Goal: Task Accomplishment & Management: Use online tool/utility

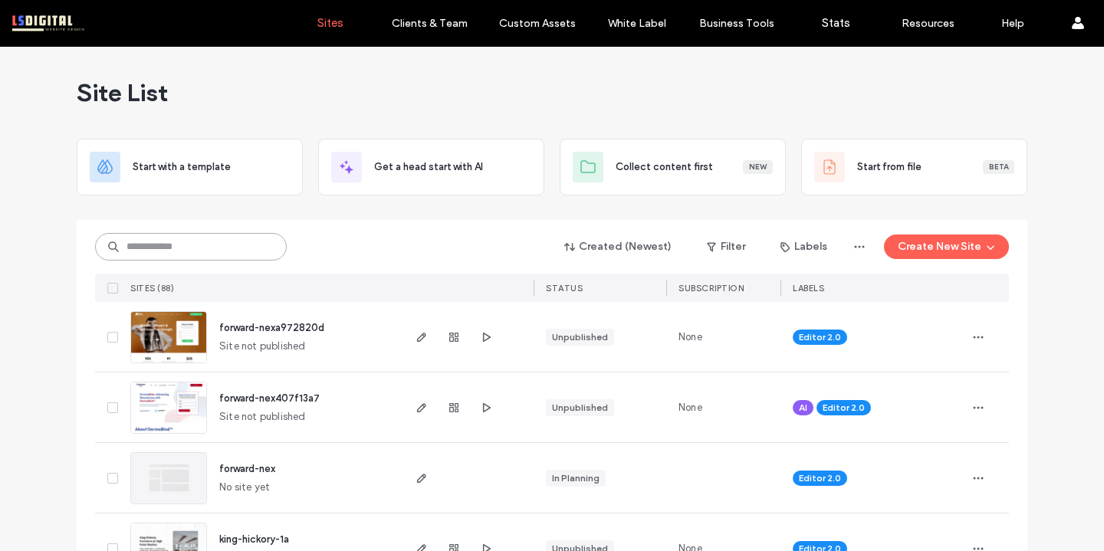
click at [197, 243] on input at bounding box center [191, 247] width 192 height 28
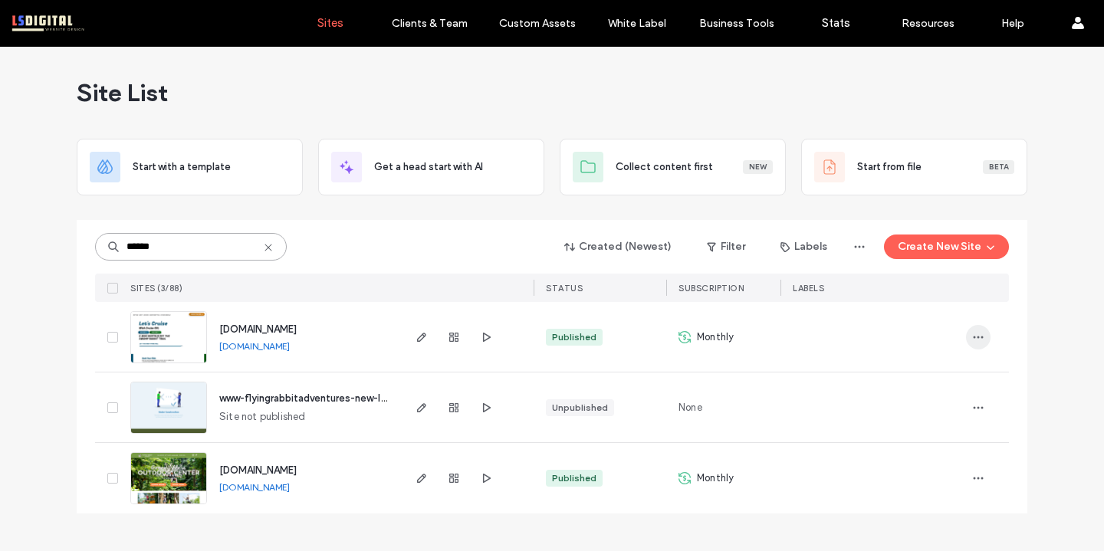
type input "******"
click at [978, 337] on use "button" at bounding box center [979, 337] width 10 height 2
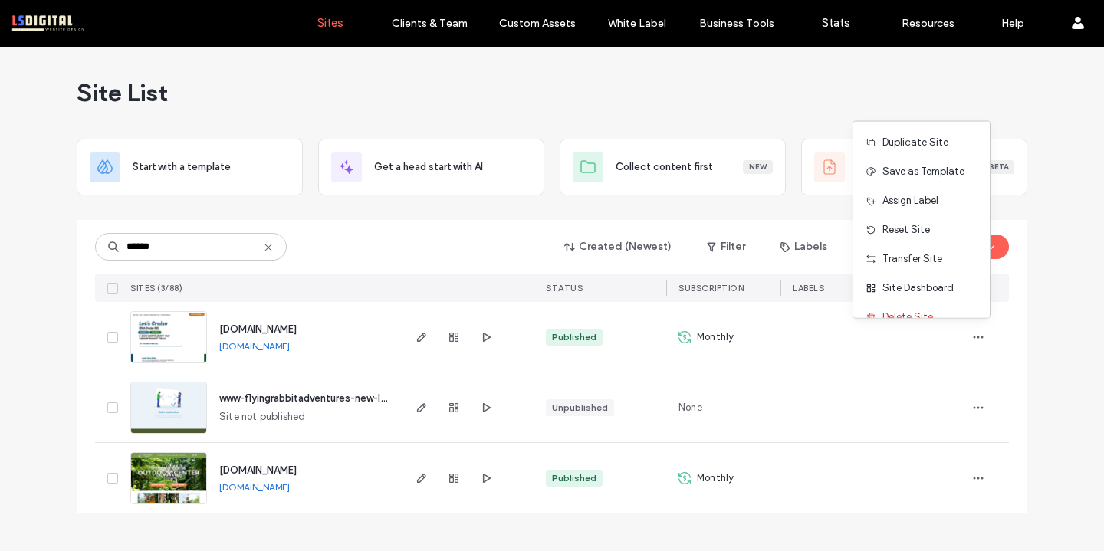
click at [833, 337] on div at bounding box center [873, 338] width 160 height 34
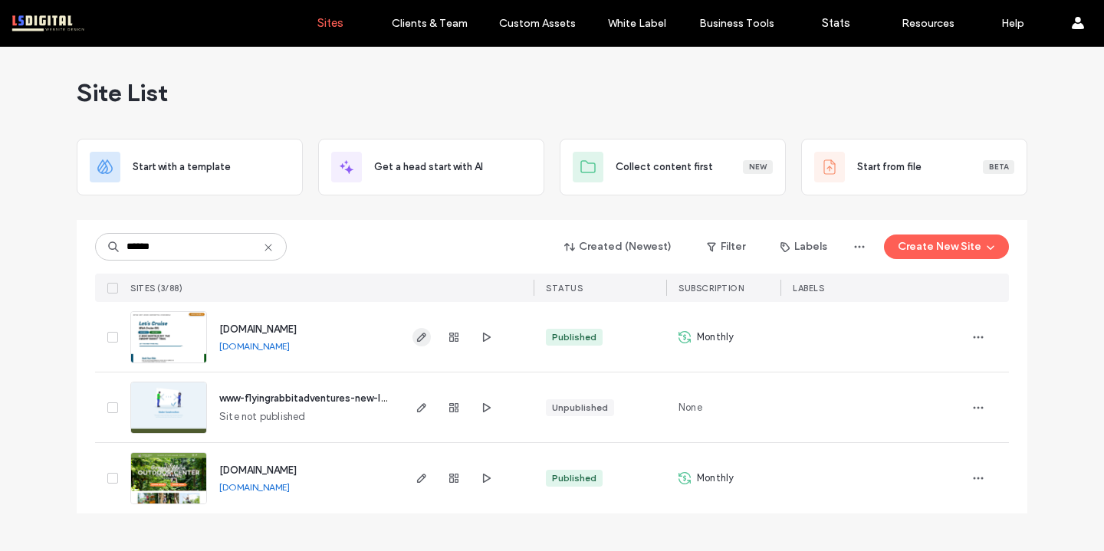
click at [429, 333] on span "button" at bounding box center [422, 337] width 18 height 18
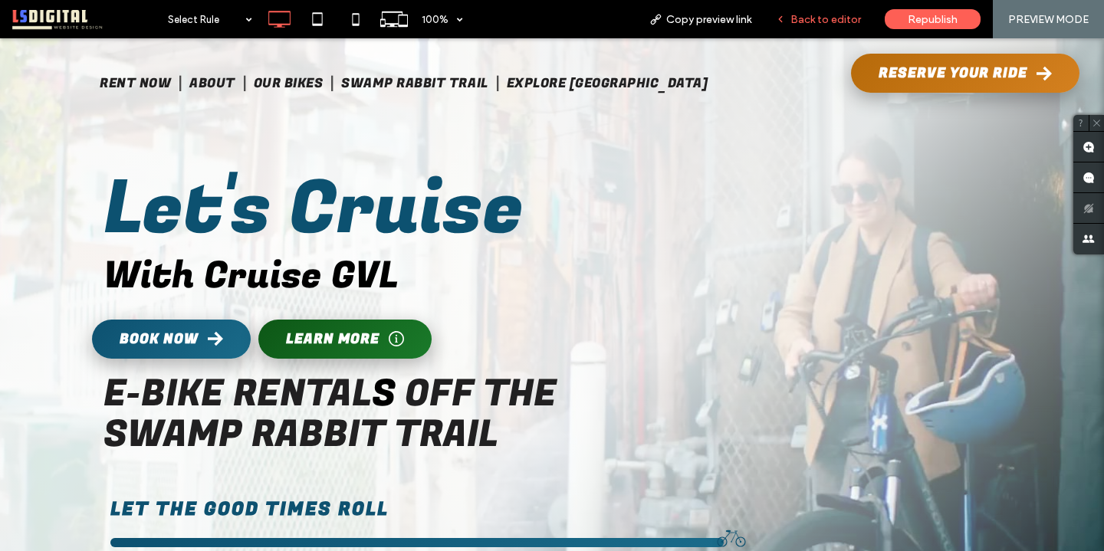
click at [814, 21] on span "Back to editor" at bounding box center [826, 19] width 71 height 13
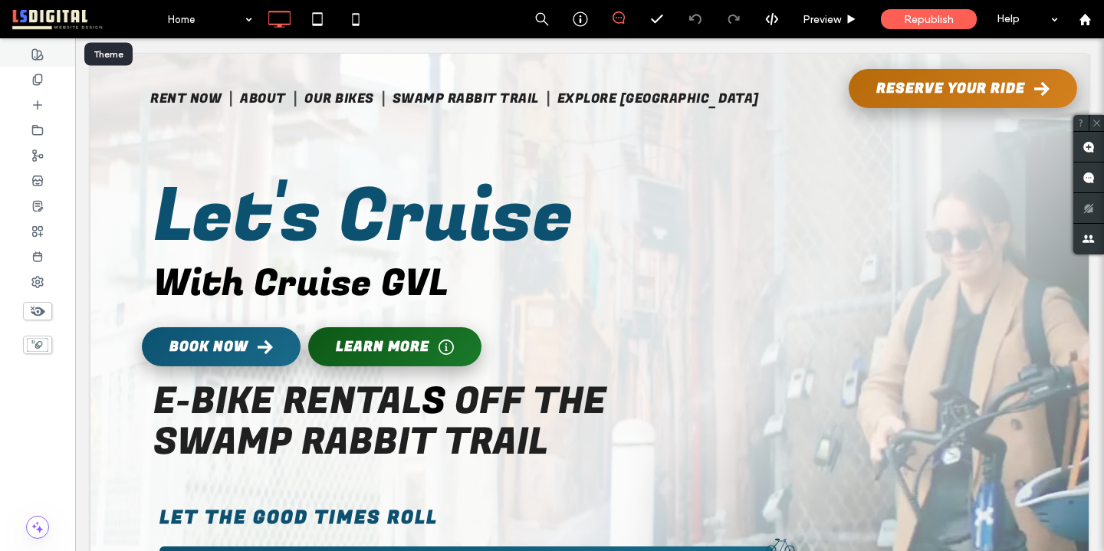
click at [37, 62] on div at bounding box center [37, 53] width 75 height 25
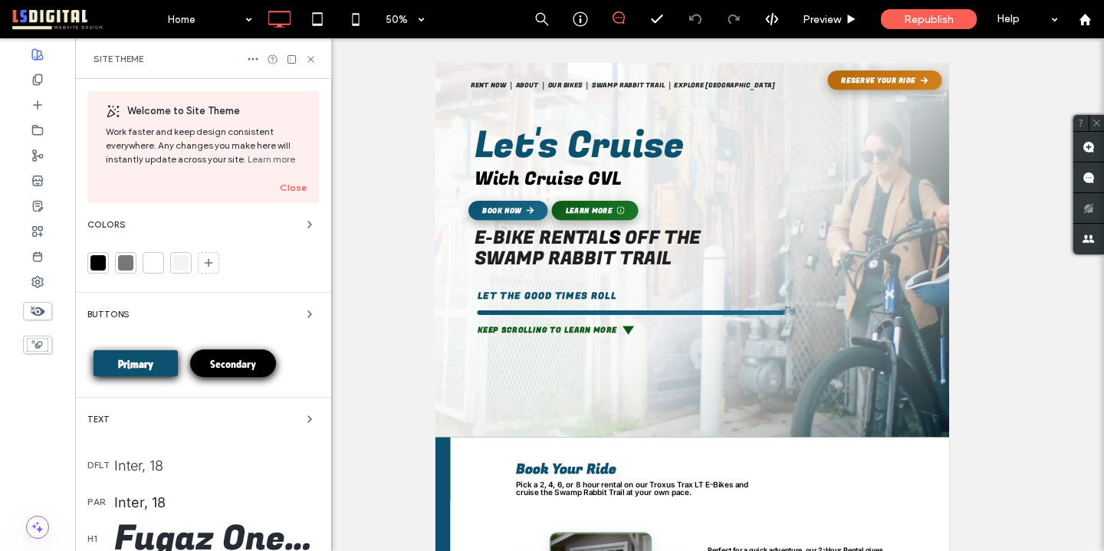
scroll to position [24, 0]
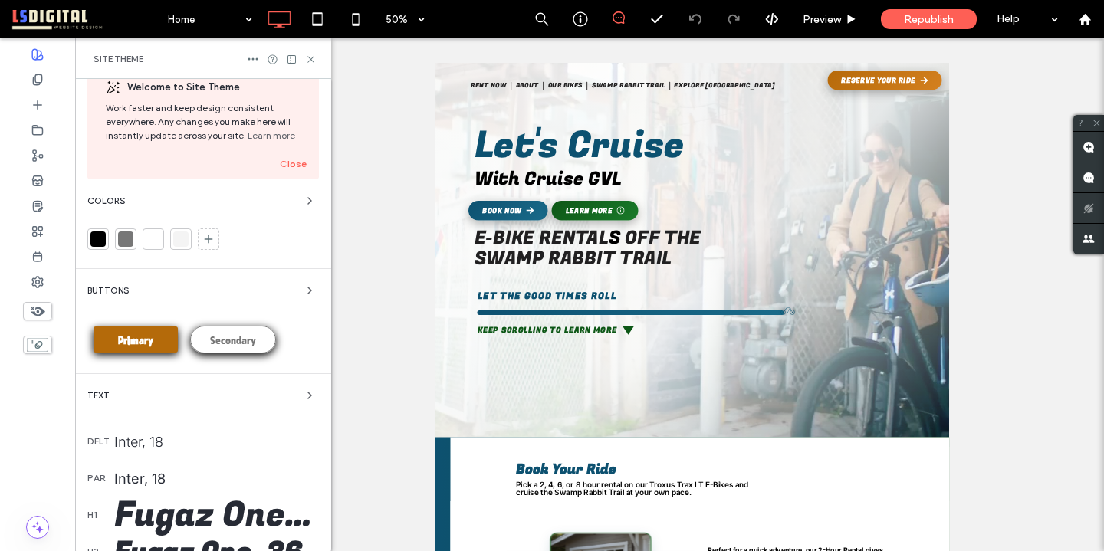
click at [161, 343] on div "Primary" at bounding box center [136, 340] width 84 height 26
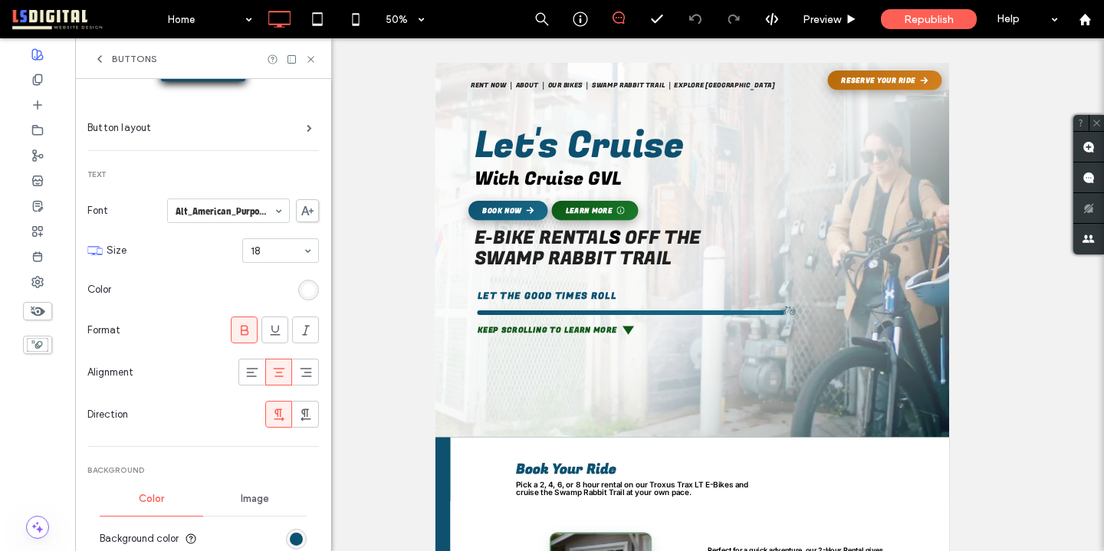
scroll to position [126, 0]
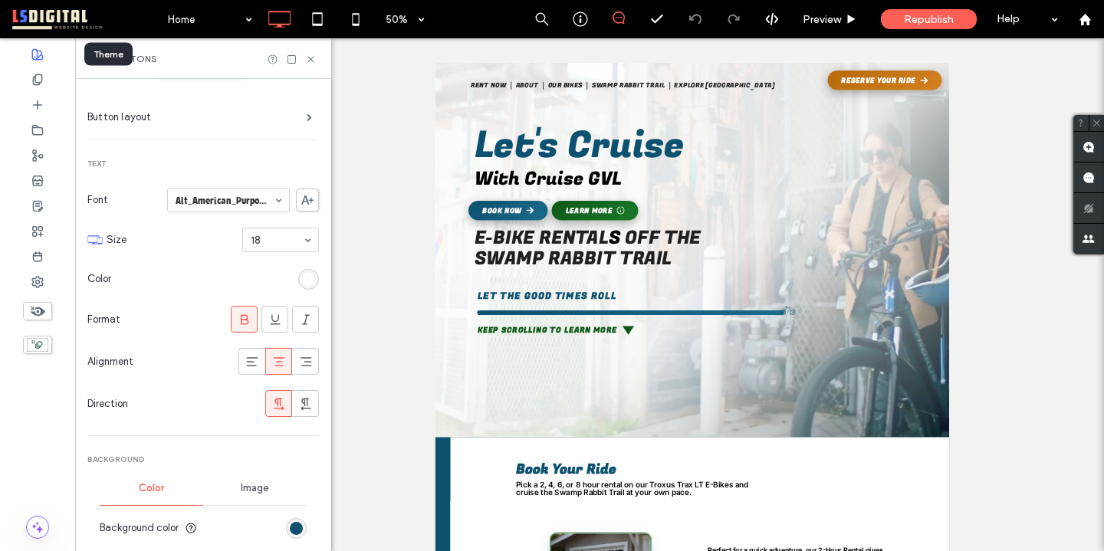
click at [36, 61] on div at bounding box center [37, 53] width 75 height 25
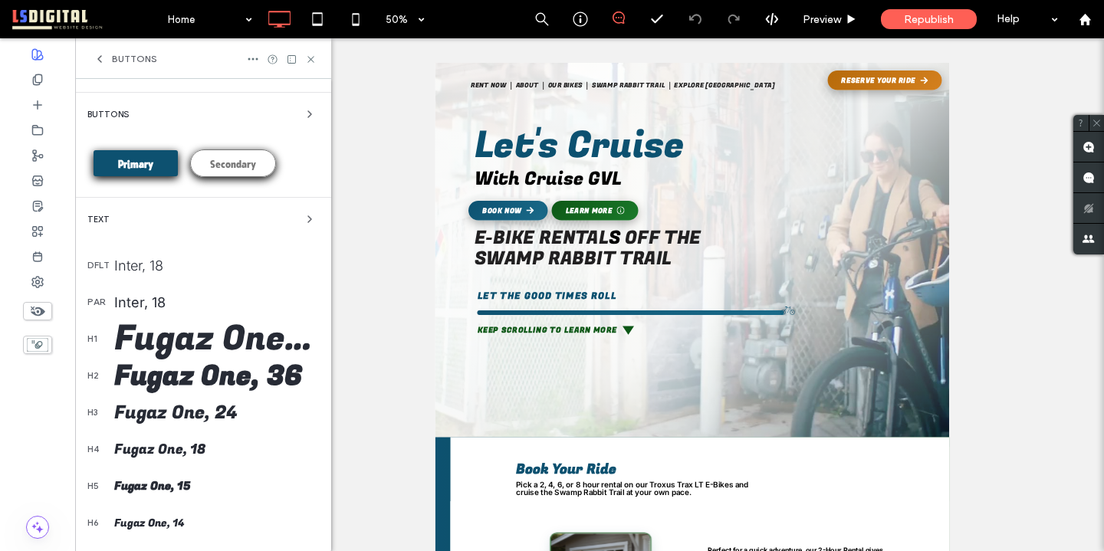
scroll to position [202, 0]
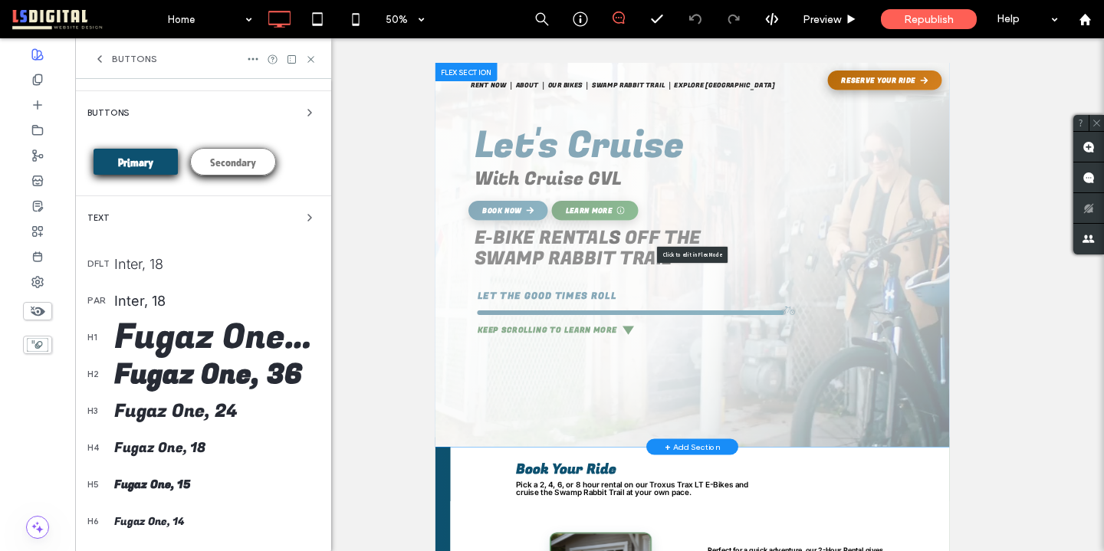
click at [695, 383] on div "Click to edit in Flex Mode" at bounding box center [949, 447] width 1029 height 768
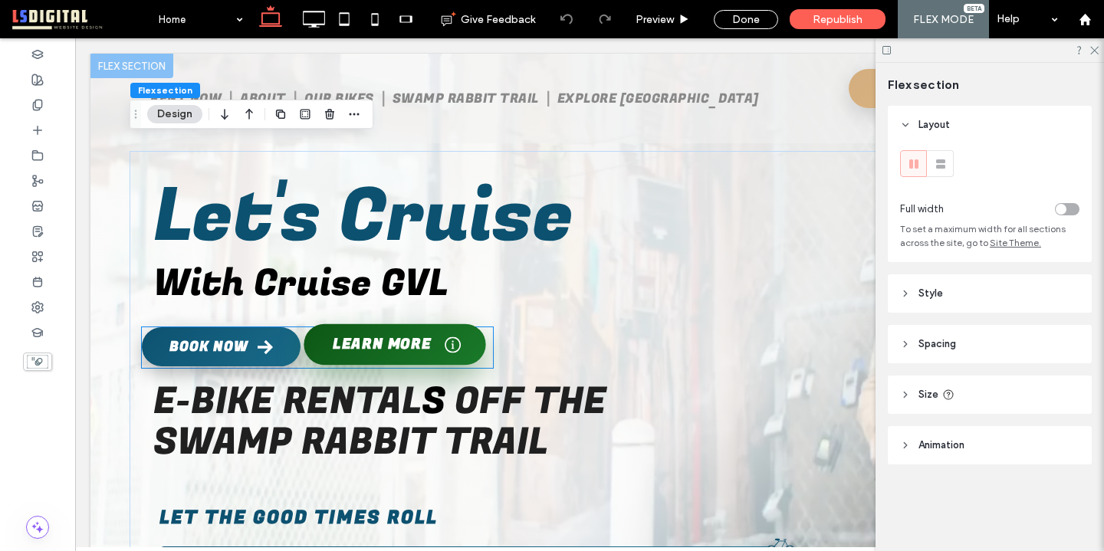
click at [386, 350] on span "Learn More" at bounding box center [382, 344] width 98 height 21
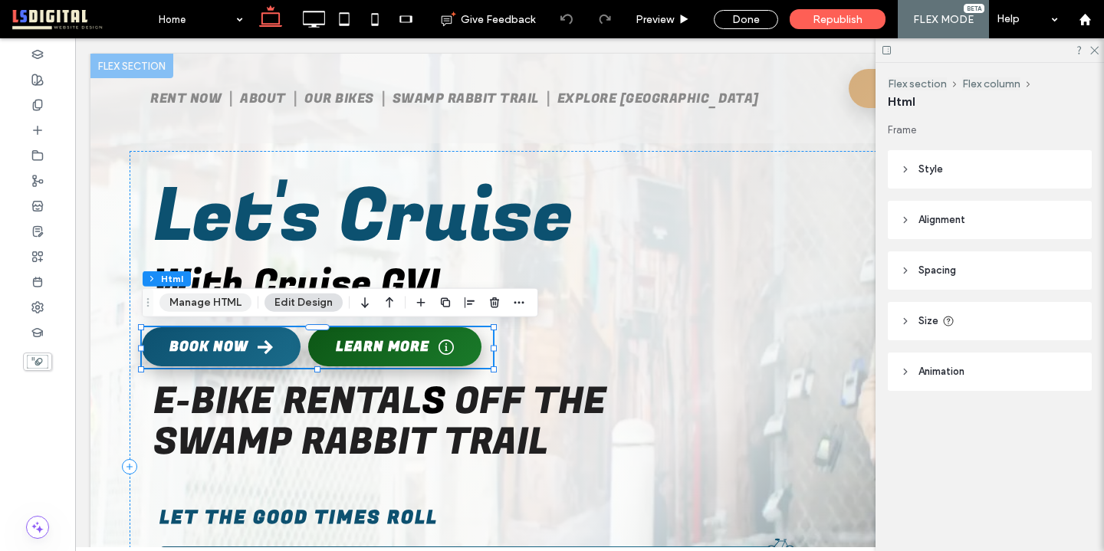
click at [218, 303] on button "Manage HTML" at bounding box center [206, 303] width 92 height 18
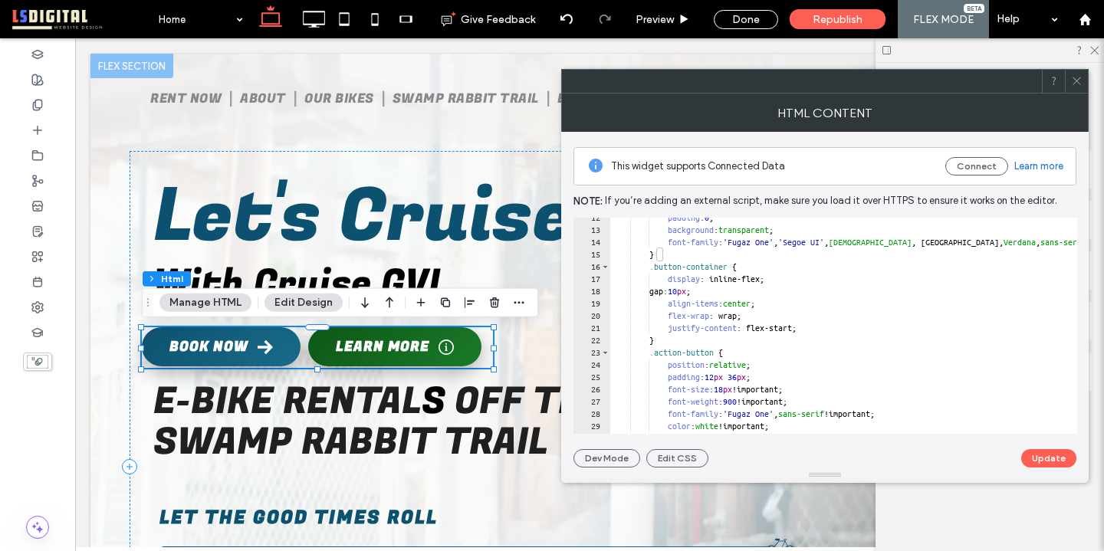
scroll to position [142, 0]
type textarea "**********"
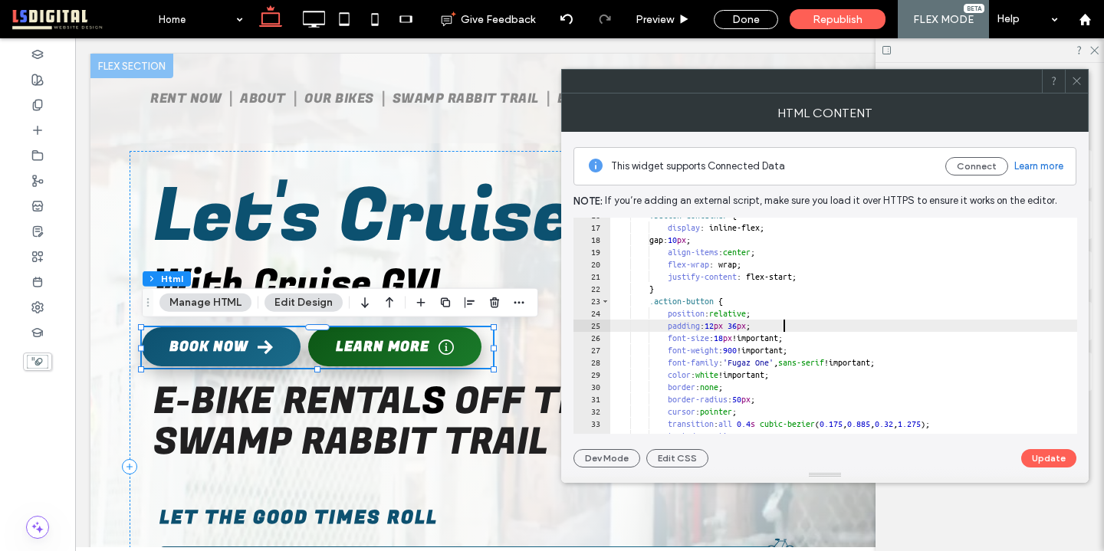
scroll to position [194, 0]
click at [38, 81] on icon at bounding box center [37, 80] width 12 height 12
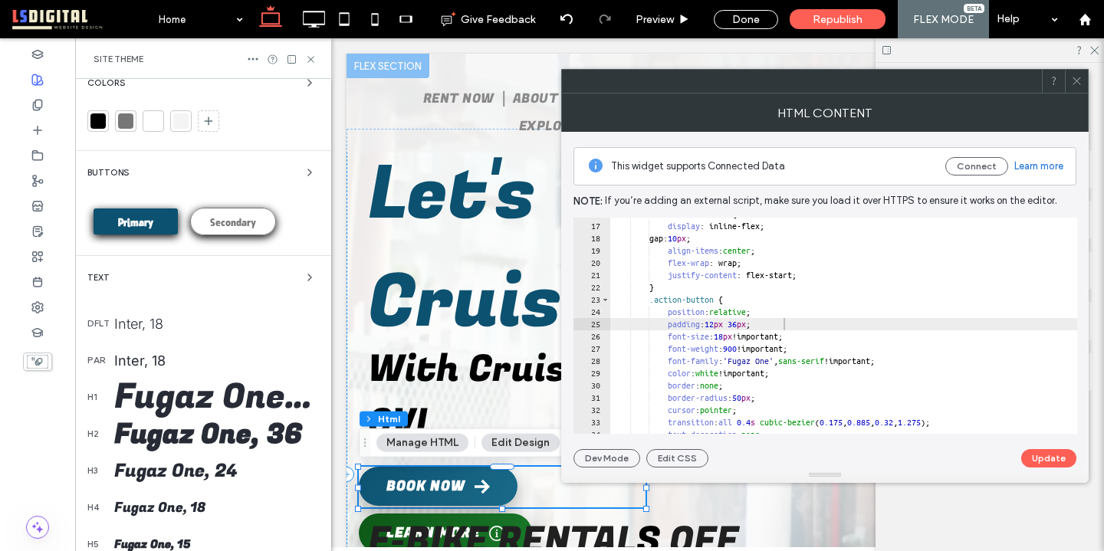
scroll to position [143, 0]
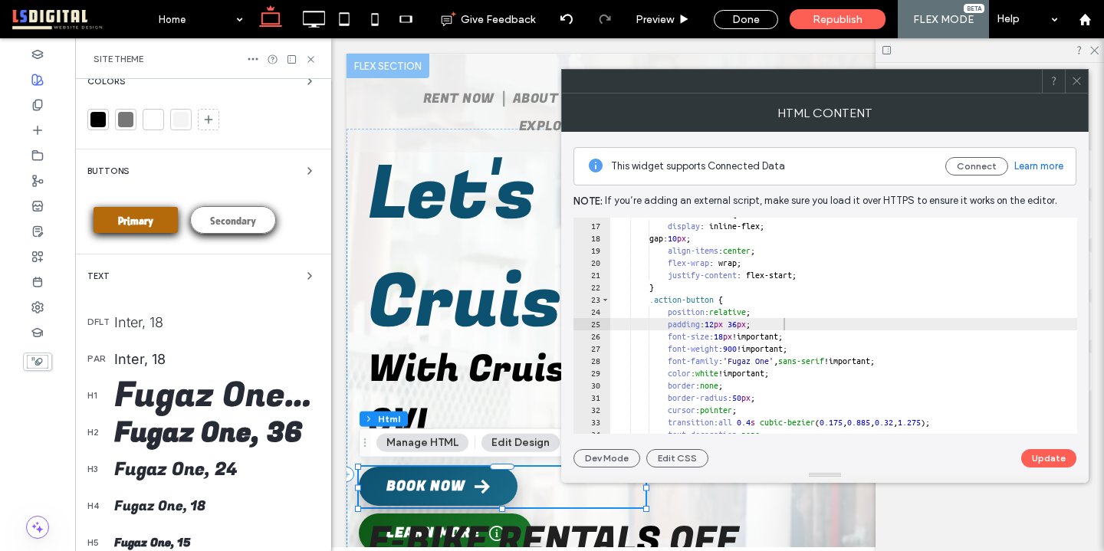
click at [158, 219] on div "Primary" at bounding box center [136, 220] width 84 height 26
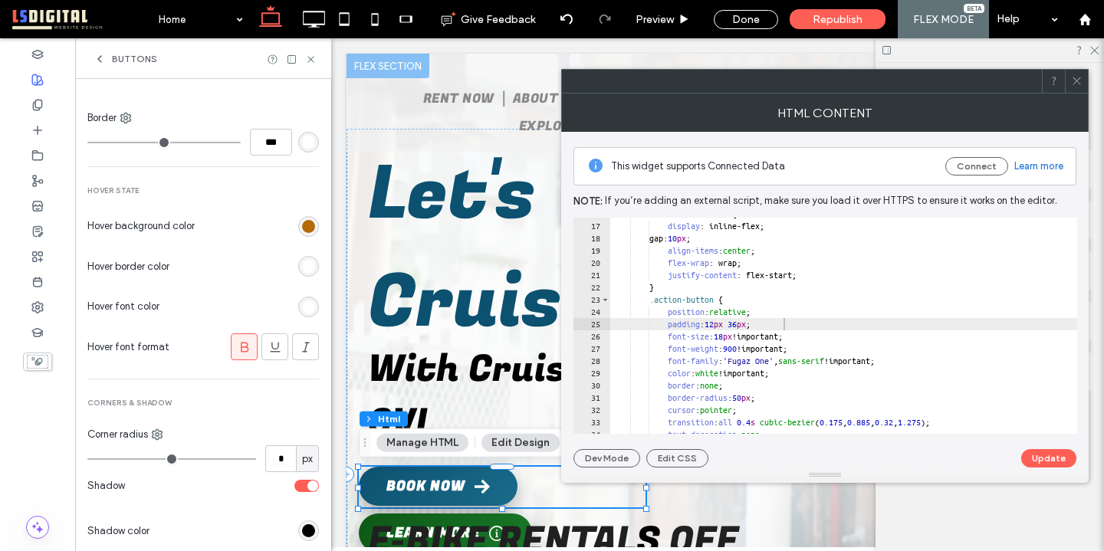
scroll to position [635, 0]
click at [279, 456] on input "*" at bounding box center [280, 456] width 31 height 27
type input "**"
click at [294, 396] on span "Corners & Shadow" at bounding box center [203, 401] width 232 height 11
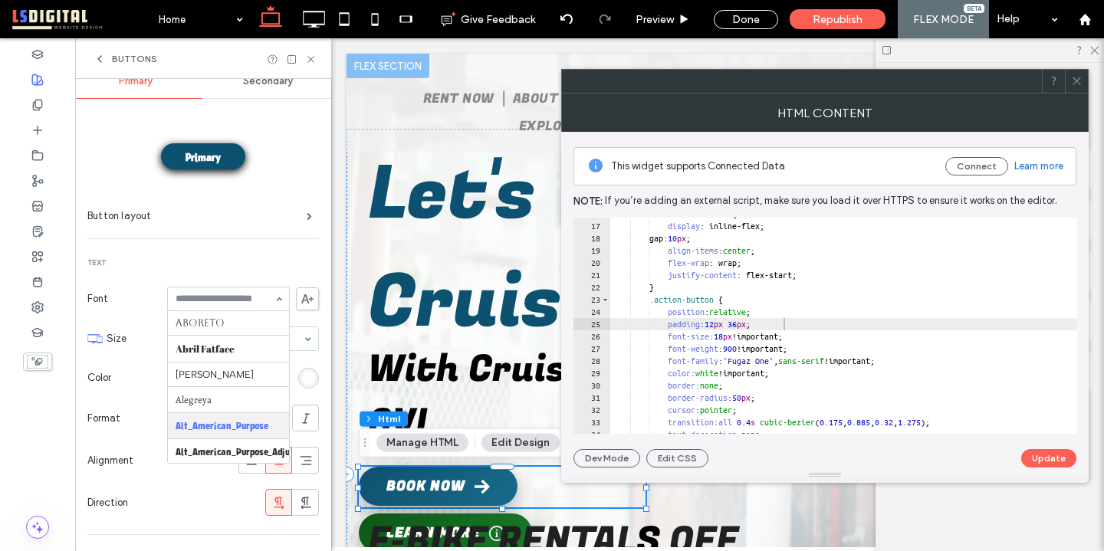
scroll to position [103, 0]
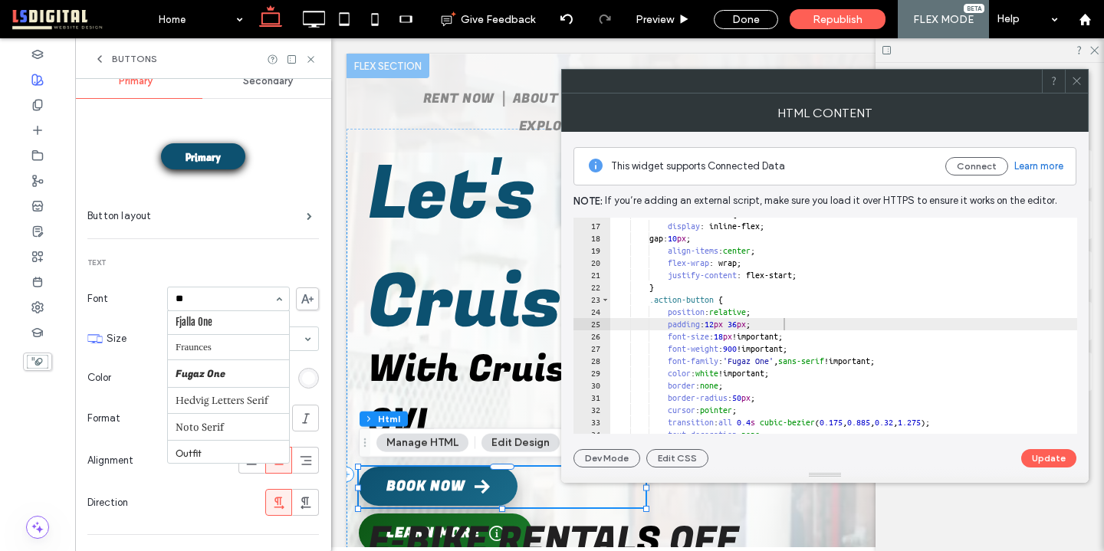
type input "***"
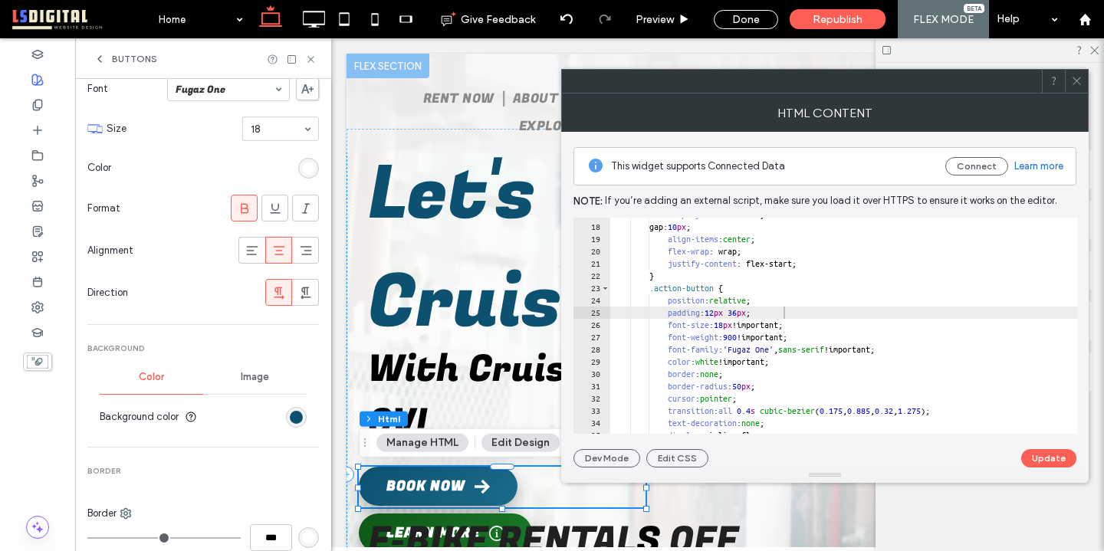
scroll to position [242, 0]
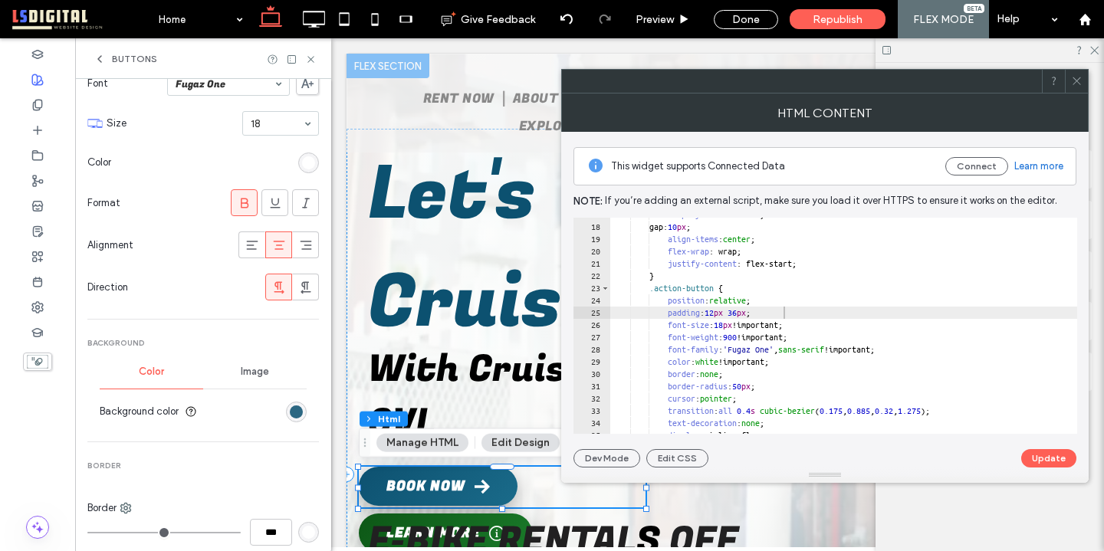
click at [291, 409] on div "rgb(13, 81, 112)" at bounding box center [296, 412] width 13 height 13
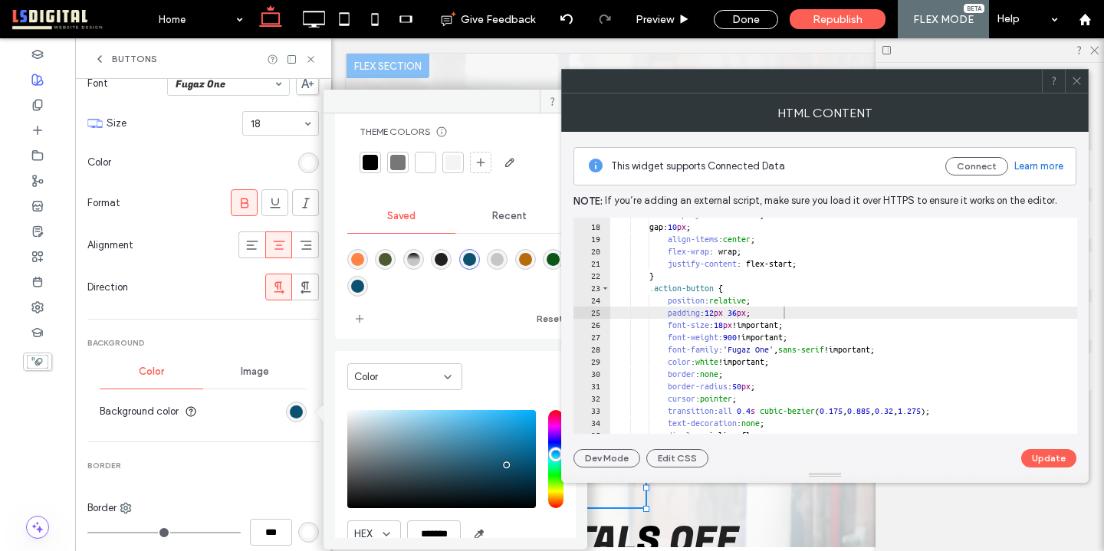
scroll to position [21, 0]
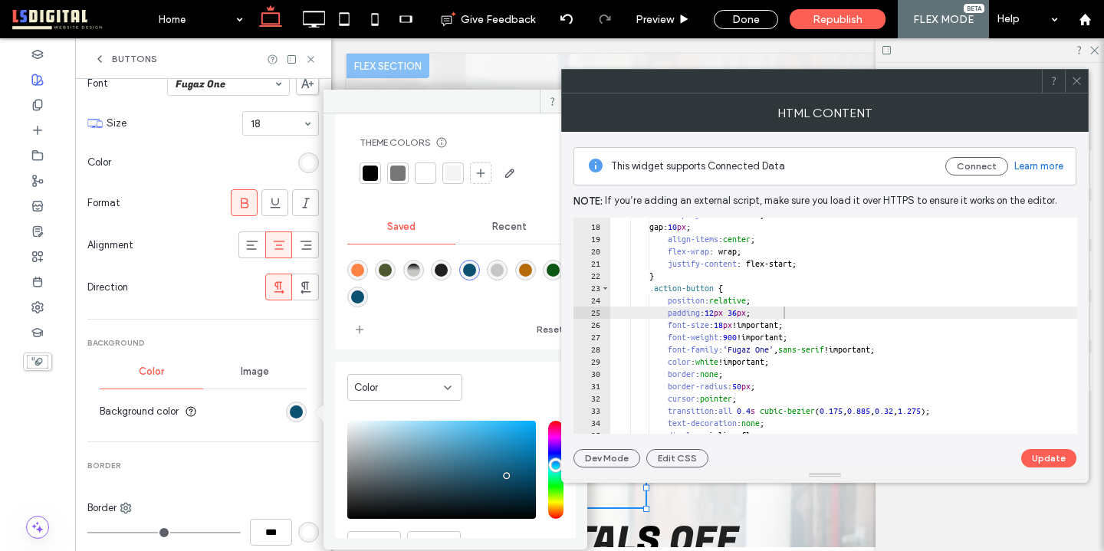
click at [425, 399] on div "Color" at bounding box center [404, 387] width 115 height 27
click at [423, 439] on div "Gradient" at bounding box center [405, 441] width 114 height 27
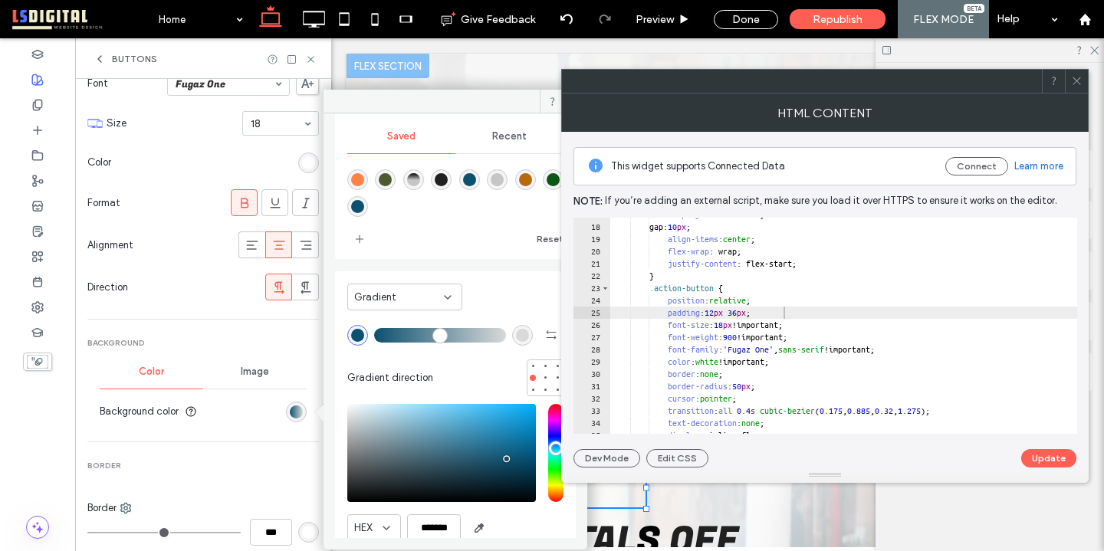
scroll to position [0, 0]
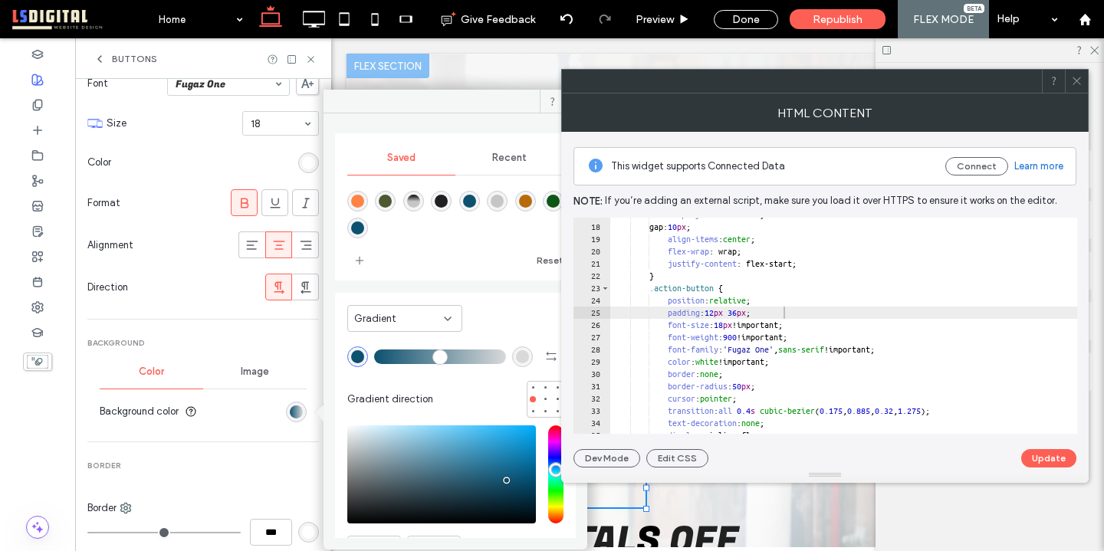
click at [512, 364] on div "rgba(217, 217, 217, 1)" at bounding box center [522, 357] width 21 height 21
type input "*******"
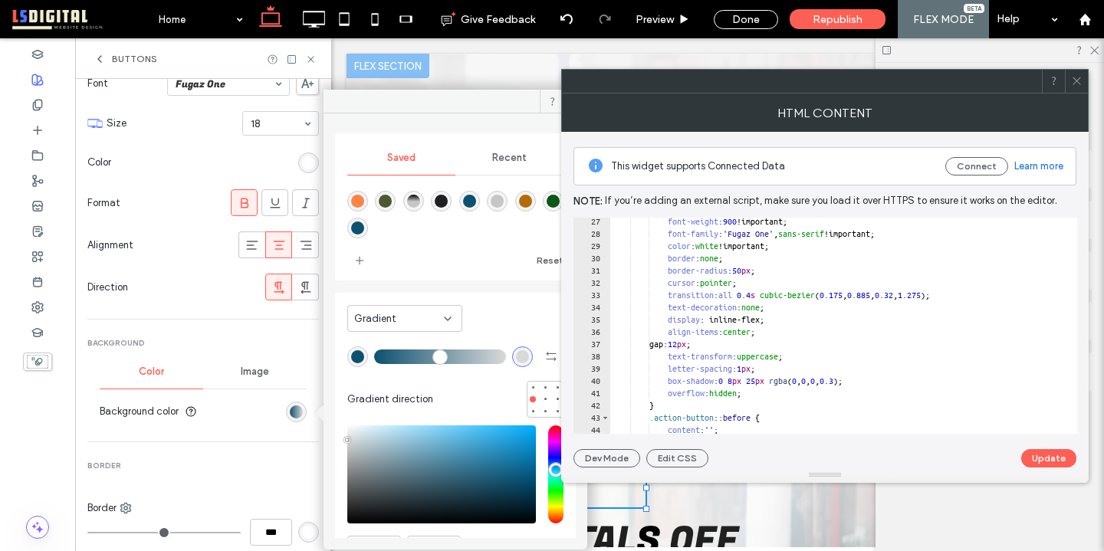
scroll to position [324, 0]
type textarea "**********"
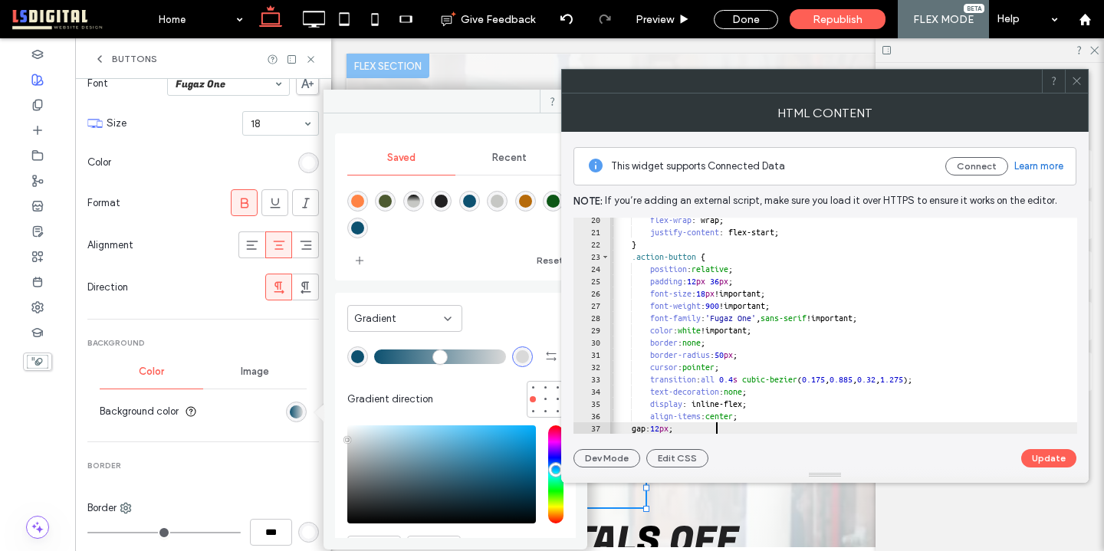
scroll to position [0, 0]
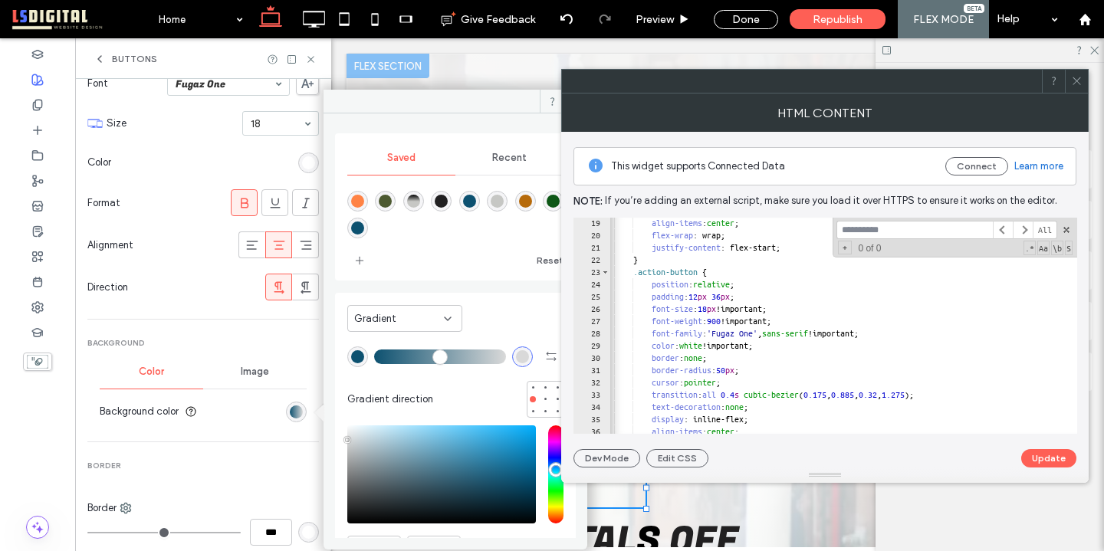
type input "*"
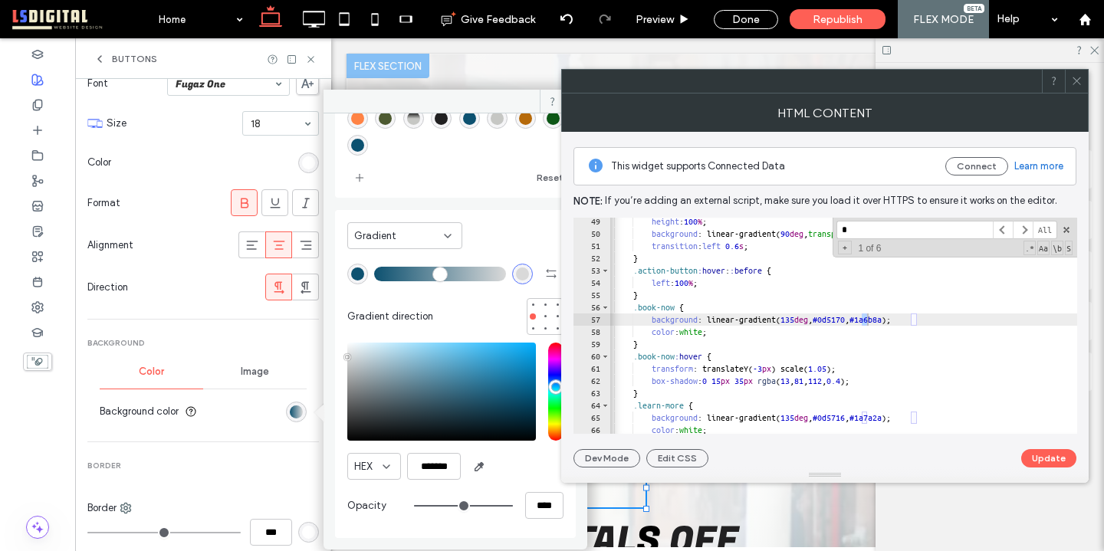
type input "*"
drag, startPoint x: 900, startPoint y: 319, endPoint x: 864, endPoint y: 318, distance: 36.1
type textarea "**********"
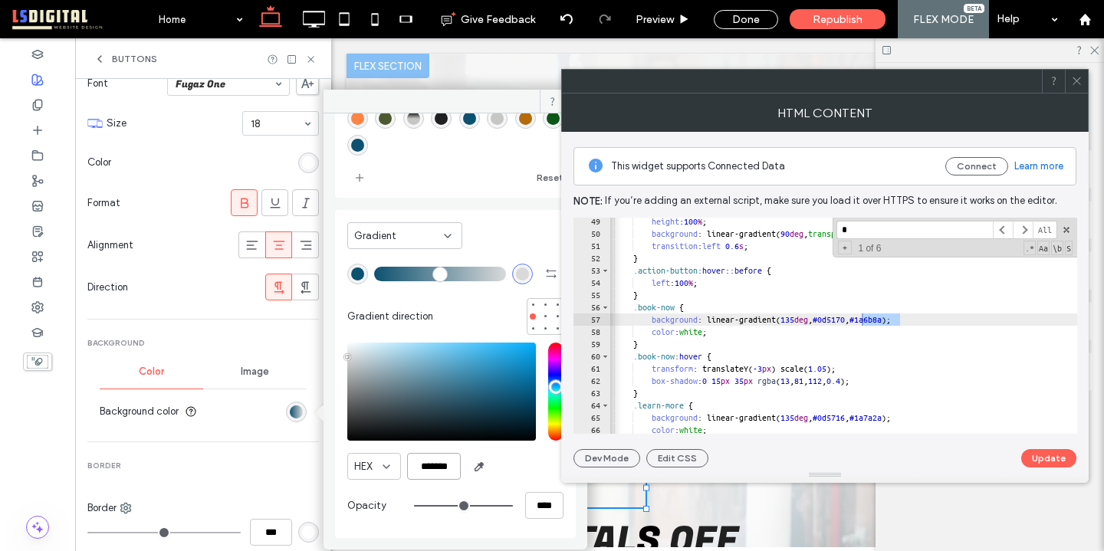
click at [456, 469] on input "*******" at bounding box center [434, 466] width 54 height 27
drag, startPoint x: 456, startPoint y: 467, endPoint x: 426, endPoint y: 454, distance: 32.6
click at [428, 455] on input "*******" at bounding box center [434, 466] width 54 height 27
click at [353, 273] on div "rgba(13, 81, 112, 1)" at bounding box center [357, 274] width 13 height 13
drag, startPoint x: 456, startPoint y: 466, endPoint x: 426, endPoint y: 468, distance: 30.8
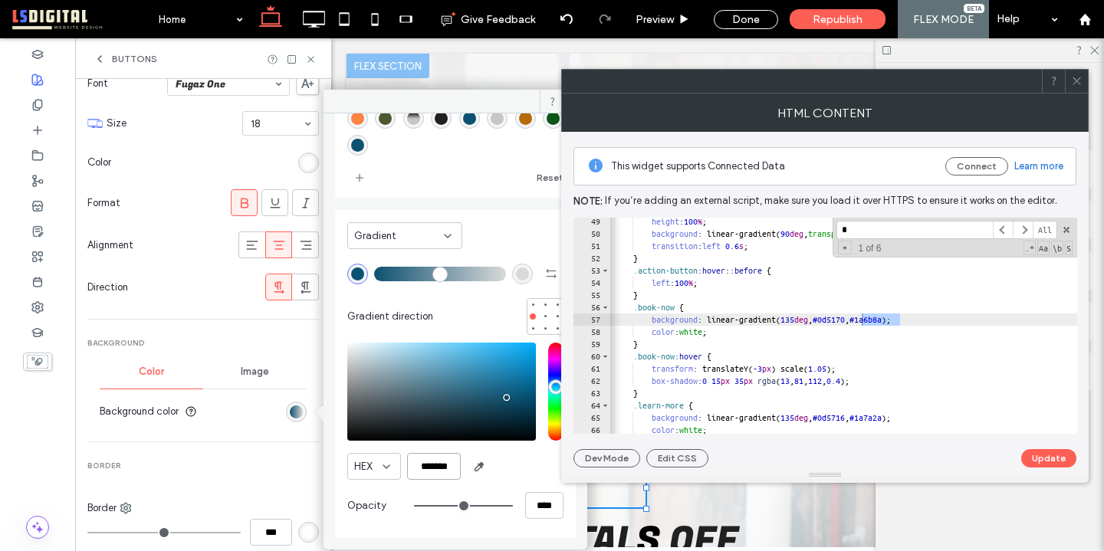
click at [427, 468] on input "*******" at bounding box center [434, 466] width 54 height 27
paste input "*******"
click at [416, 469] on input "********" at bounding box center [434, 466] width 54 height 27
click at [505, 472] on div "HEX *******" at bounding box center [455, 466] width 216 height 27
click at [516, 271] on div "rgba(217, 217, 217, 1)" at bounding box center [522, 274] width 13 height 13
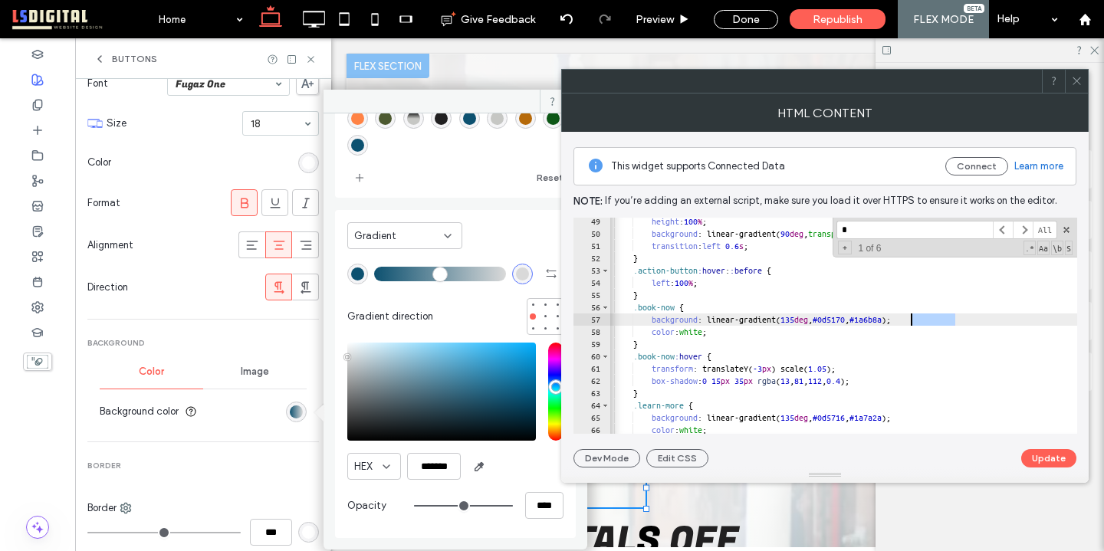
drag, startPoint x: 953, startPoint y: 320, endPoint x: 914, endPoint y: 317, distance: 39.2
click at [512, 276] on div "rgba(217, 217, 217, 1)" at bounding box center [522, 274] width 21 height 21
drag, startPoint x: 458, startPoint y: 465, endPoint x: 437, endPoint y: 467, distance: 20.8
click at [437, 467] on input "*******" at bounding box center [434, 466] width 54 height 27
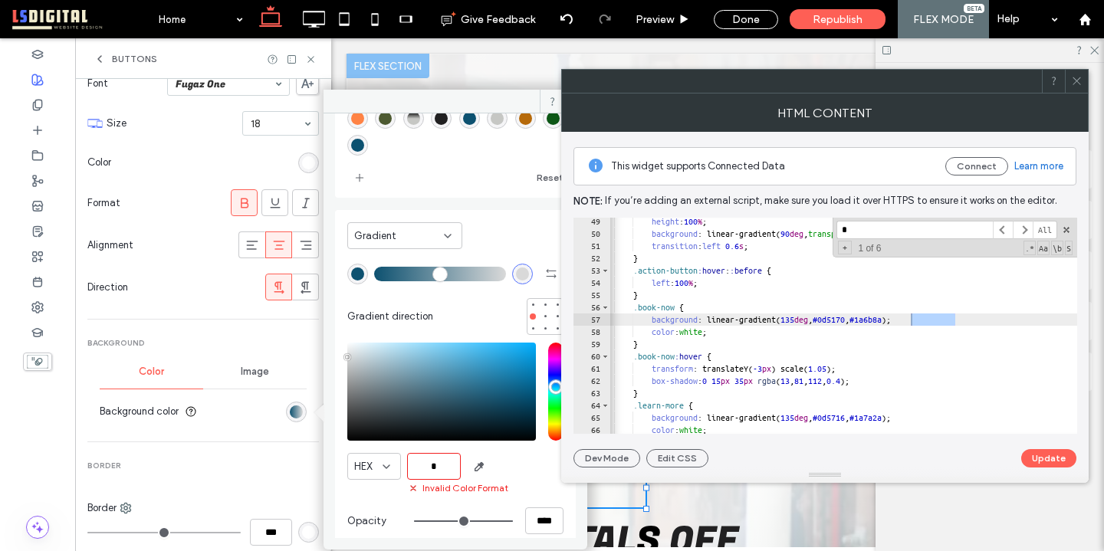
paste input "********"
click at [417, 464] on input "********" at bounding box center [434, 466] width 54 height 27
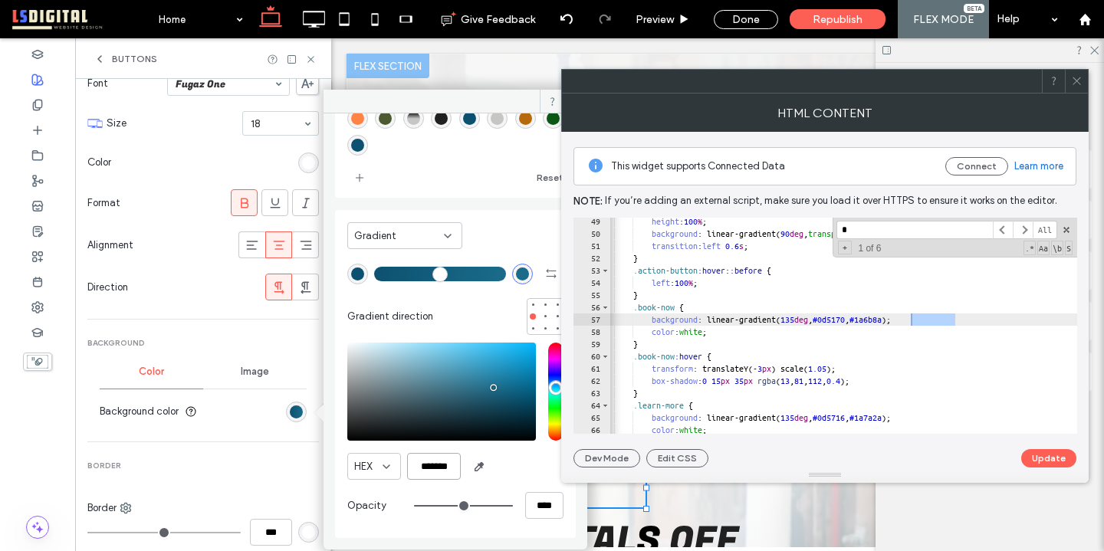
type input "*******"
click at [476, 321] on div "Gradient direction" at bounding box center [455, 316] width 216 height 37
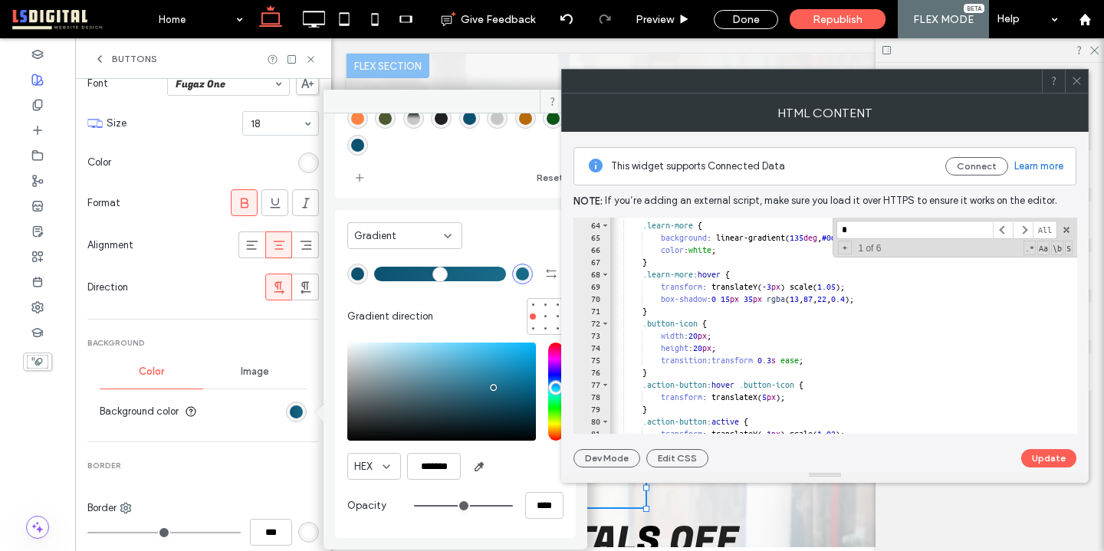
scroll to position [0, 1]
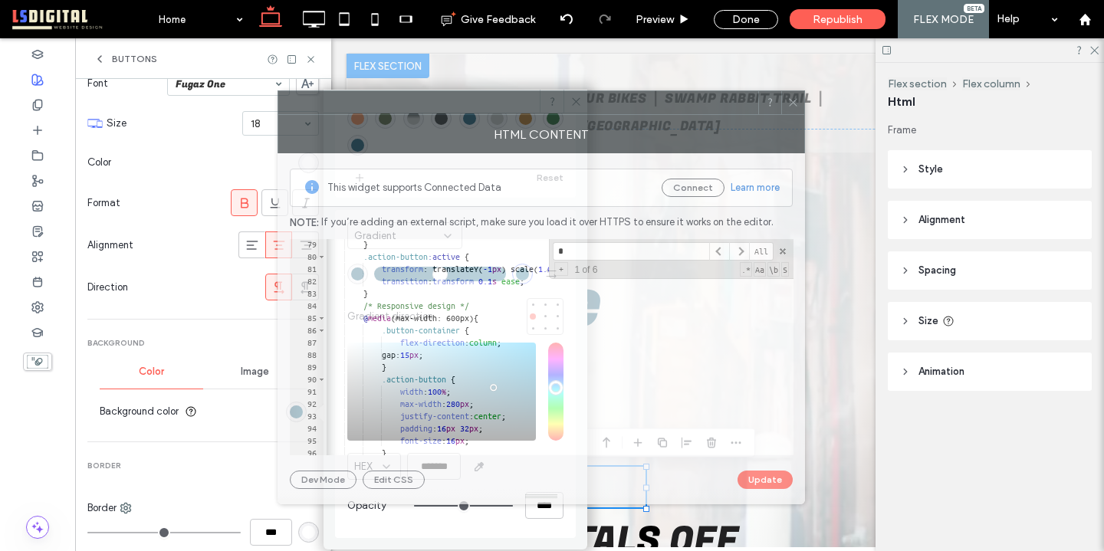
drag, startPoint x: 751, startPoint y: 75, endPoint x: 462, endPoint y: 92, distance: 288.9
click at [461, 94] on div at bounding box center [518, 102] width 480 height 23
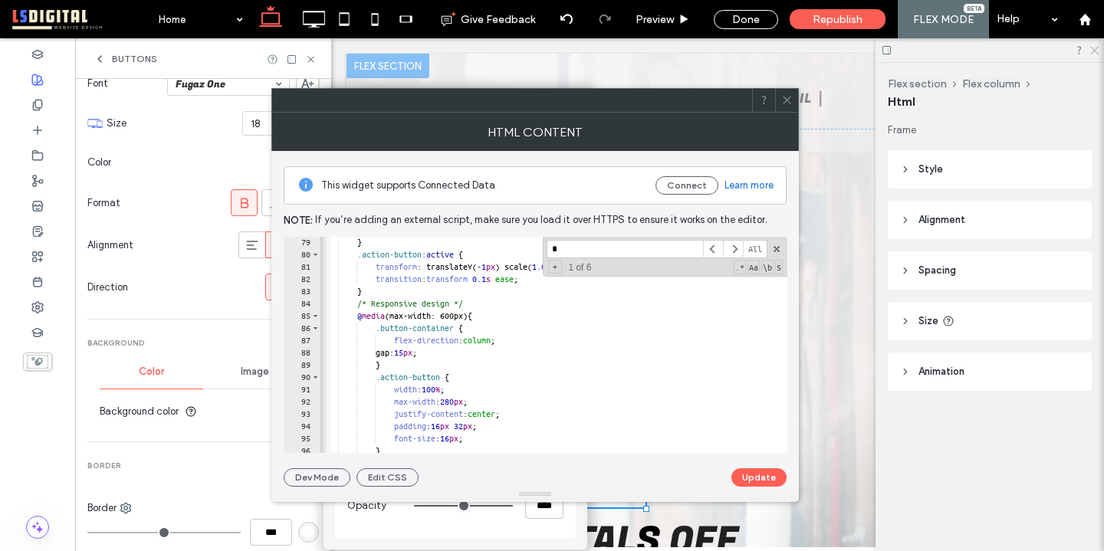
click at [1094, 51] on icon at bounding box center [1094, 49] width 10 height 10
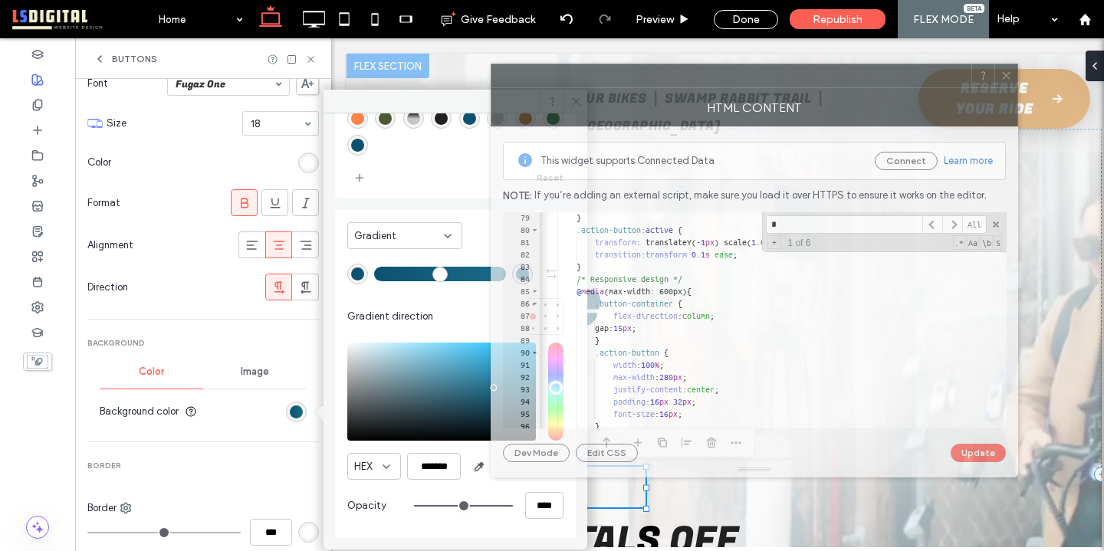
drag, startPoint x: 643, startPoint y: 101, endPoint x: 863, endPoint y: 77, distance: 220.7
click at [863, 77] on div at bounding box center [732, 75] width 480 height 23
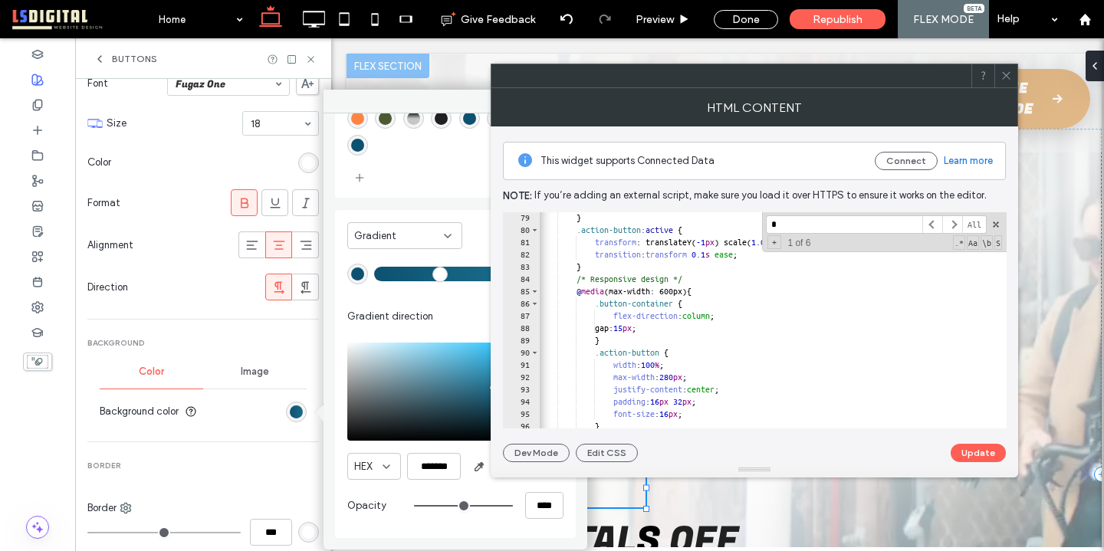
click at [840, 216] on input "*" at bounding box center [844, 225] width 156 height 19
click at [841, 225] on input "*" at bounding box center [844, 225] width 156 height 19
click at [952, 224] on span at bounding box center [953, 225] width 20 height 19
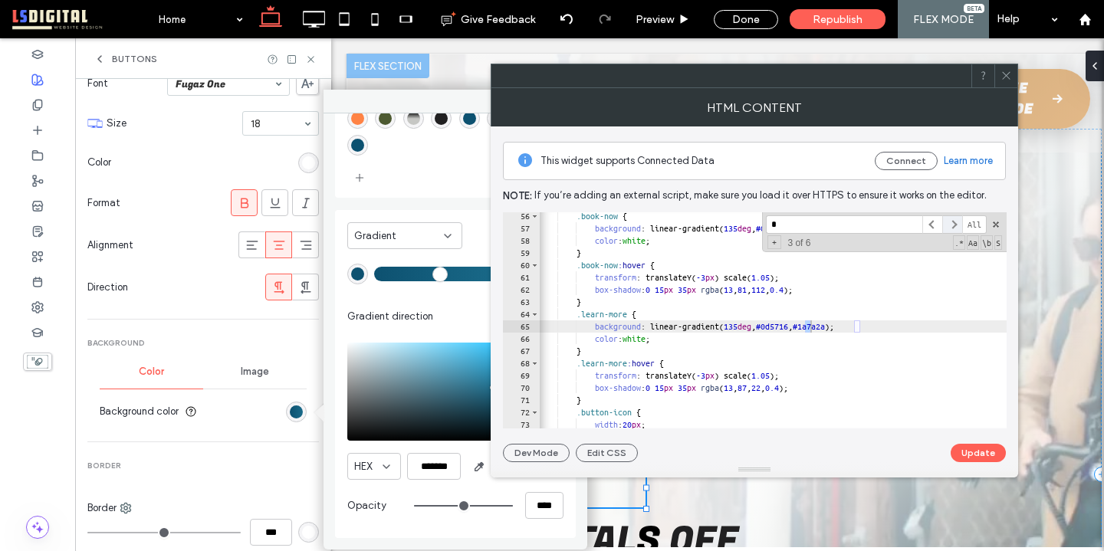
scroll to position [677, 0]
click at [930, 222] on span at bounding box center [933, 225] width 20 height 19
click at [930, 223] on span at bounding box center [933, 225] width 20 height 19
click at [1001, 84] on span at bounding box center [1007, 75] width 12 height 23
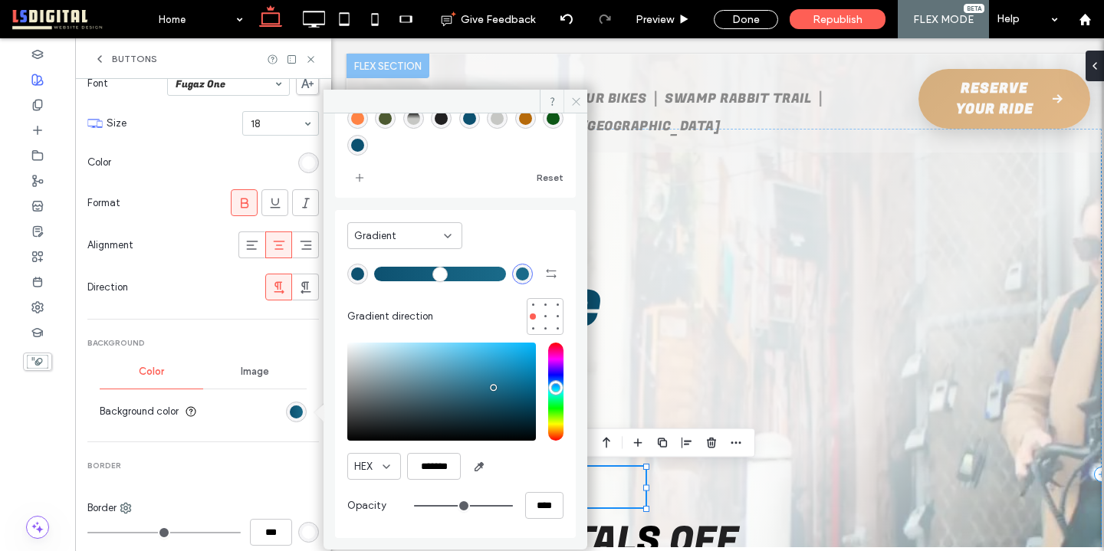
click at [574, 96] on icon at bounding box center [577, 102] width 12 height 12
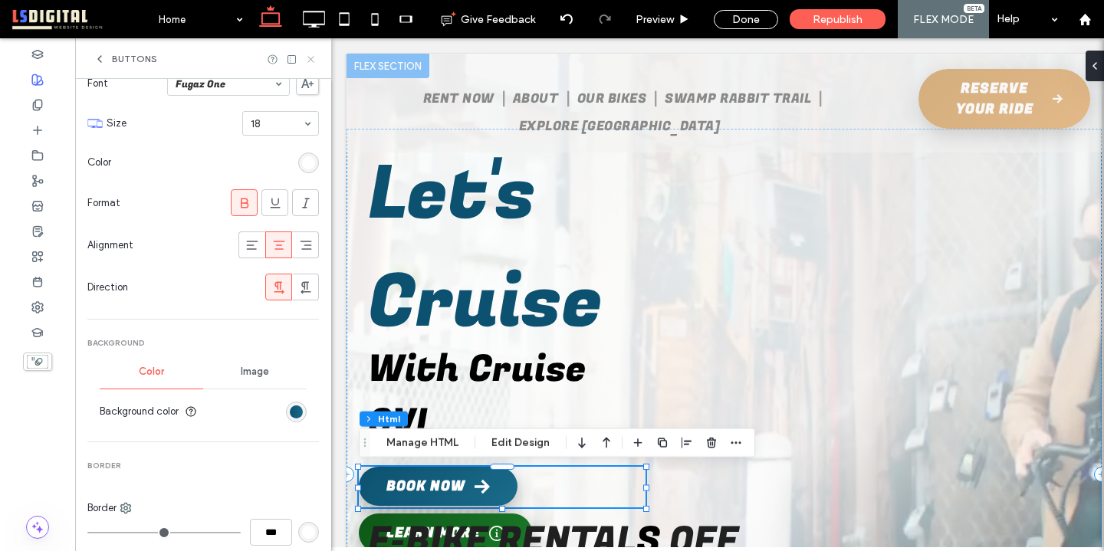
click at [309, 54] on icon at bounding box center [311, 60] width 12 height 12
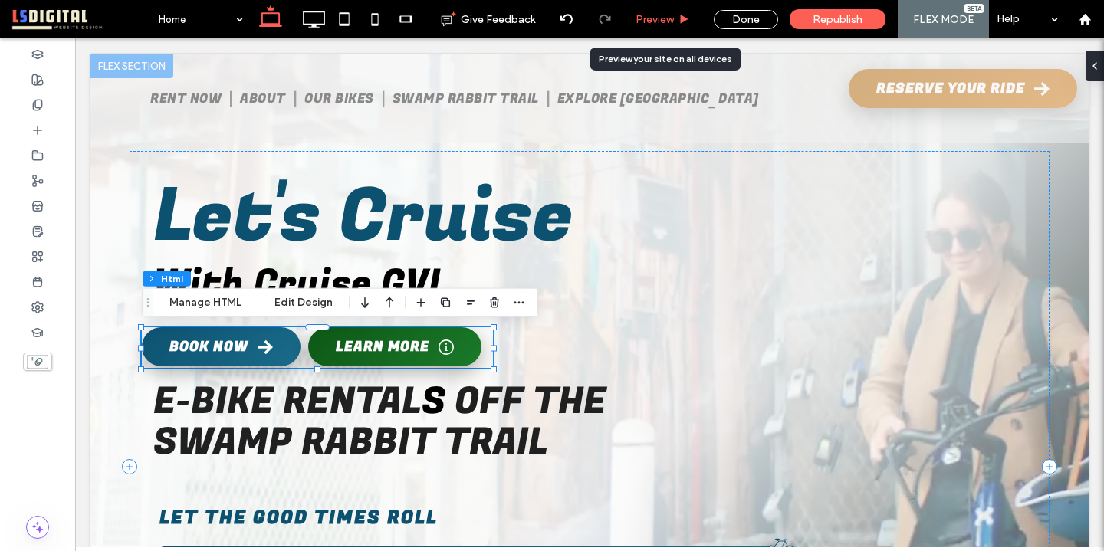
click at [668, 15] on span "Preview" at bounding box center [655, 19] width 38 height 13
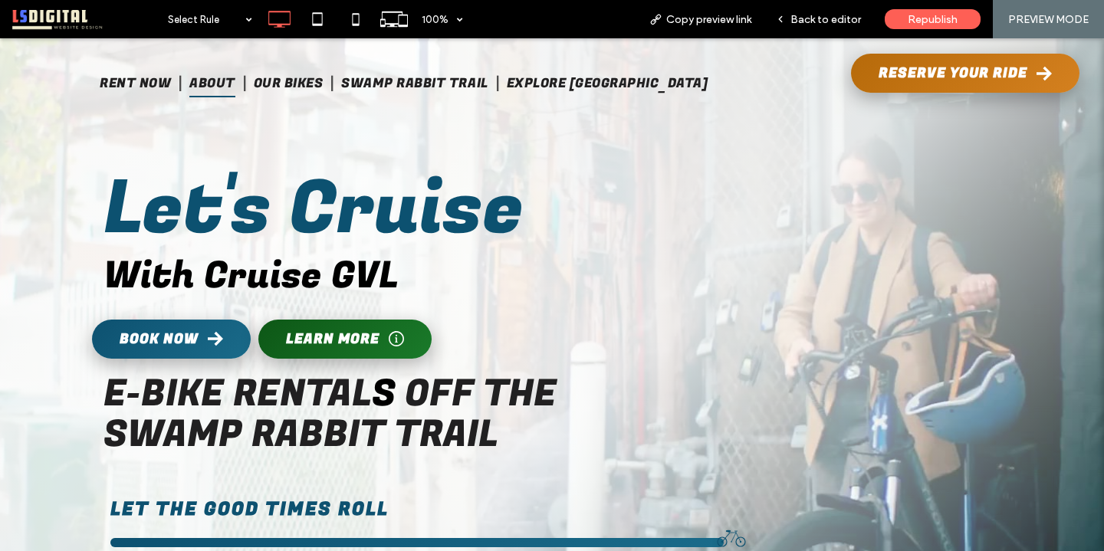
drag, startPoint x: 239, startPoint y: 122, endPoint x: 239, endPoint y: 83, distance: 39.1
click at [235, 83] on span "About" at bounding box center [212, 84] width 46 height 28
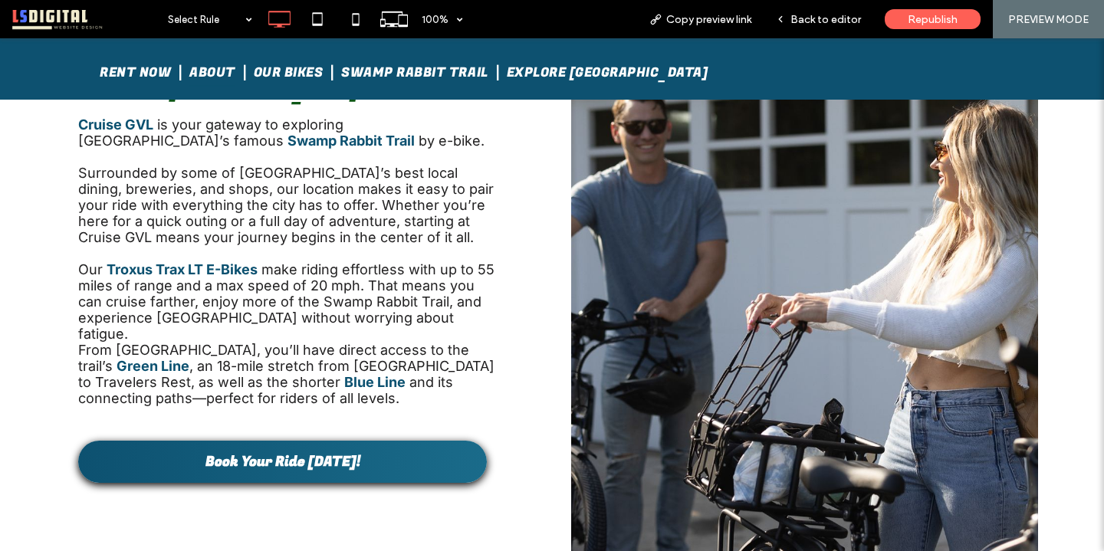
scroll to position [202, 0]
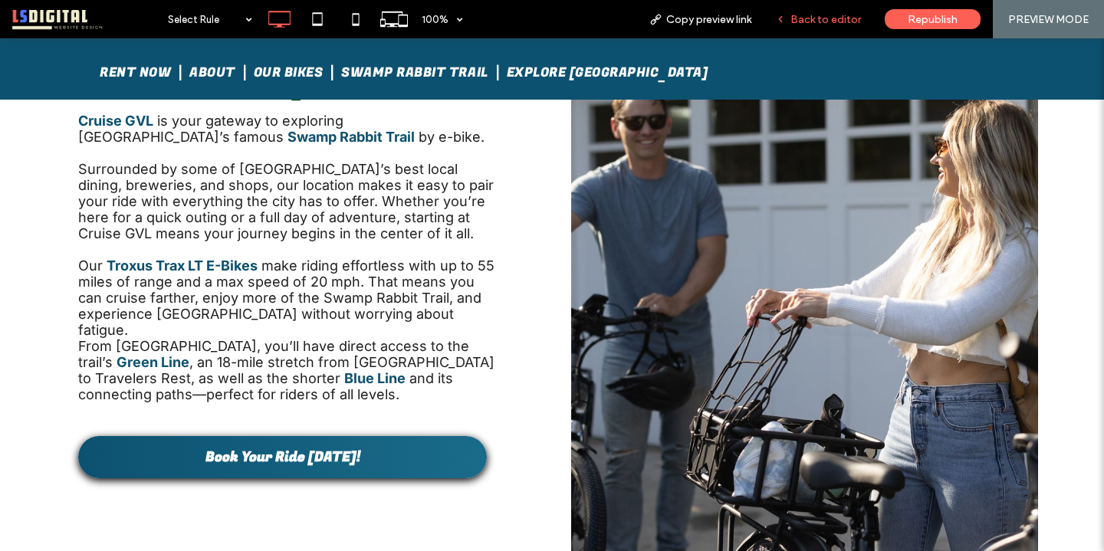
click at [831, 21] on span "Back to editor" at bounding box center [826, 19] width 71 height 13
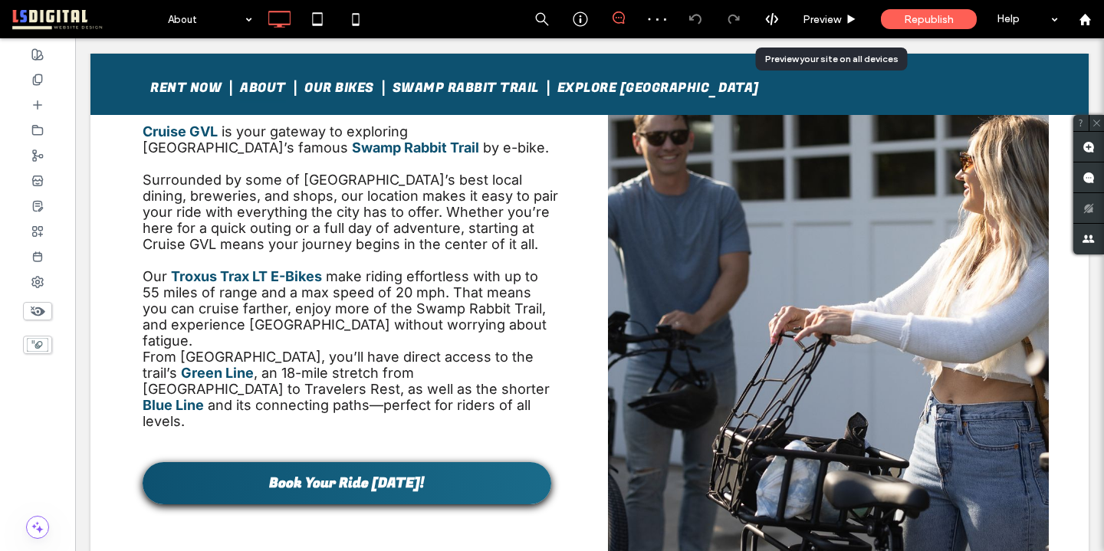
scroll to position [199, 0]
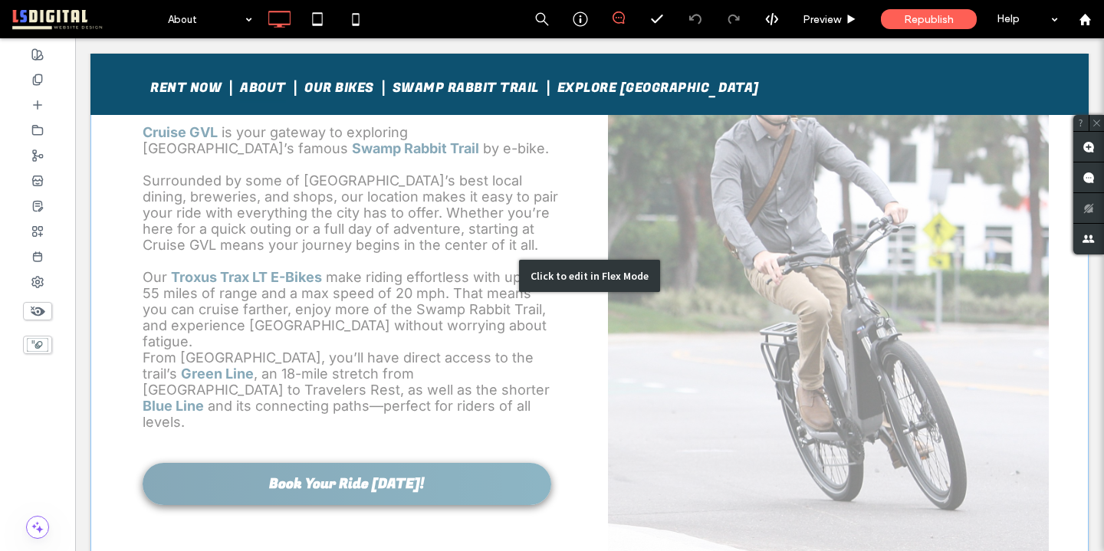
click at [510, 472] on div "Click to edit in Flex Mode" at bounding box center [589, 277] width 999 height 722
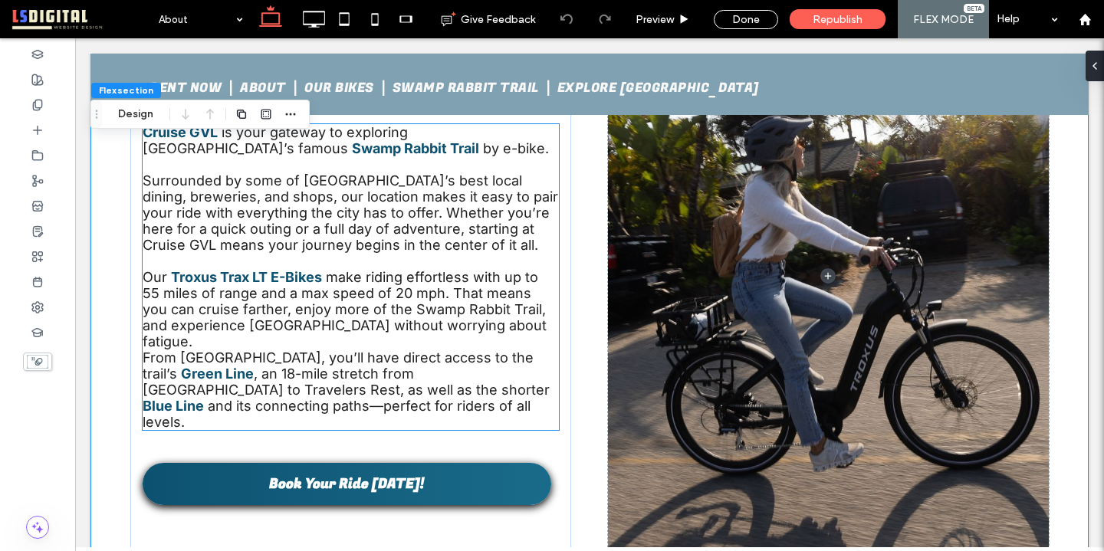
scroll to position [0, 0]
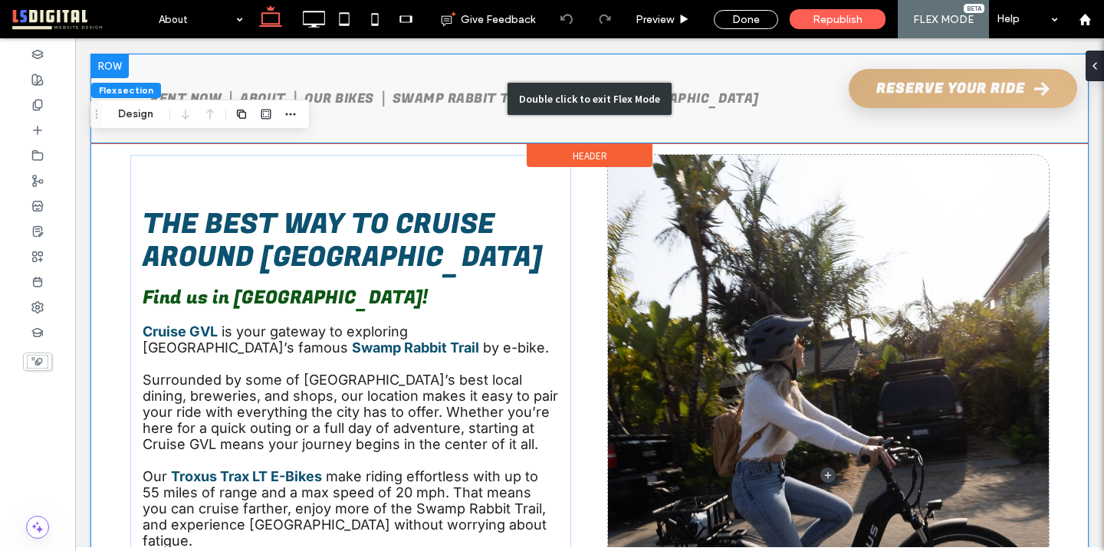
click at [1013, 95] on div "Double click to exit Flex Mode" at bounding box center [589, 99] width 999 height 90
click at [976, 90] on div "Double click to exit Flex Mode" at bounding box center [589, 99] width 999 height 90
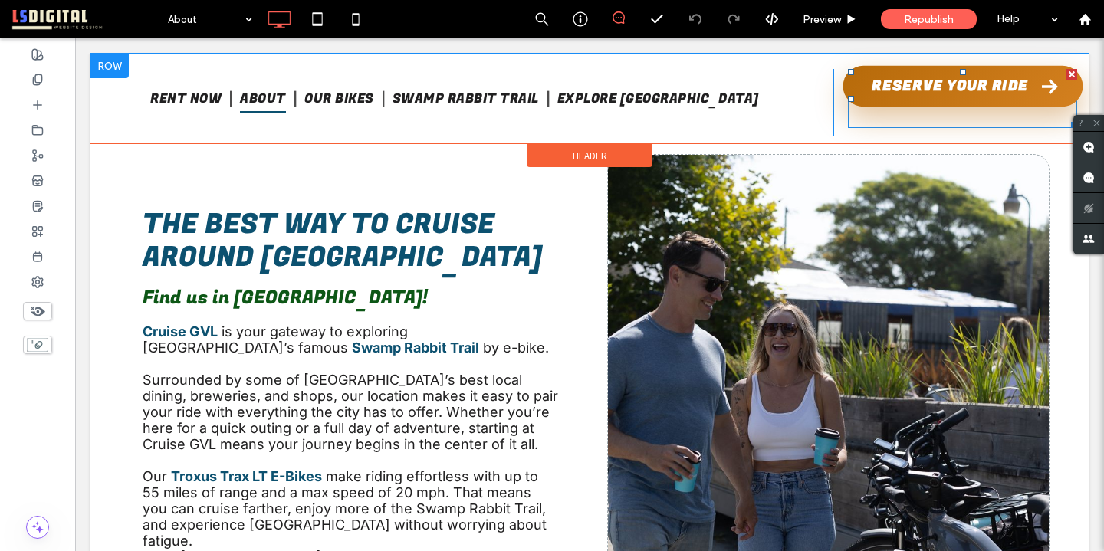
click at [962, 88] on span at bounding box center [962, 98] width 229 height 59
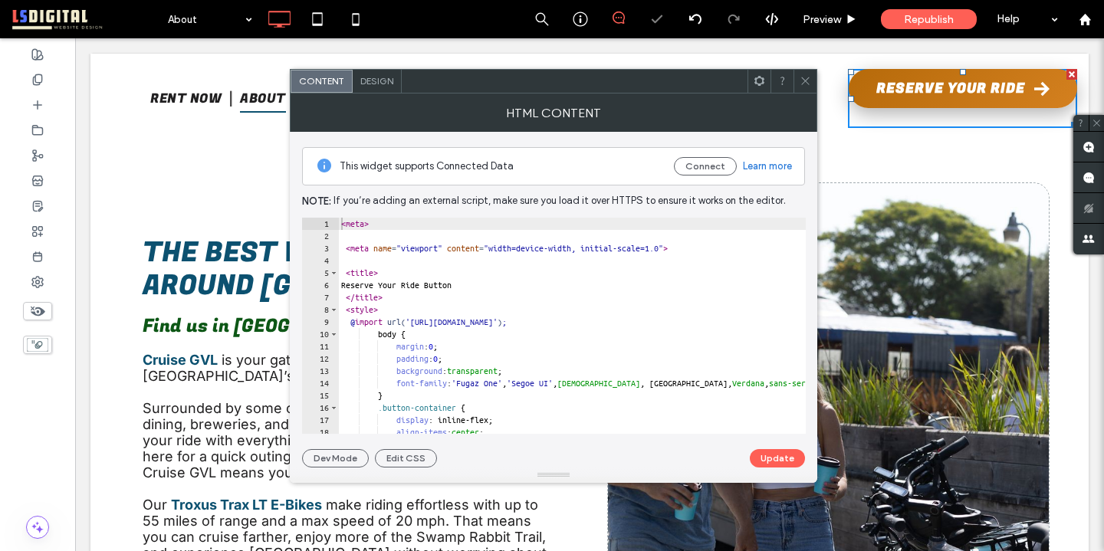
click at [380, 76] on span "Design" at bounding box center [376, 81] width 33 height 12
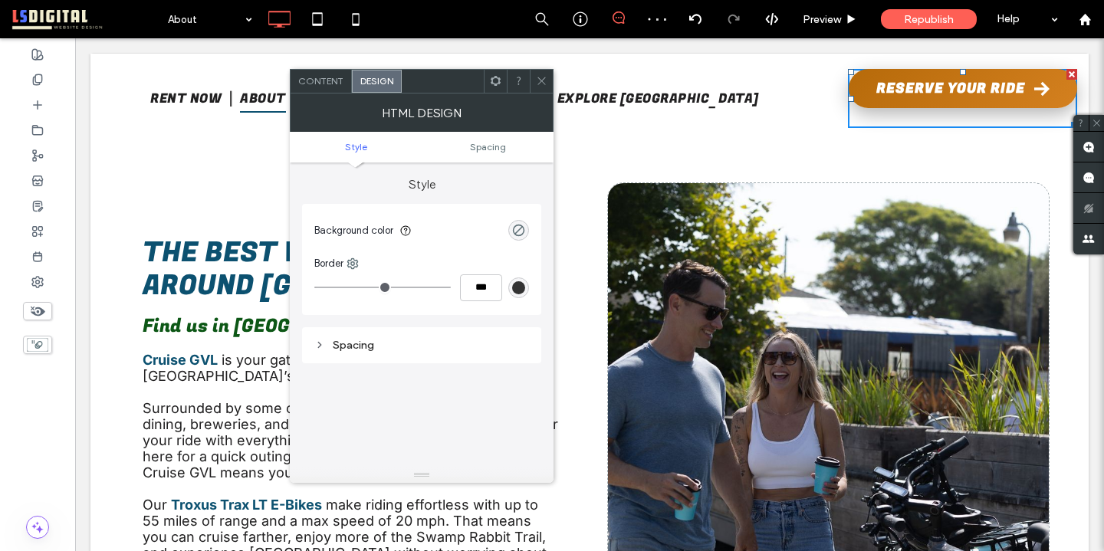
click at [316, 71] on div "Content" at bounding box center [321, 81] width 61 height 23
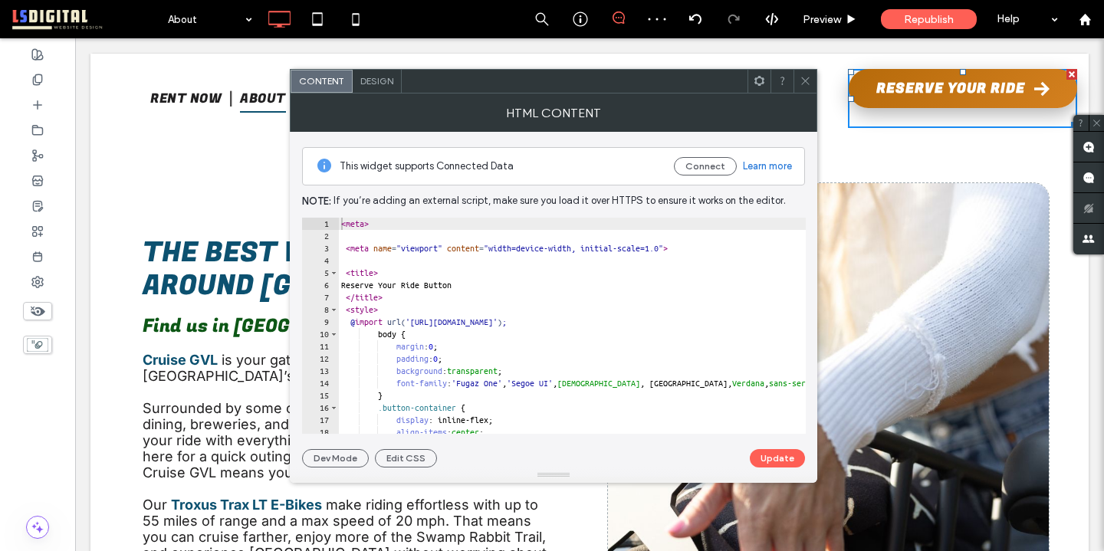
type textarea "**********"
click at [566, 321] on div "< meta > < meta name = "viewport" content = "width=device-width, initial-scale=…" at bounding box center [633, 338] width 591 height 241
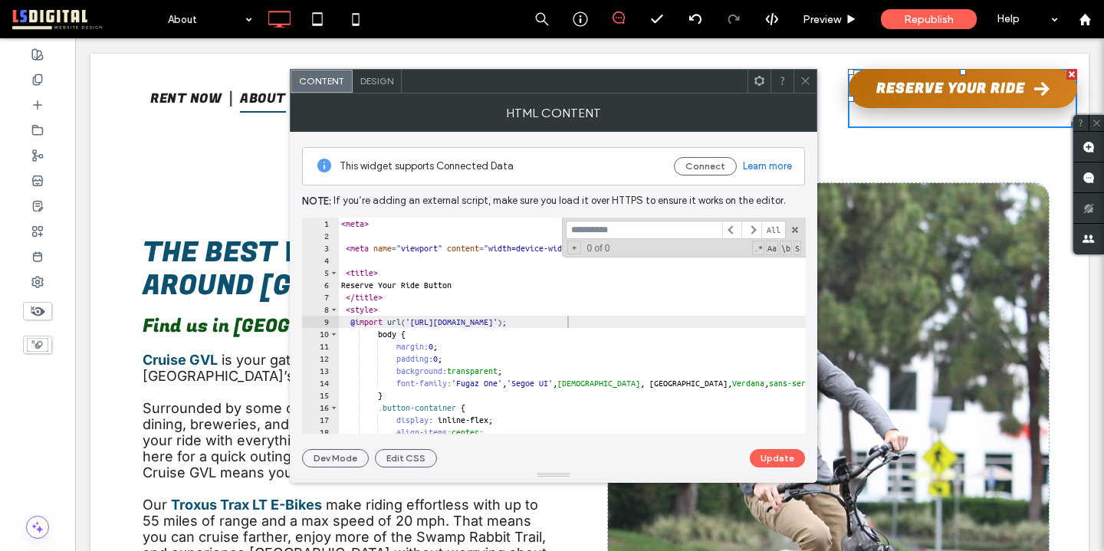
type input "*"
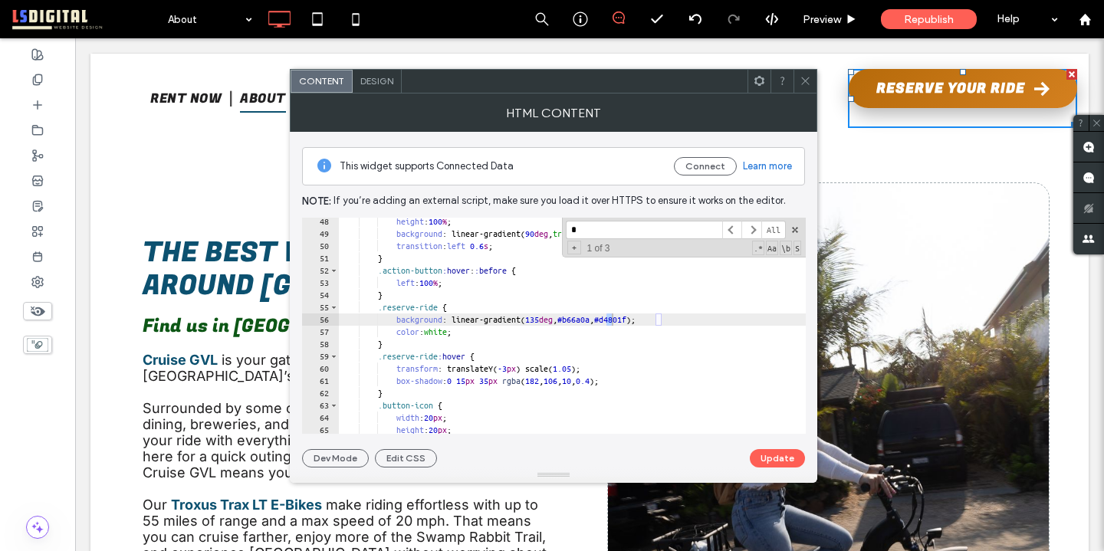
scroll to position [579, 0]
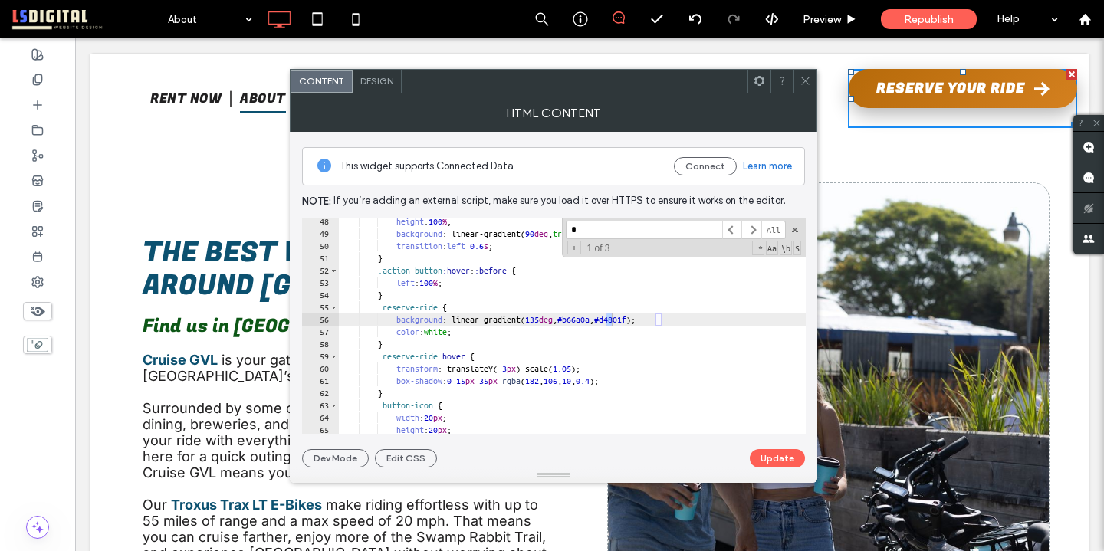
type input "*"
type textarea "**********"
drag, startPoint x: 645, startPoint y: 320, endPoint x: 606, endPoint y: 319, distance: 39.1
click at [606, 319] on div "height : 100 % ; background : linear-gradient( 90 deg , transparent , rgba ( 25…" at bounding box center [633, 336] width 591 height 241
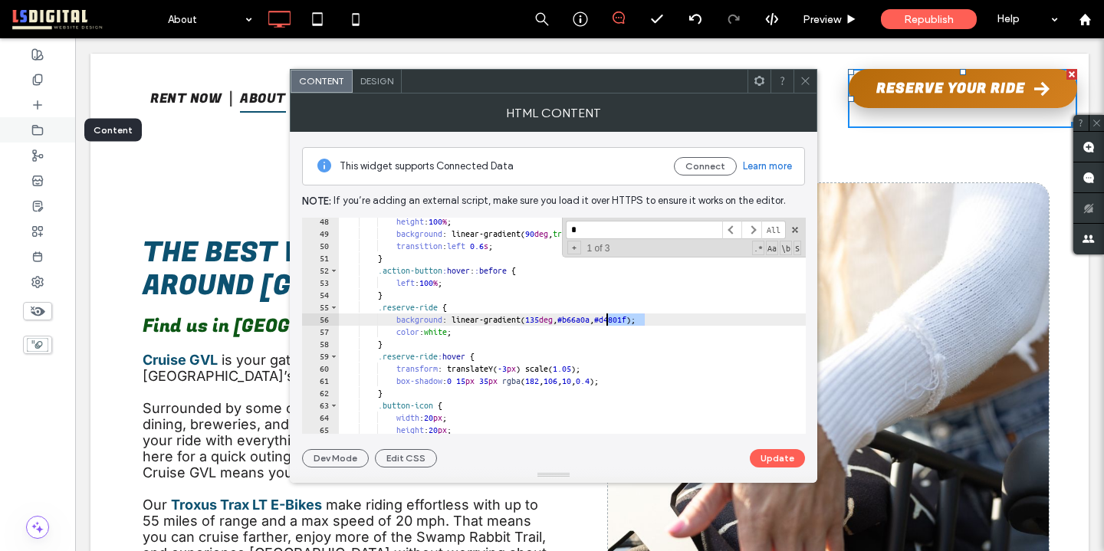
click at [33, 130] on use at bounding box center [38, 129] width 10 height 9
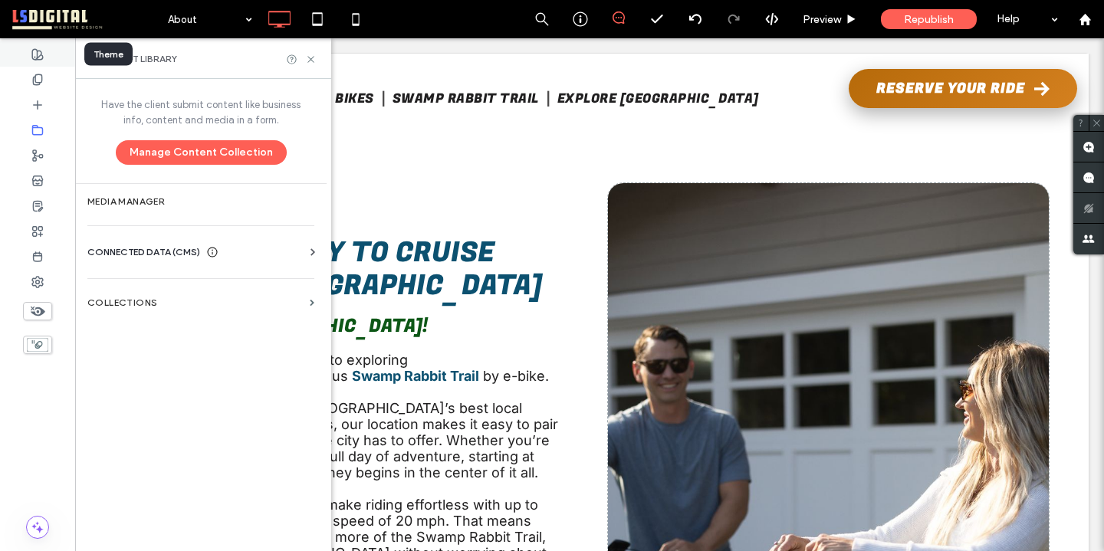
click at [35, 50] on icon at bounding box center [37, 54] width 12 height 12
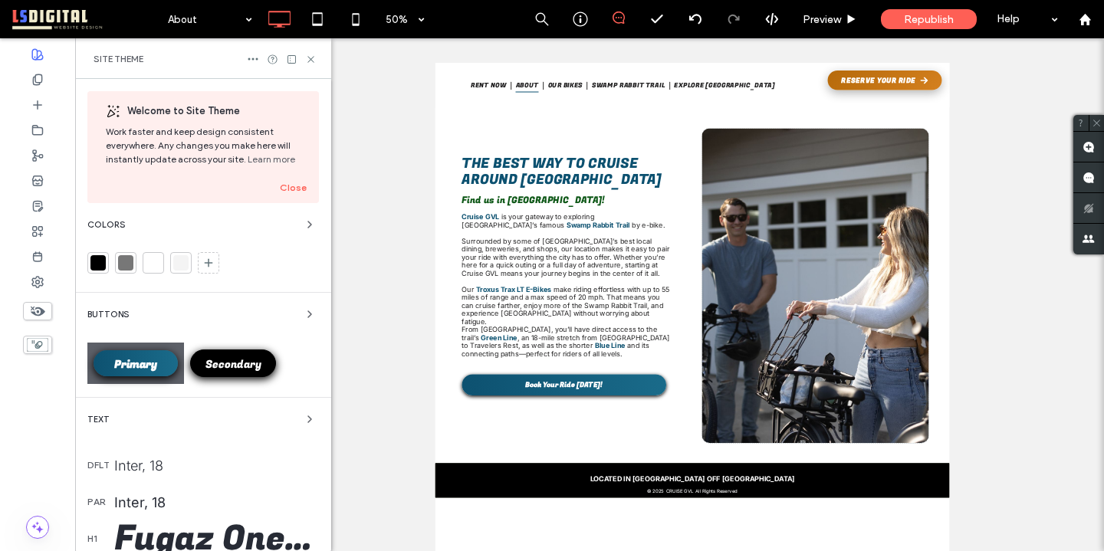
click at [252, 358] on span "Secondary" at bounding box center [234, 365] width 56 height 16
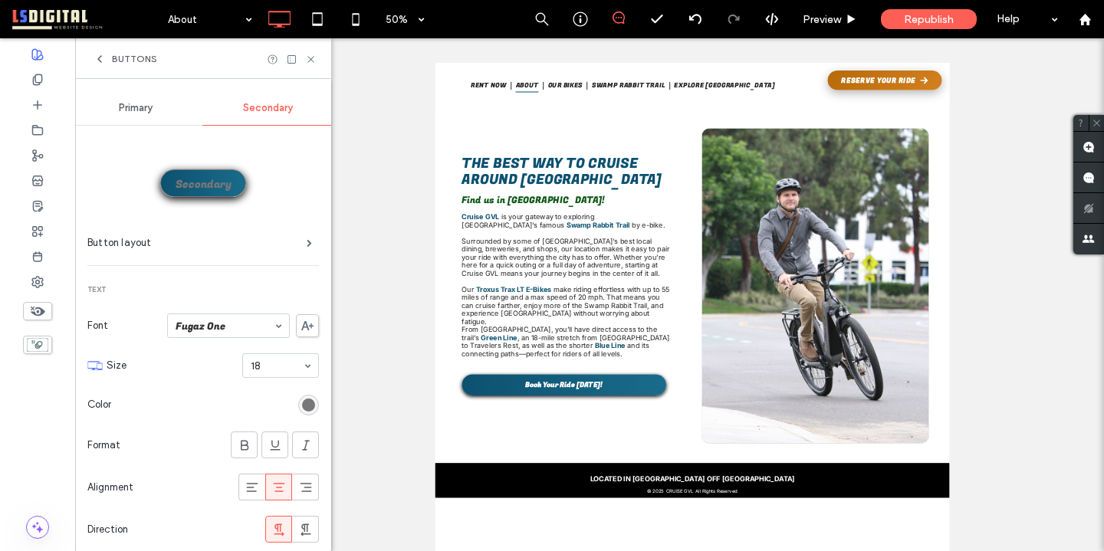
click at [126, 107] on span "Primary" at bounding box center [136, 108] width 34 height 12
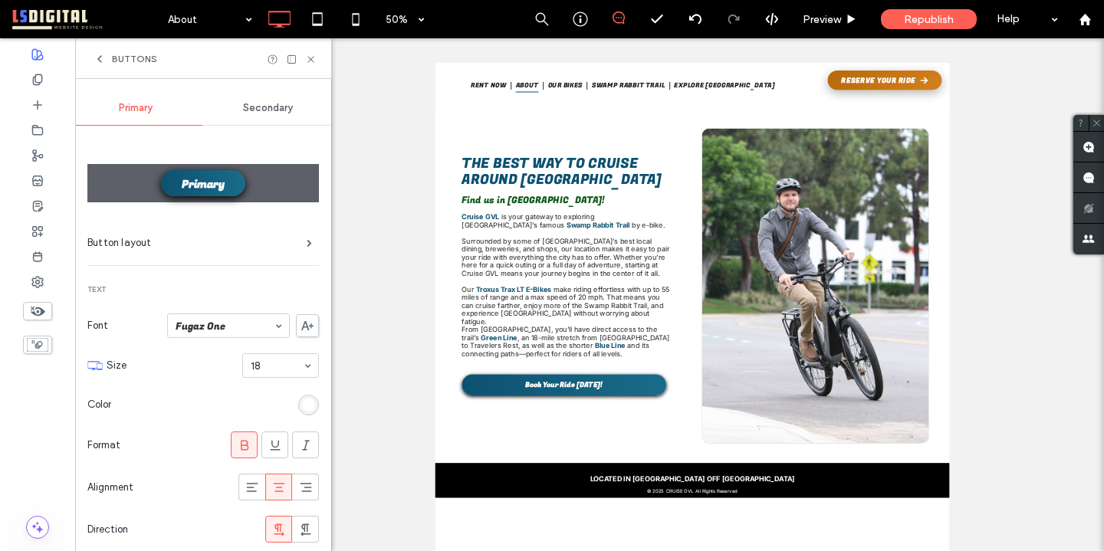
click at [125, 55] on span "Buttons" at bounding box center [134, 59] width 45 height 12
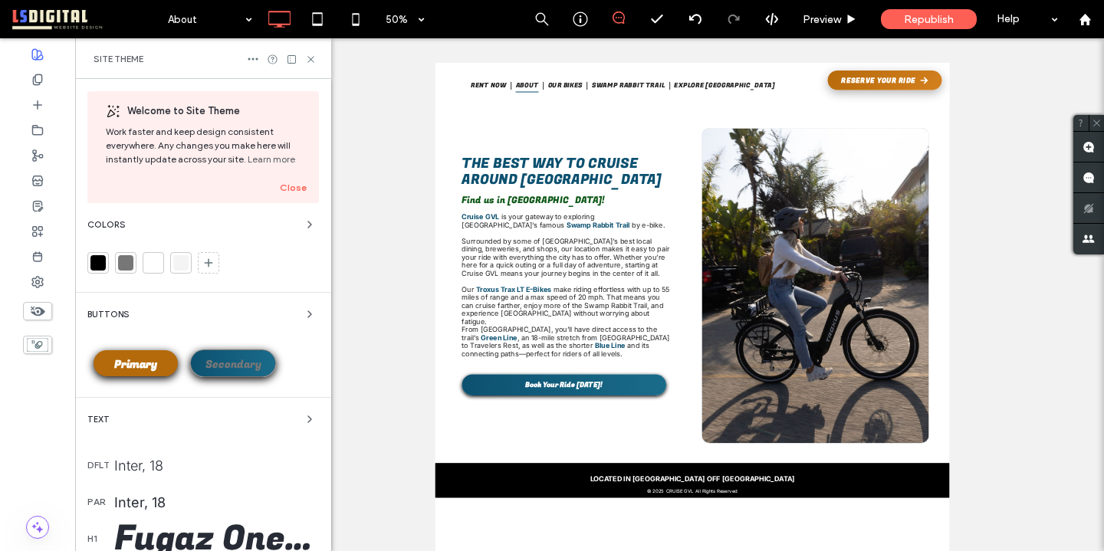
click at [150, 366] on span "Primary" at bounding box center [135, 365] width 43 height 16
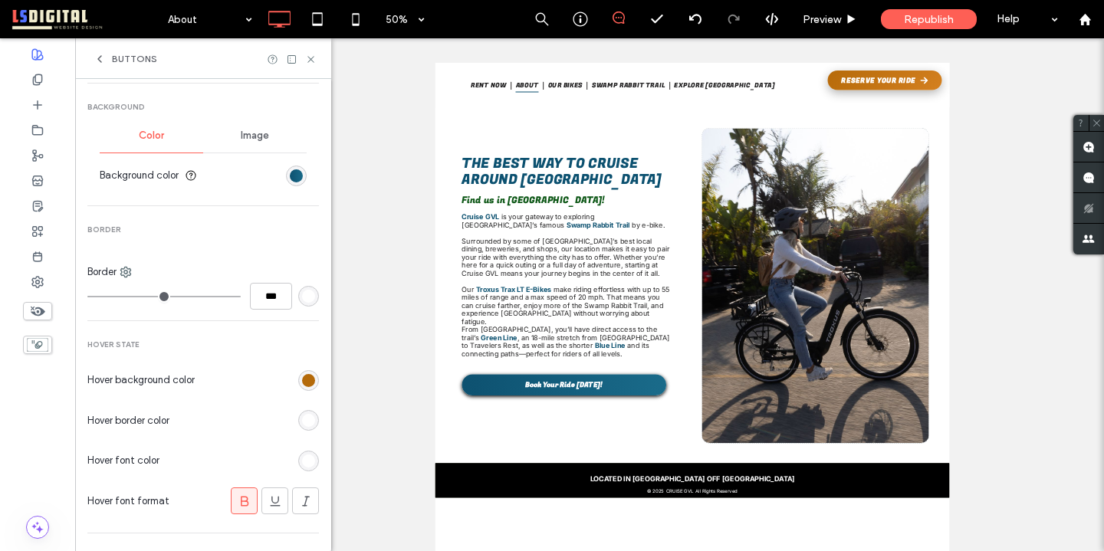
scroll to position [504, 0]
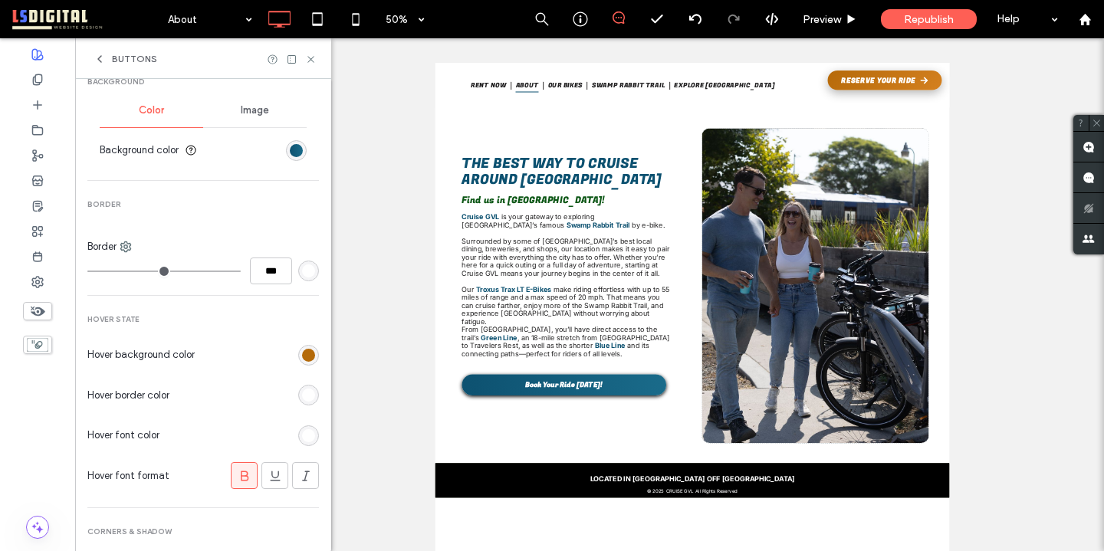
click at [298, 355] on div "rgb(180, 106, 10)" at bounding box center [308, 355] width 21 height 21
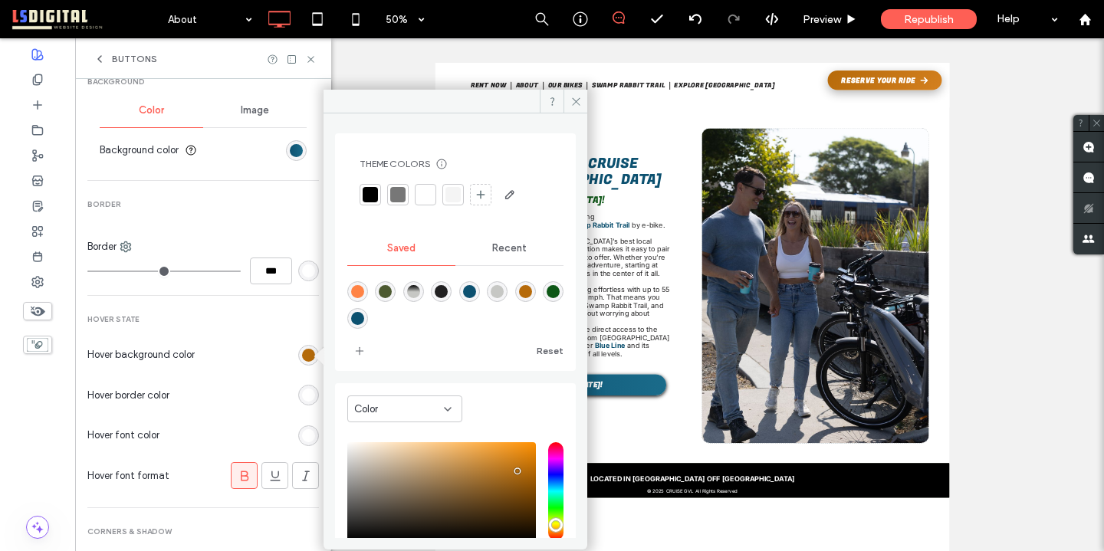
click at [403, 396] on div "Color" at bounding box center [404, 409] width 115 height 27
click at [398, 464] on div "Gradient" at bounding box center [405, 462] width 114 height 27
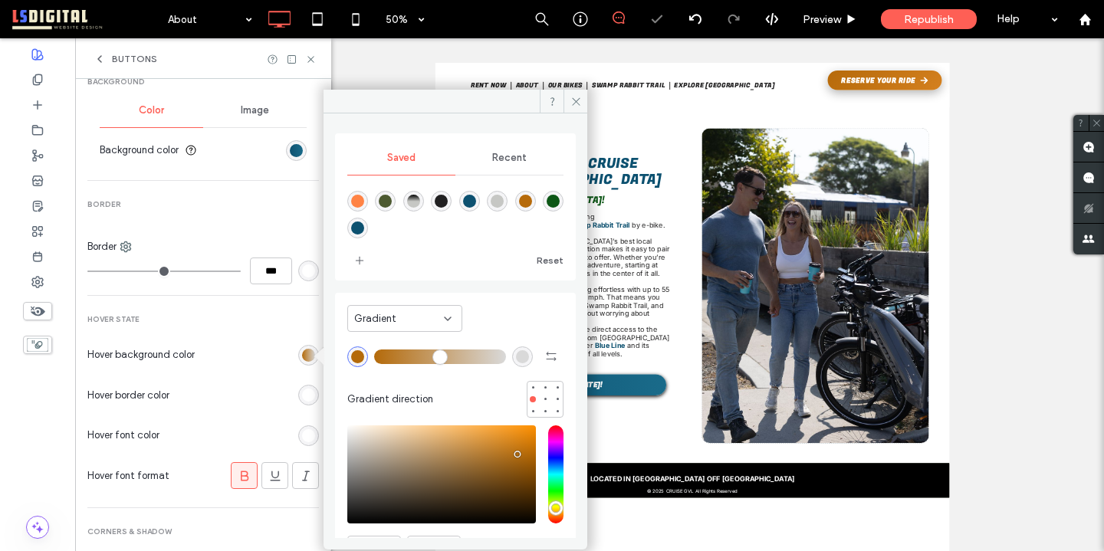
scroll to position [83, 0]
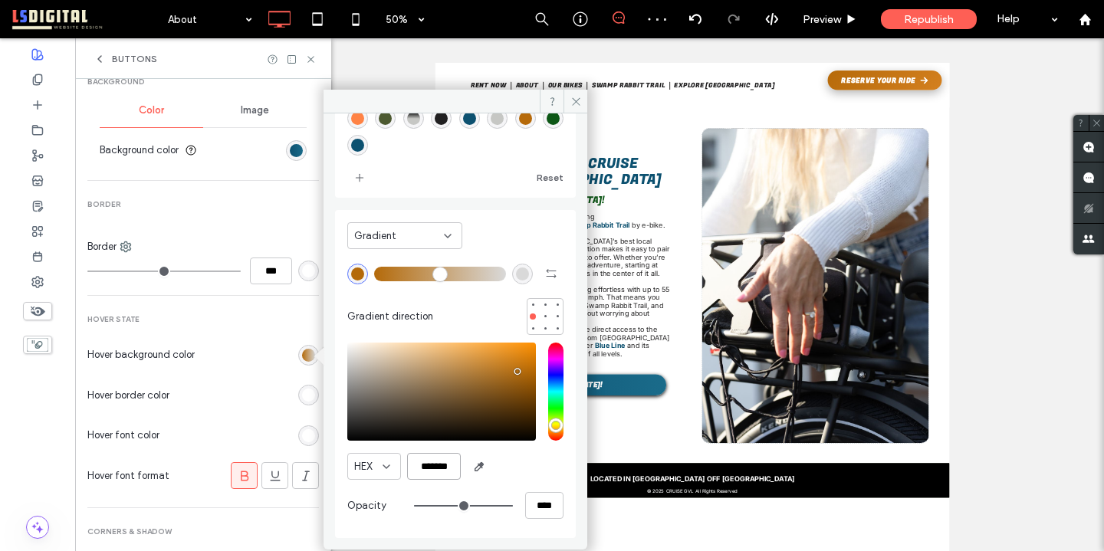
drag, startPoint x: 456, startPoint y: 467, endPoint x: 428, endPoint y: 467, distance: 27.6
click at [428, 467] on input "*******" at bounding box center [434, 466] width 54 height 27
paste input "********"
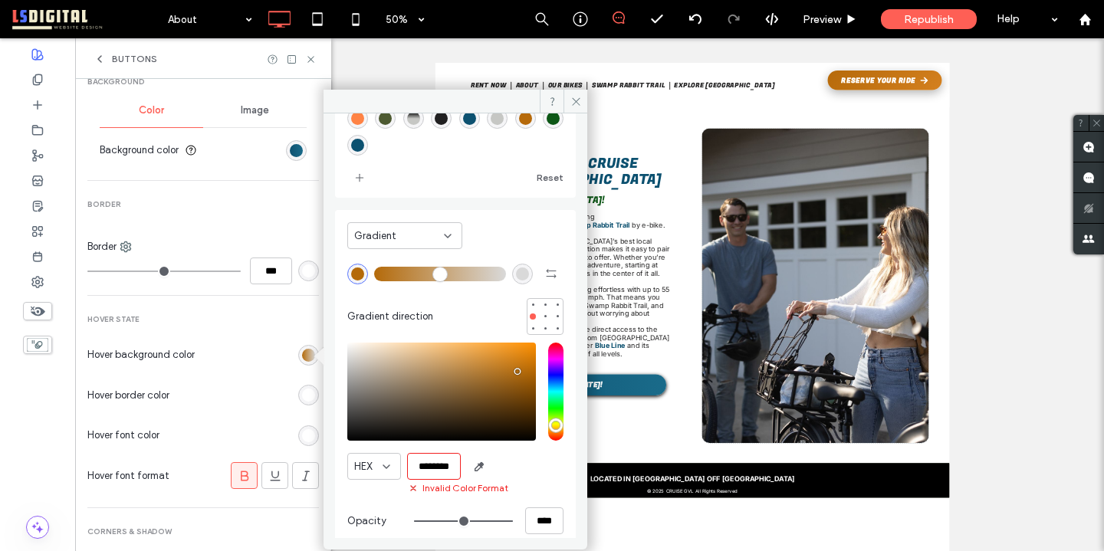
click at [422, 470] on input "********" at bounding box center [434, 466] width 54 height 27
type input "*******"
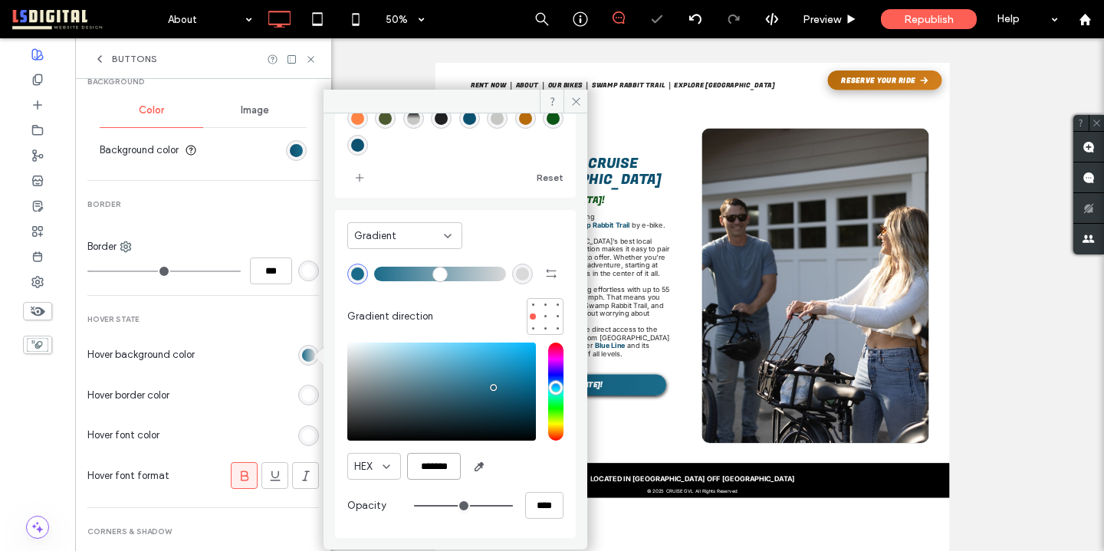
scroll to position [0, 0]
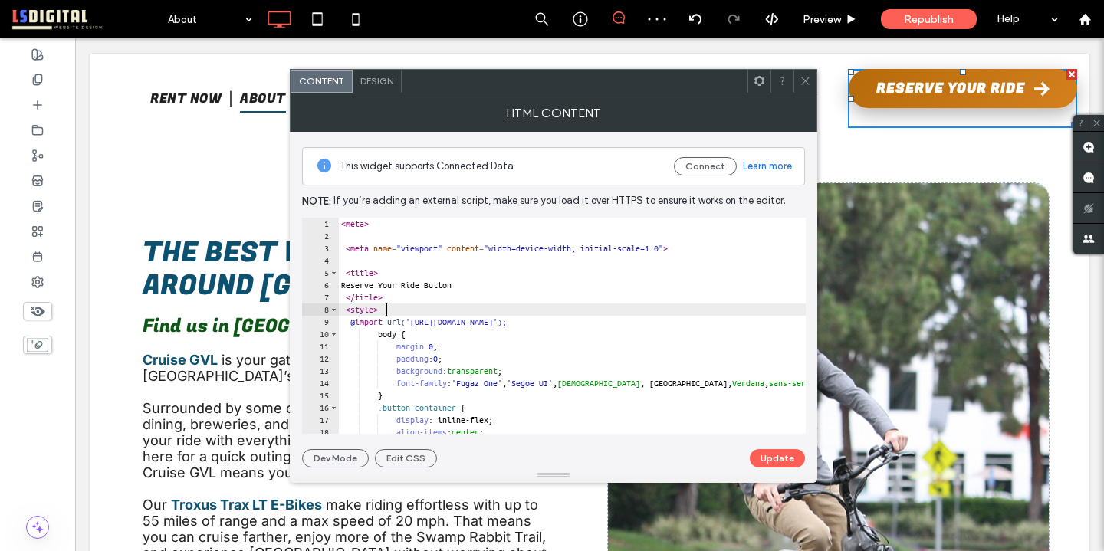
click at [595, 311] on div "< meta > < meta name = "viewport" content = "width=device-width, initial-scale=…" at bounding box center [633, 338] width 591 height 241
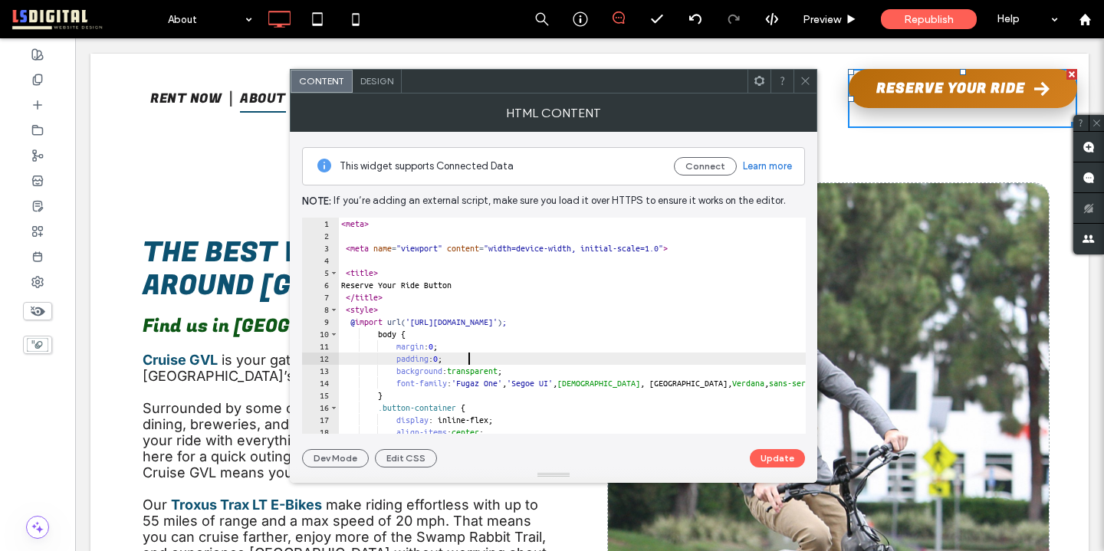
click at [571, 355] on div "< meta > < meta name = "viewport" content = "width=device-width, initial-scale=…" at bounding box center [633, 338] width 591 height 241
type textarea "**********"
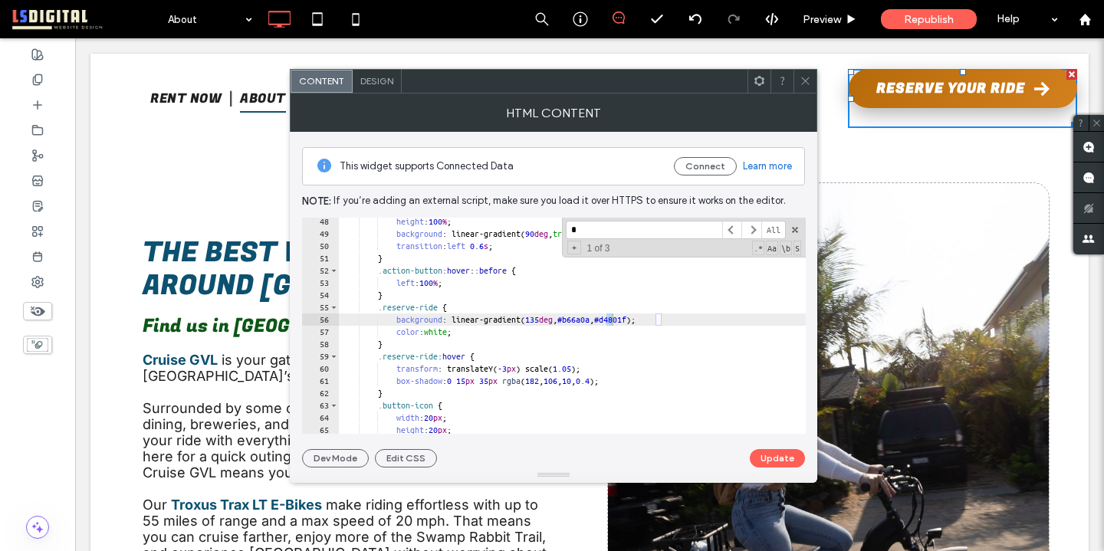
scroll to position [579, 0]
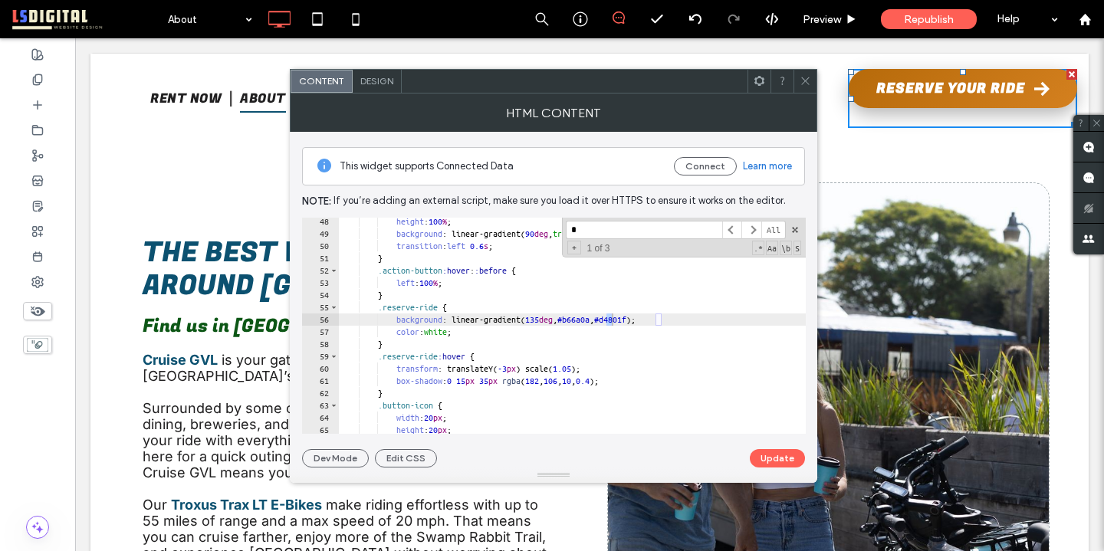
type input "*"
type textarea "**********"
click at [631, 323] on div "height : 100 % ; background : linear-gradient( 90 deg , transparent , rgba ( 25…" at bounding box center [633, 336] width 591 height 241
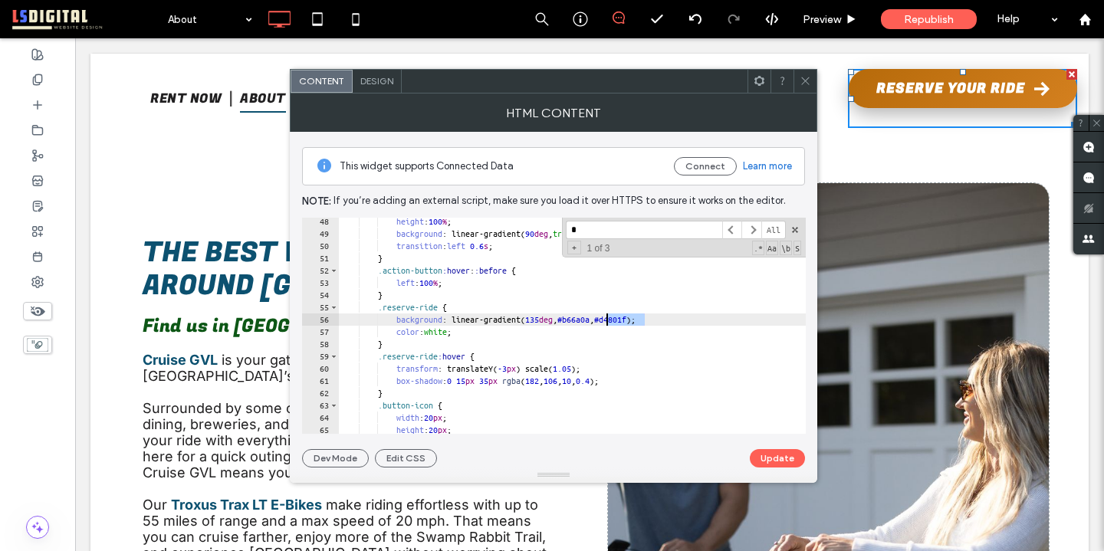
drag, startPoint x: 647, startPoint y: 320, endPoint x: 609, endPoint y: 318, distance: 37.6
click at [609, 318] on div "height : 100 % ; background : linear-gradient( 90 deg , transparent , rgba ( 25…" at bounding box center [633, 336] width 591 height 241
click at [40, 52] on icon at bounding box center [37, 54] width 12 height 12
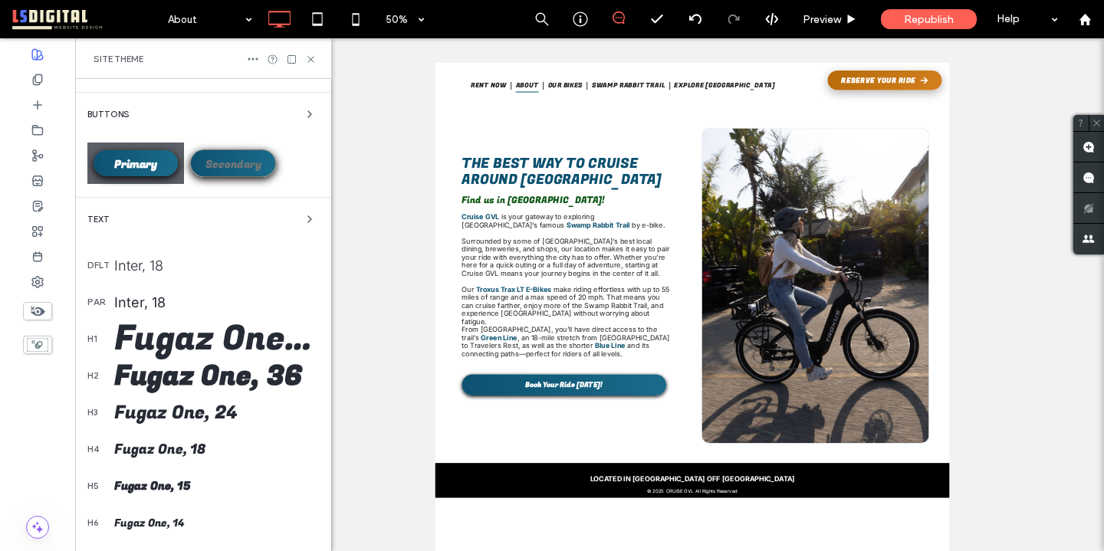
scroll to position [186, 0]
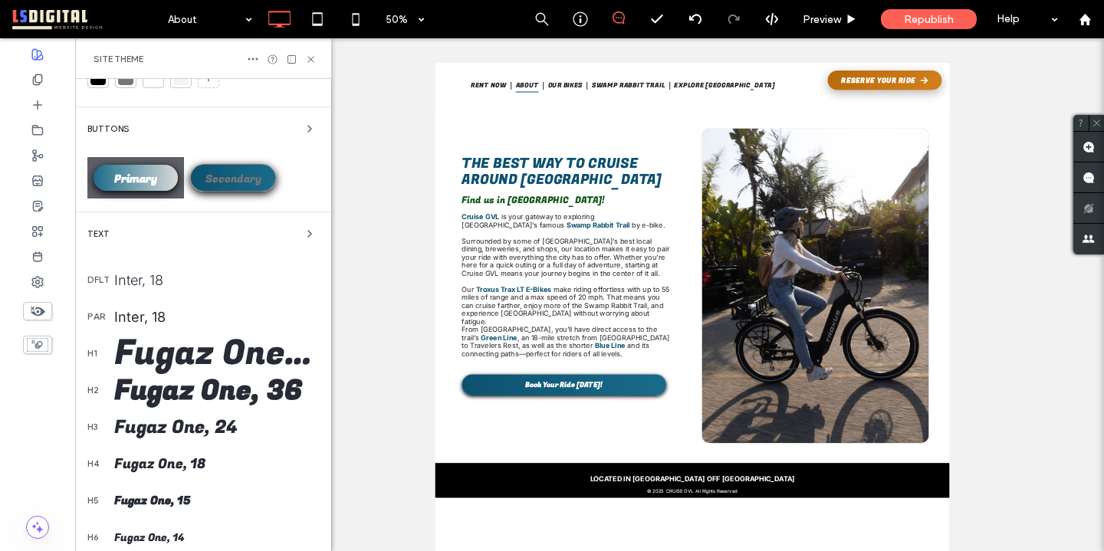
click at [146, 181] on span "Primary" at bounding box center [135, 179] width 43 height 16
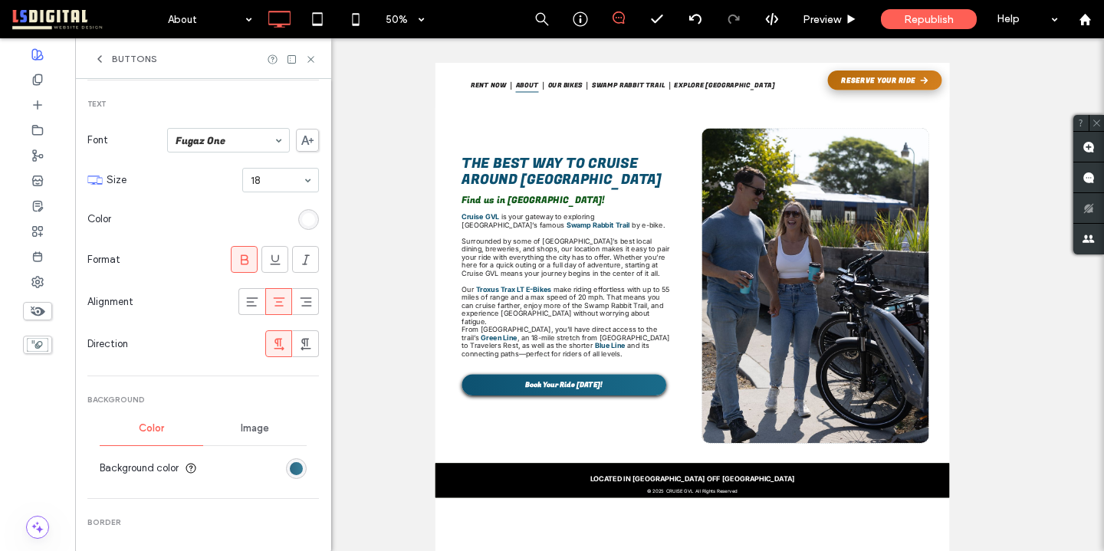
click at [291, 464] on div "linear-gradient(90deg, rgb(13, 81, 112) 0%, rgb(26, 107, 138) 100%)" at bounding box center [296, 468] width 13 height 13
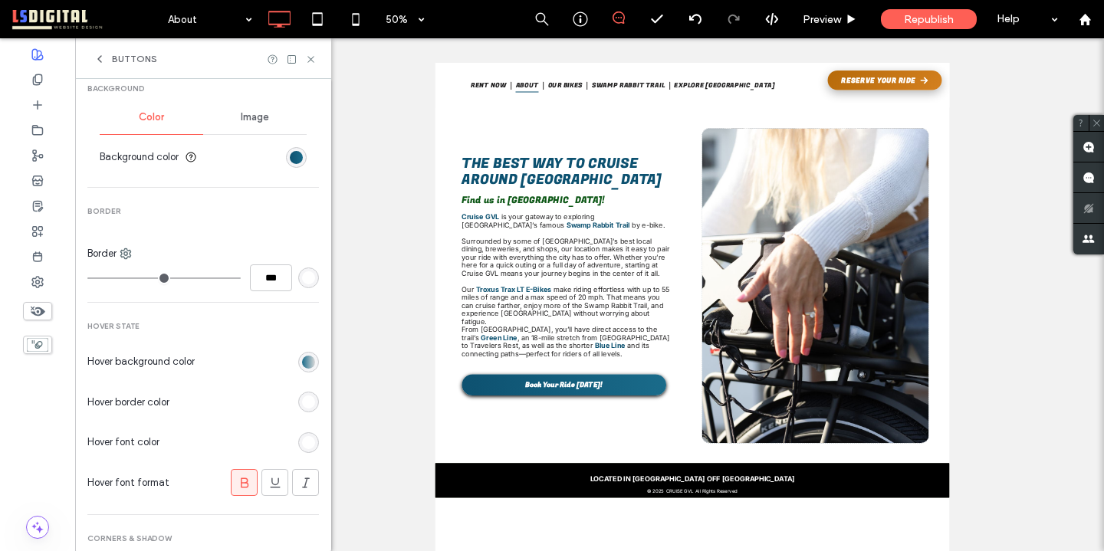
scroll to position [499, 0]
click at [302, 358] on div "rgba(0, 0, 0, 0) linear-gradient(90deg, rgb(26, 107, 138) 0%, rgb(217, 217, 217…" at bounding box center [308, 360] width 13 height 13
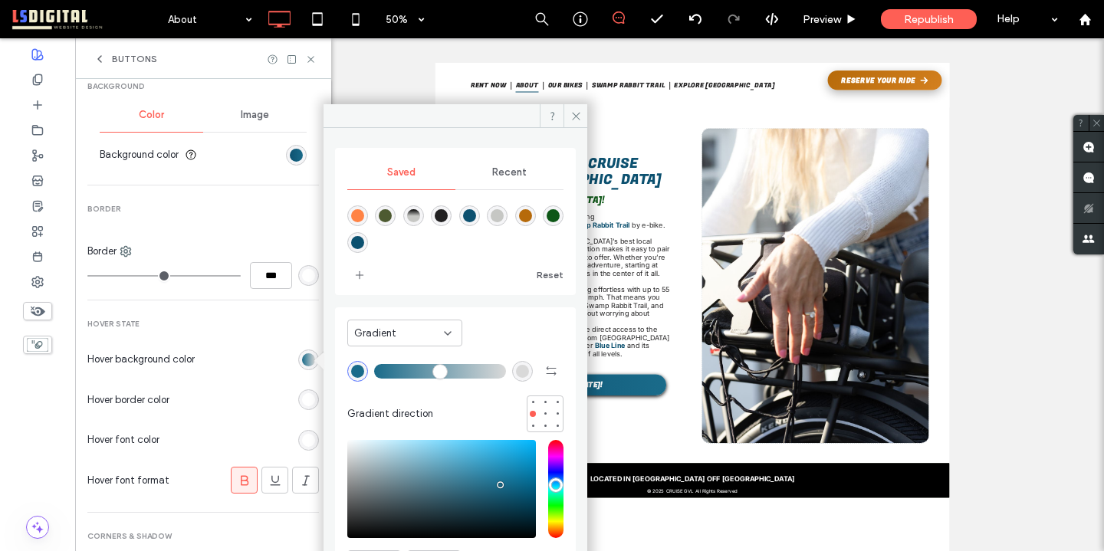
scroll to position [83, 0]
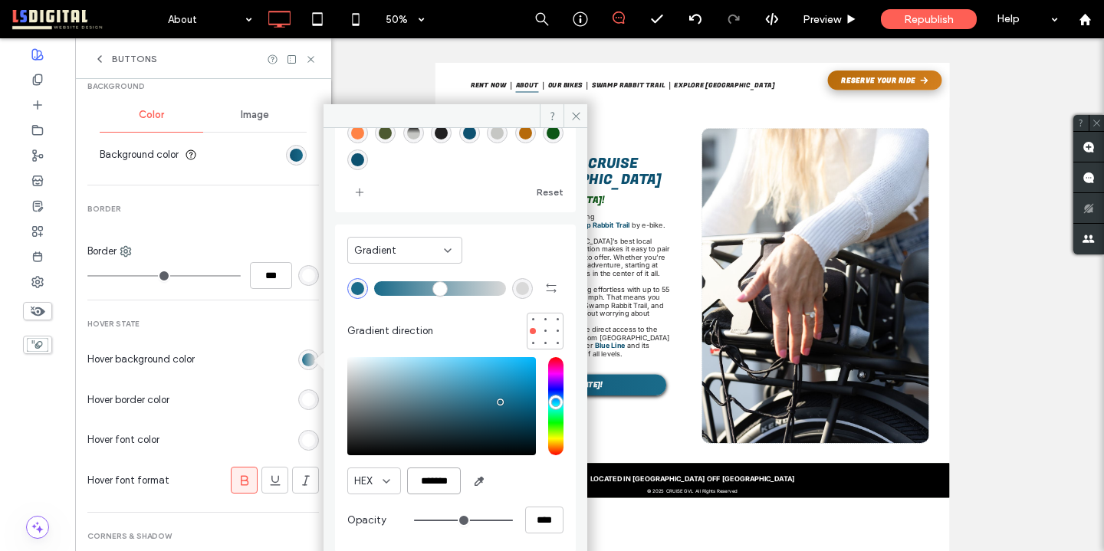
drag, startPoint x: 452, startPoint y: 485, endPoint x: 425, endPoint y: 485, distance: 27.6
click at [426, 485] on input "*******" at bounding box center [434, 481] width 54 height 27
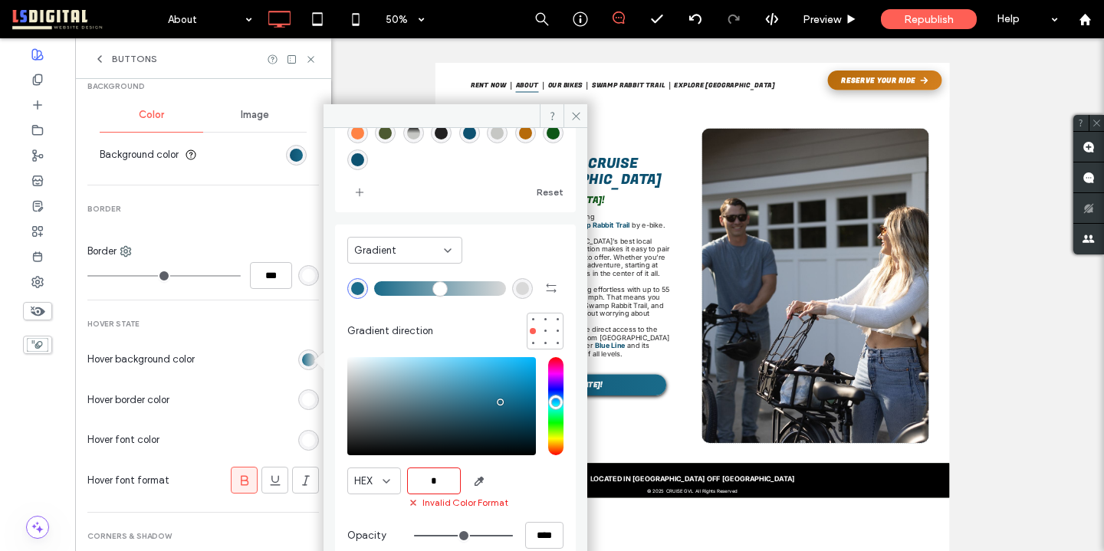
paste input "*******"
click at [421, 480] on input "********" at bounding box center [434, 481] width 54 height 27
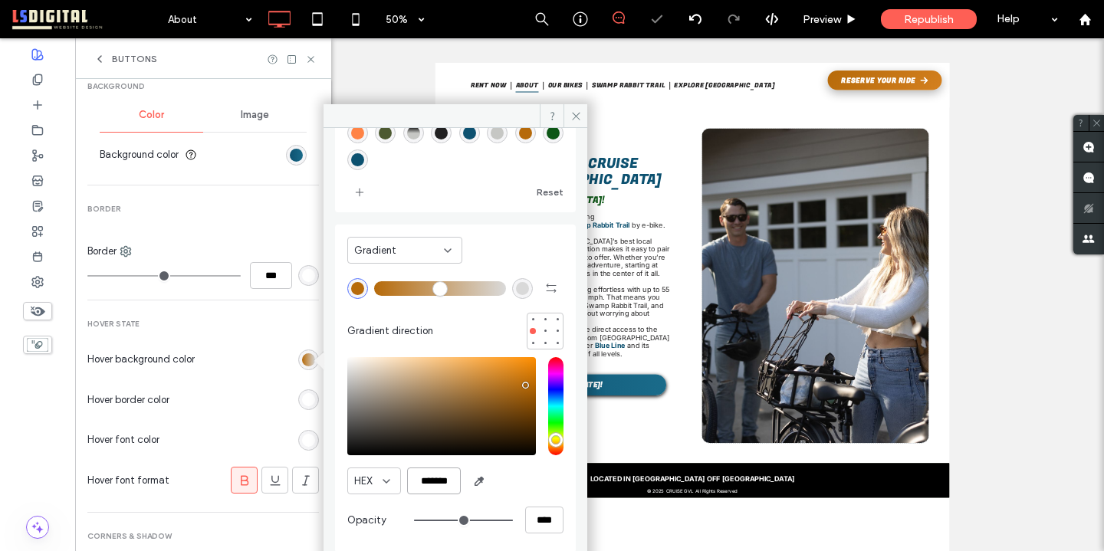
scroll to position [0, 0]
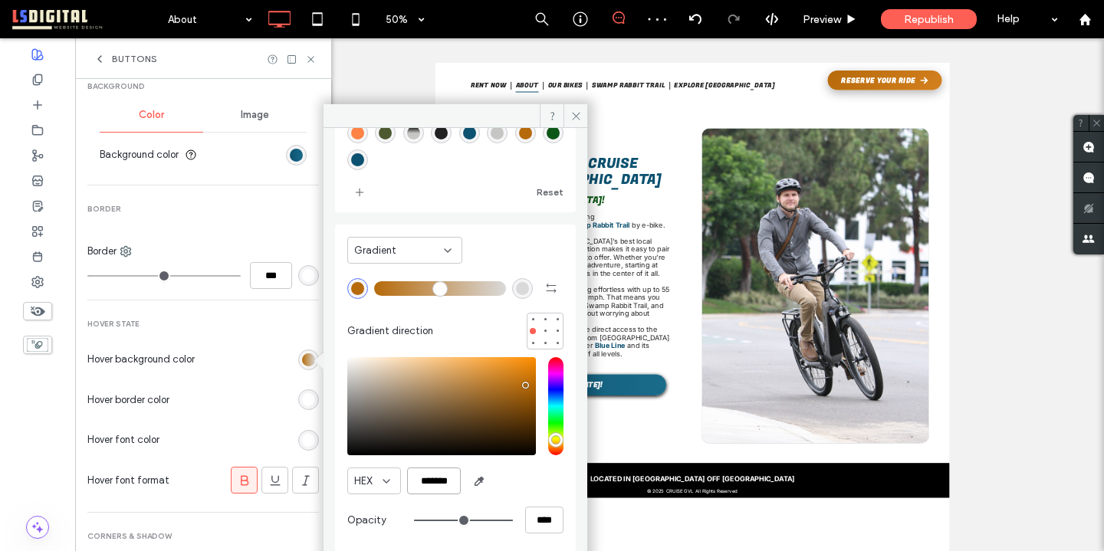
type input "*******"
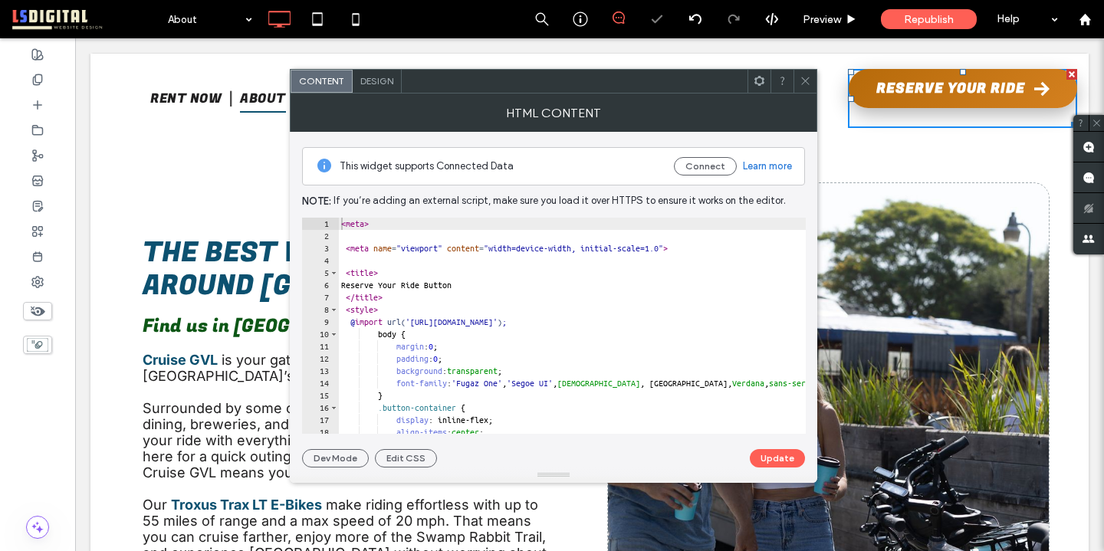
type textarea "******"
click at [601, 330] on div "< meta > < meta name = "viewport" content = "width=device-width, initial-scale=…" at bounding box center [633, 338] width 591 height 241
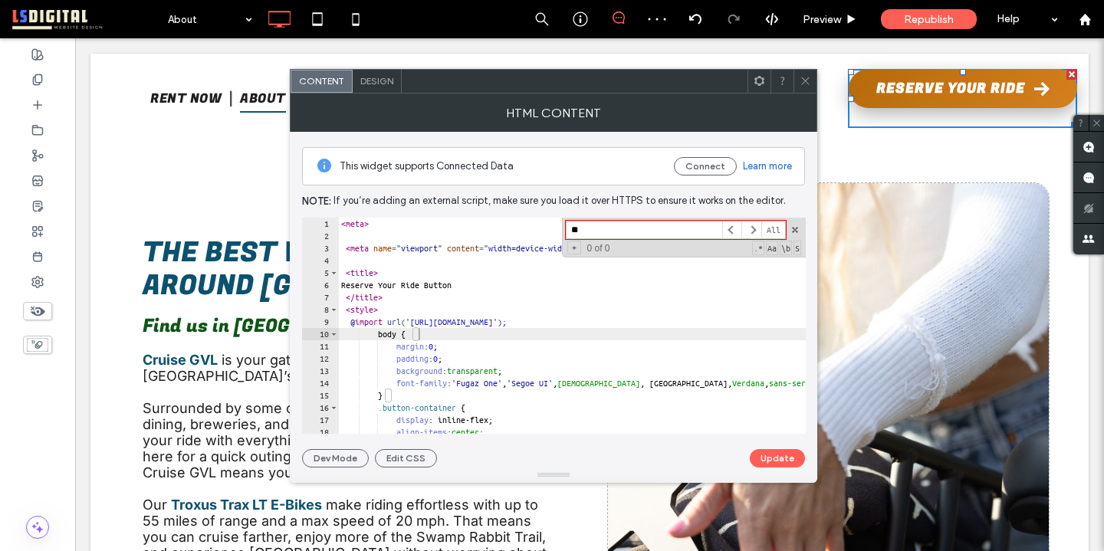
type input "*"
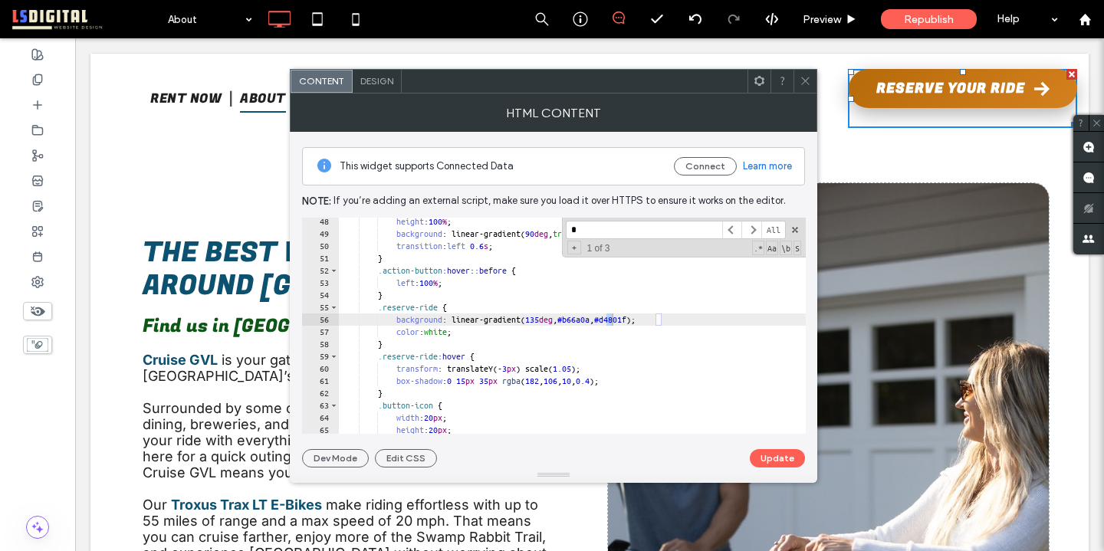
type input "*"
type textarea "**********"
drag, startPoint x: 660, startPoint y: 321, endPoint x: 695, endPoint y: 322, distance: 35.3
click at [695, 322] on div "height : 100 % ; background : linear-gradient( 90 deg , transparent , rgba ( 25…" at bounding box center [633, 336] width 591 height 241
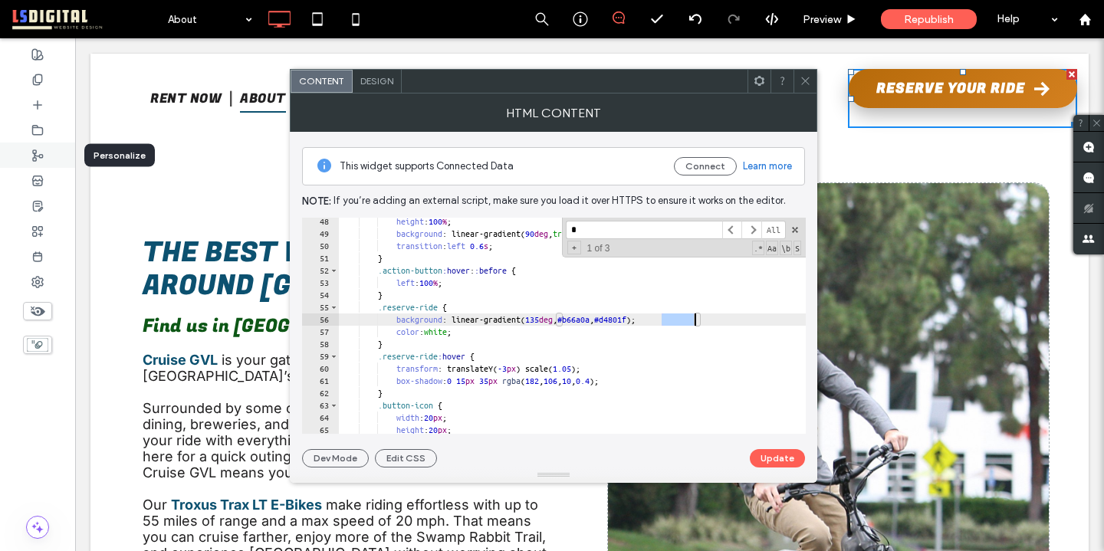
click at [36, 155] on icon at bounding box center [37, 156] width 12 height 12
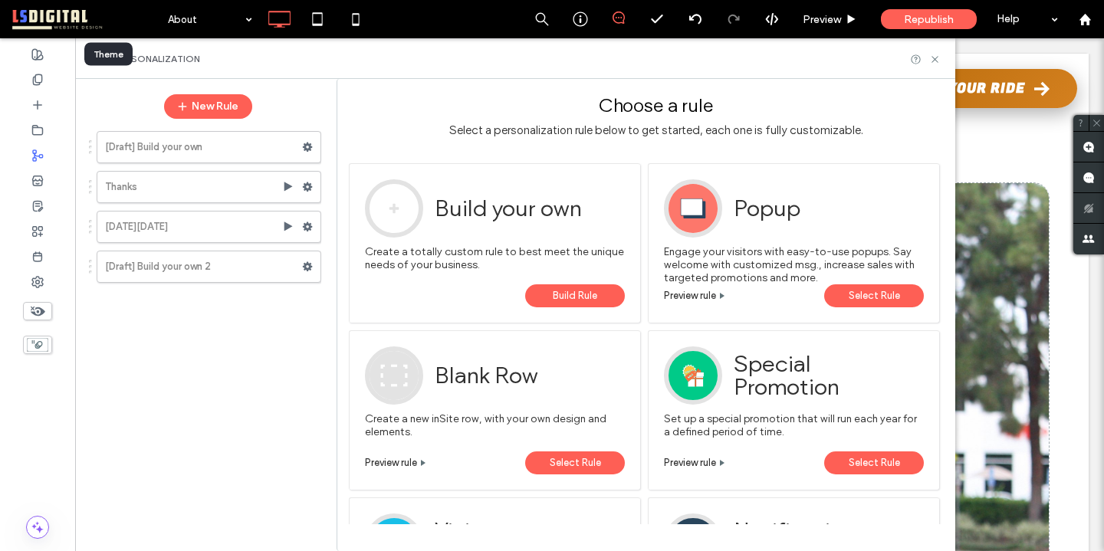
click at [41, 35] on link at bounding box center [86, 19] width 148 height 38
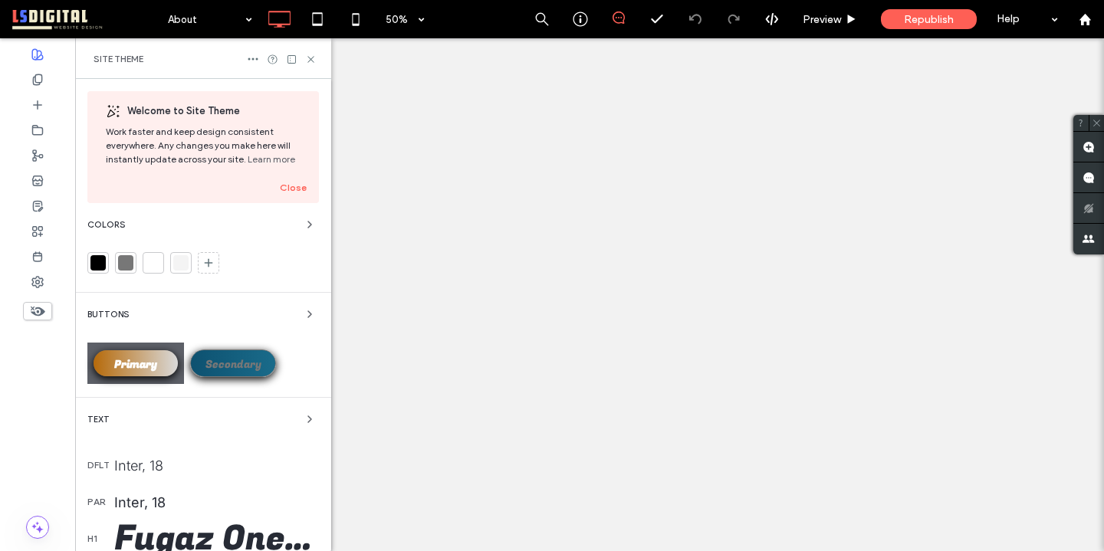
click at [123, 357] on span "Primary" at bounding box center [135, 365] width 43 height 16
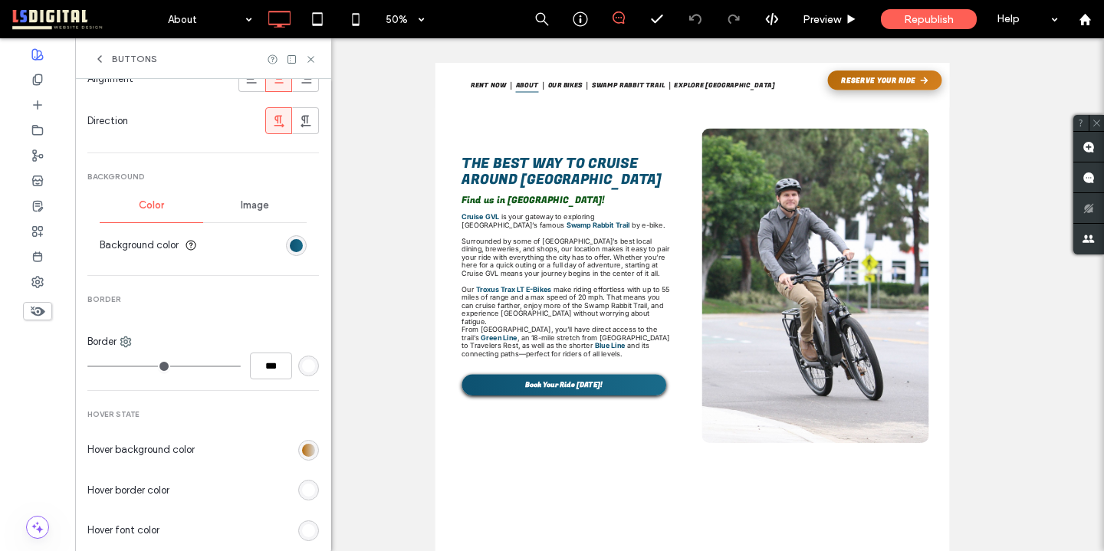
scroll to position [488, 0]
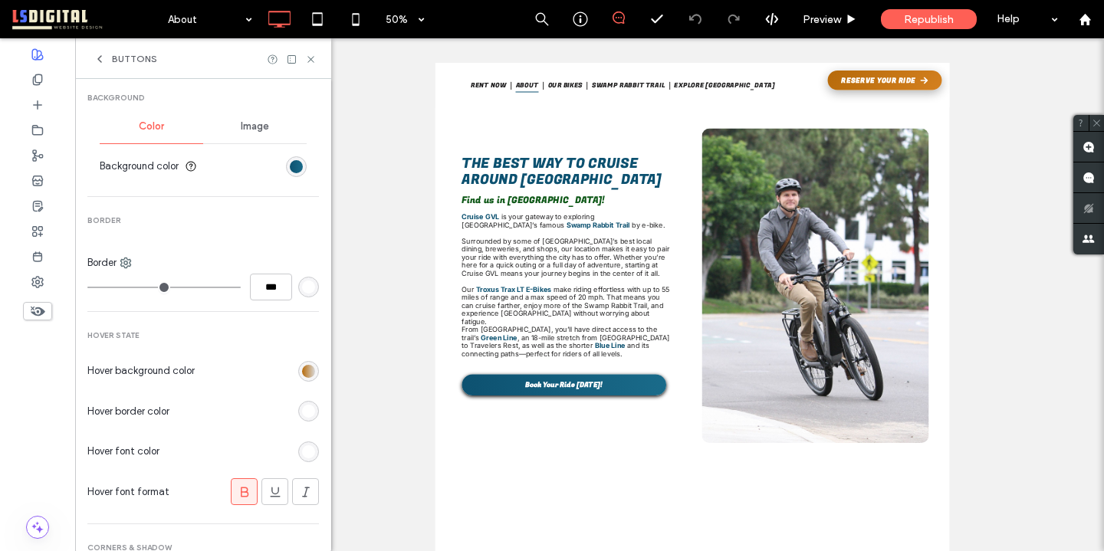
click at [298, 378] on div "rgba(0, 0, 0, 0) linear-gradient(90deg, rgb(182, 106, 10) 0%, rgb(217, 217, 217…" at bounding box center [308, 371] width 21 height 21
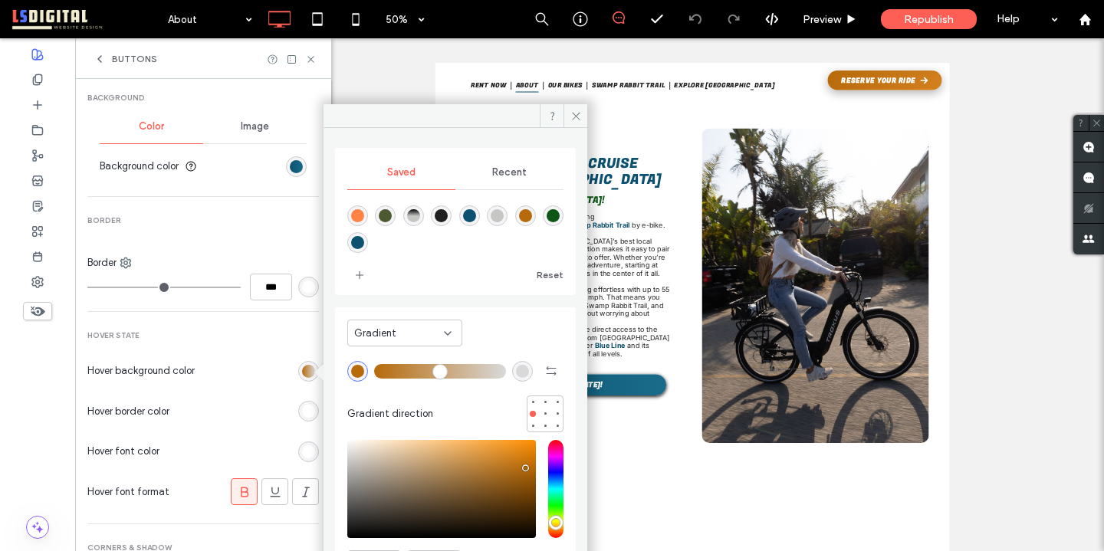
click at [522, 367] on div "rgb(217, 217, 217)" at bounding box center [522, 371] width 21 height 21
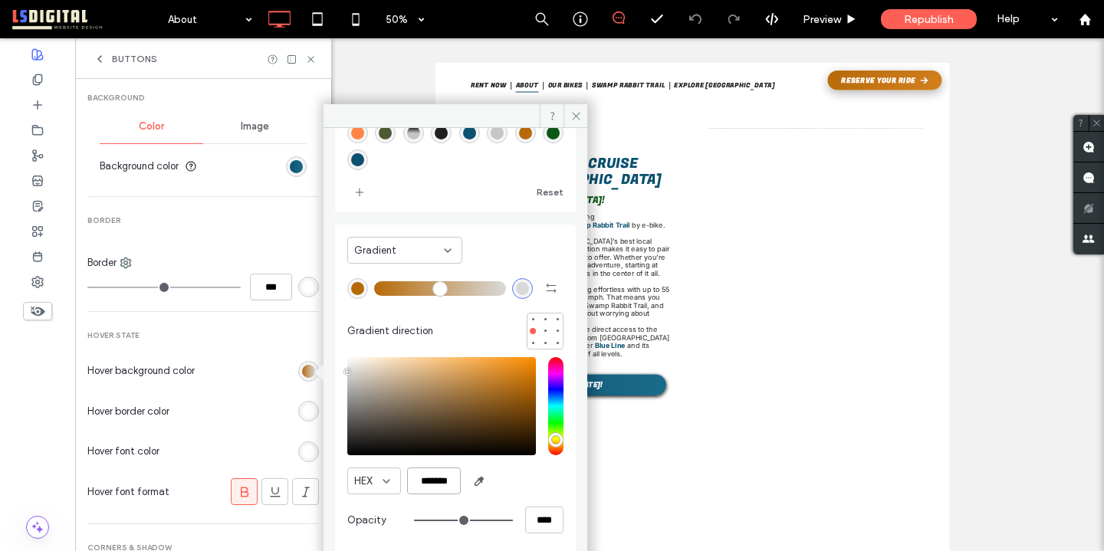
drag, startPoint x: 457, startPoint y: 483, endPoint x: 428, endPoint y: 479, distance: 29.5
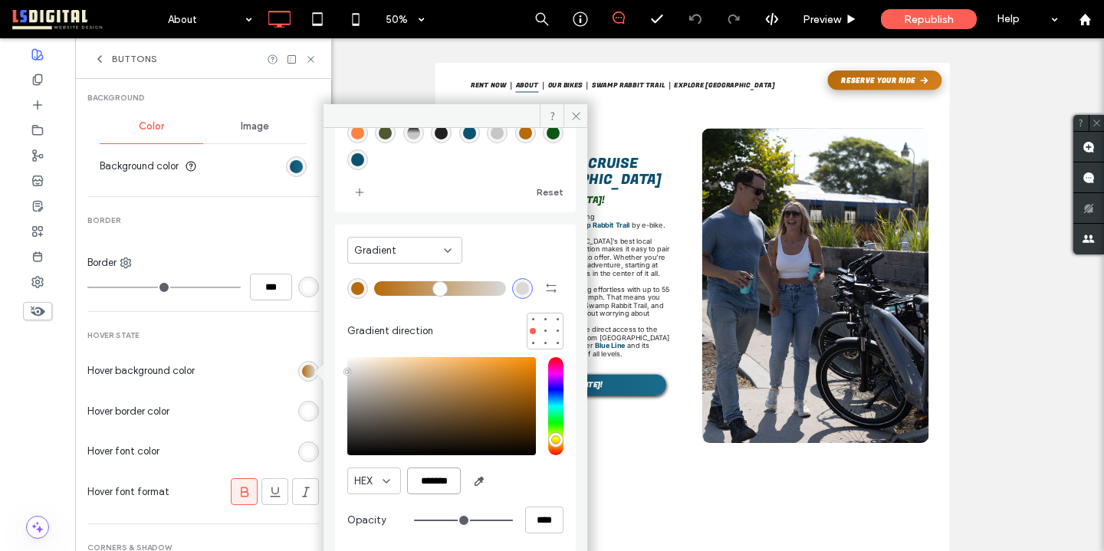
click at [428, 479] on input "*******" at bounding box center [434, 481] width 54 height 27
paste input "******"
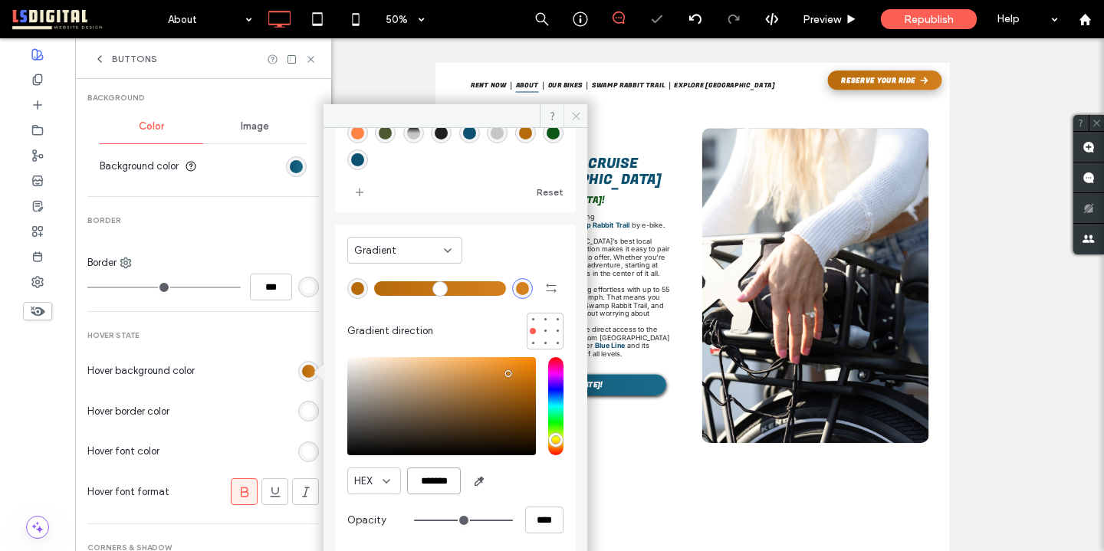
type input "*******"
click at [568, 110] on span at bounding box center [576, 115] width 24 height 23
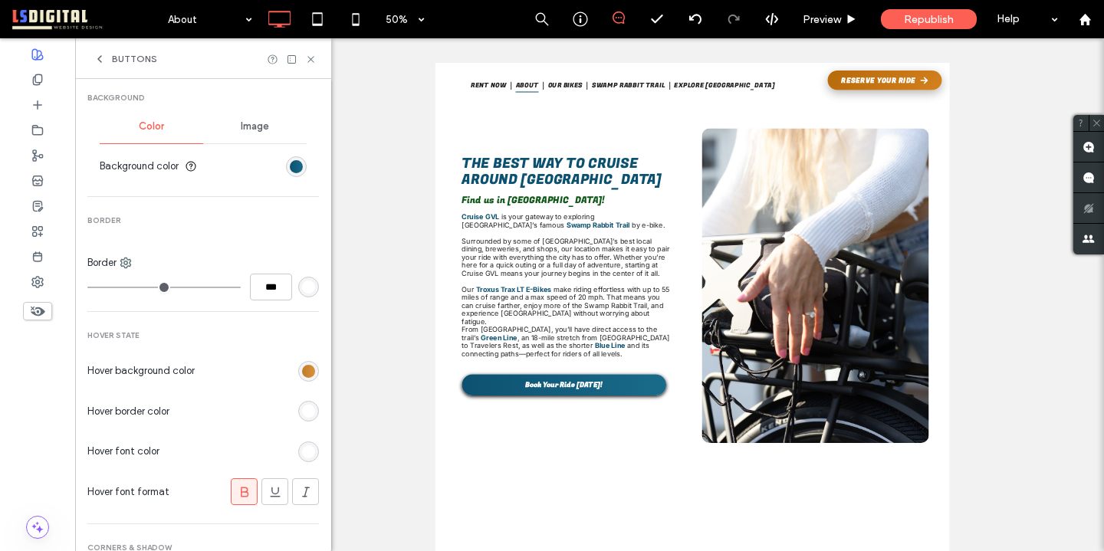
click at [303, 365] on div "rgba(0, 0, 0, 0) linear-gradient(90deg, rgb(182, 106, 10) 0%, rgb(212, 128, 31)…" at bounding box center [308, 371] width 13 height 13
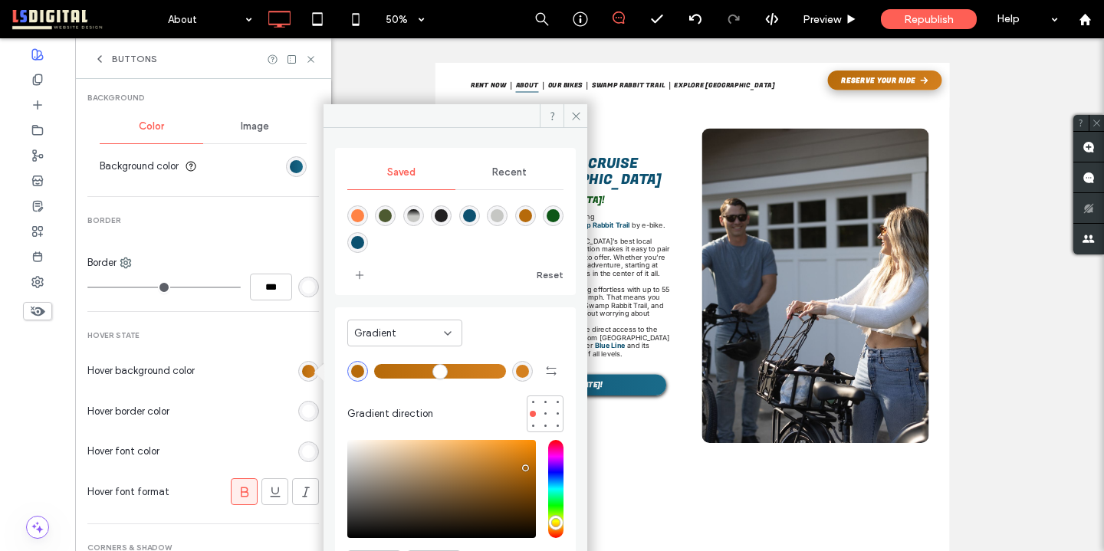
click at [308, 58] on icon at bounding box center [311, 60] width 12 height 12
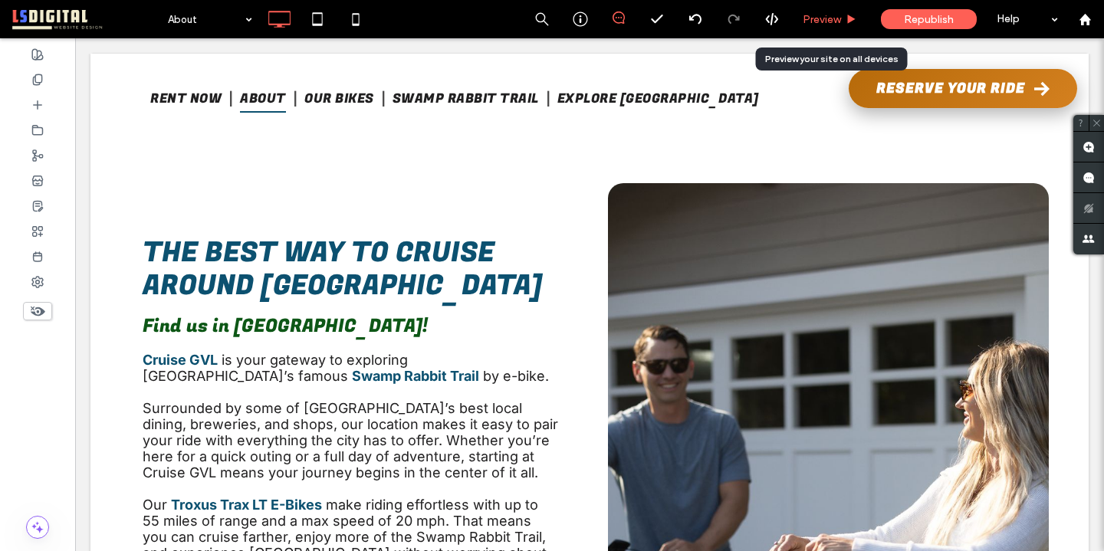
click at [816, 13] on span "Preview" at bounding box center [822, 19] width 38 height 13
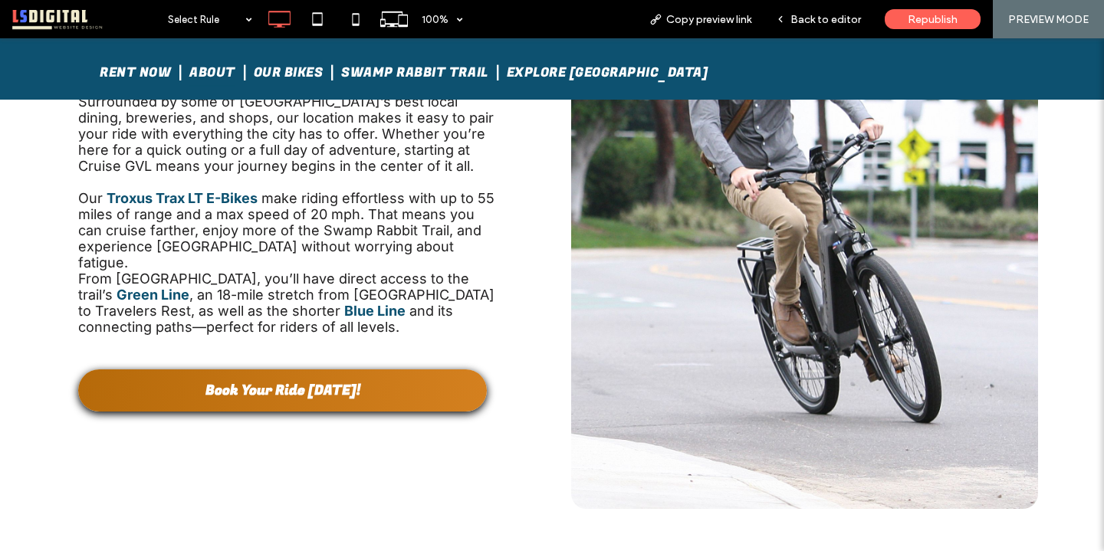
scroll to position [299, 0]
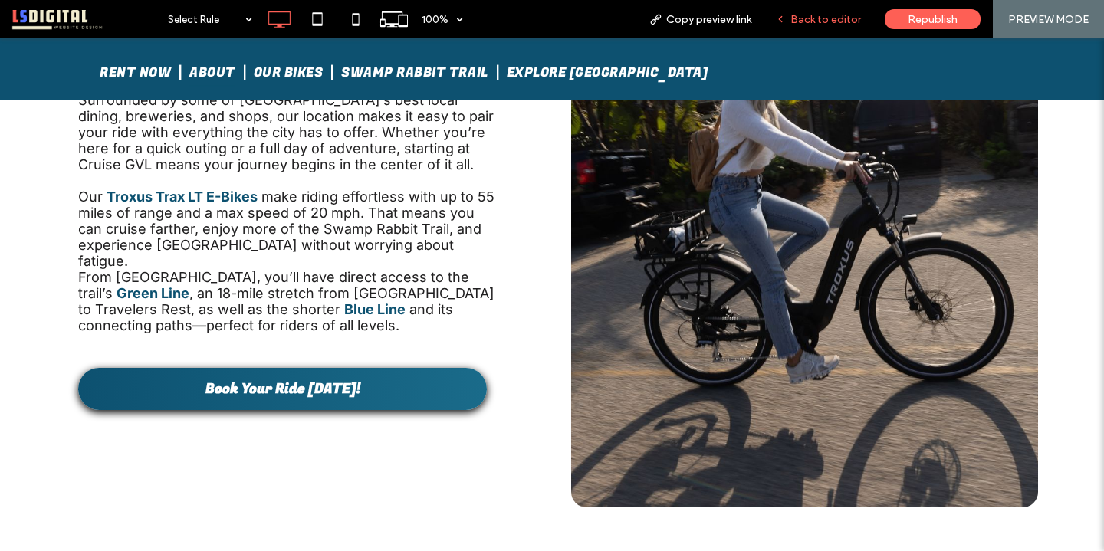
click at [801, 16] on span "Back to editor" at bounding box center [826, 19] width 71 height 13
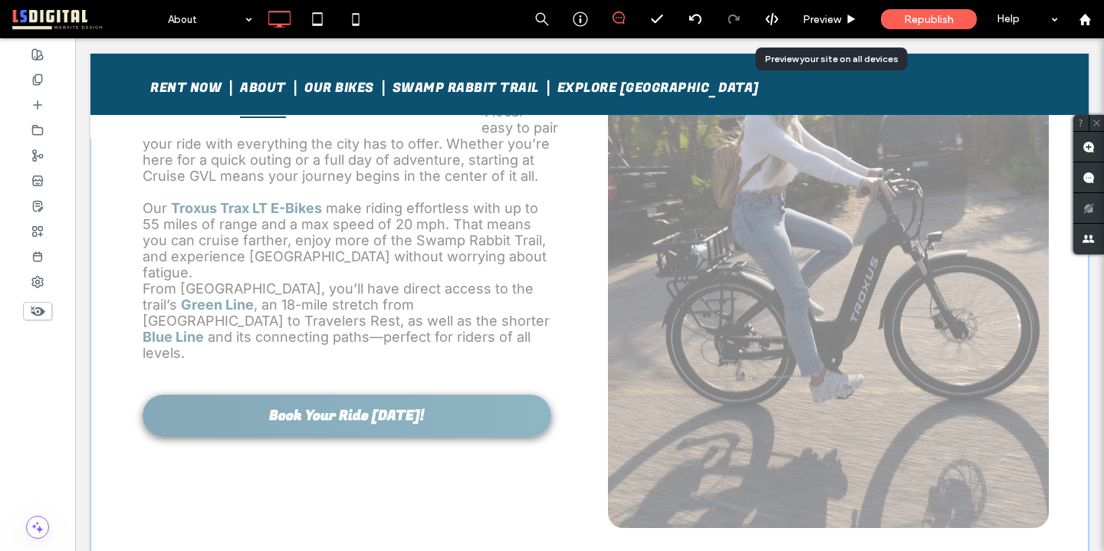
scroll to position [297, 0]
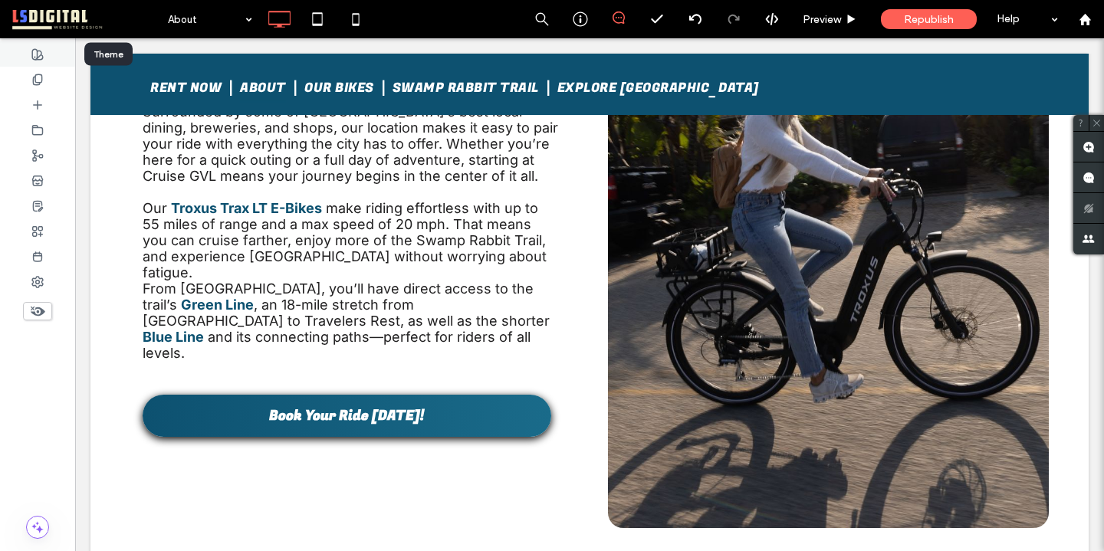
click at [31, 48] on icon at bounding box center [37, 54] width 12 height 12
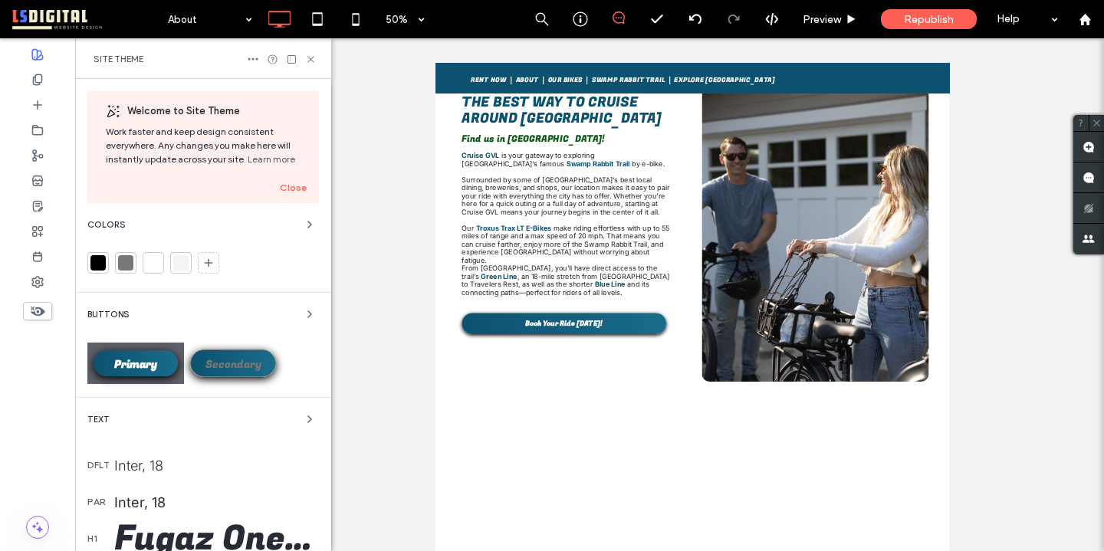
scroll to position [0, 0]
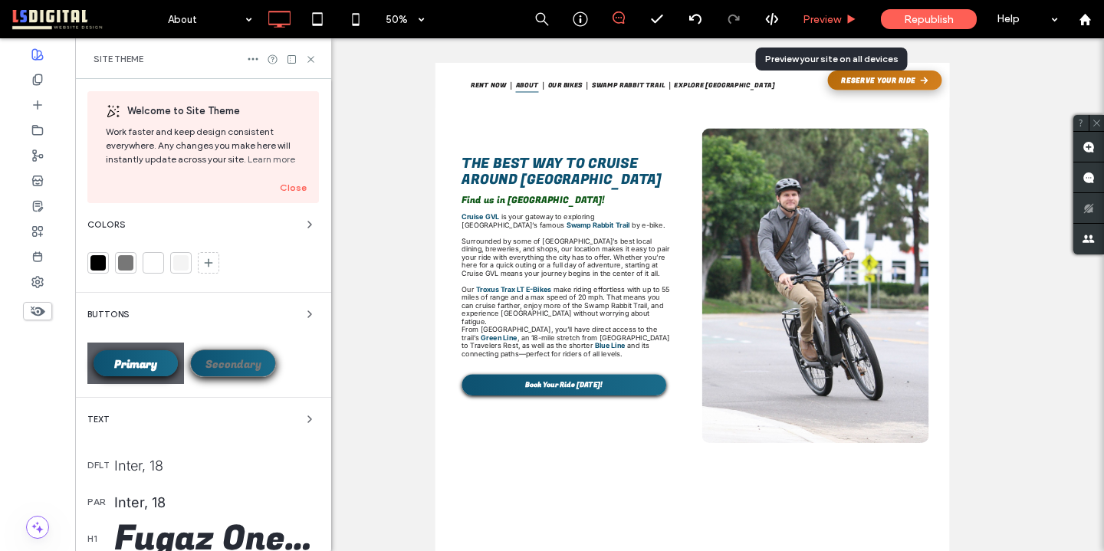
click at [830, 18] on span "Preview" at bounding box center [822, 19] width 38 height 13
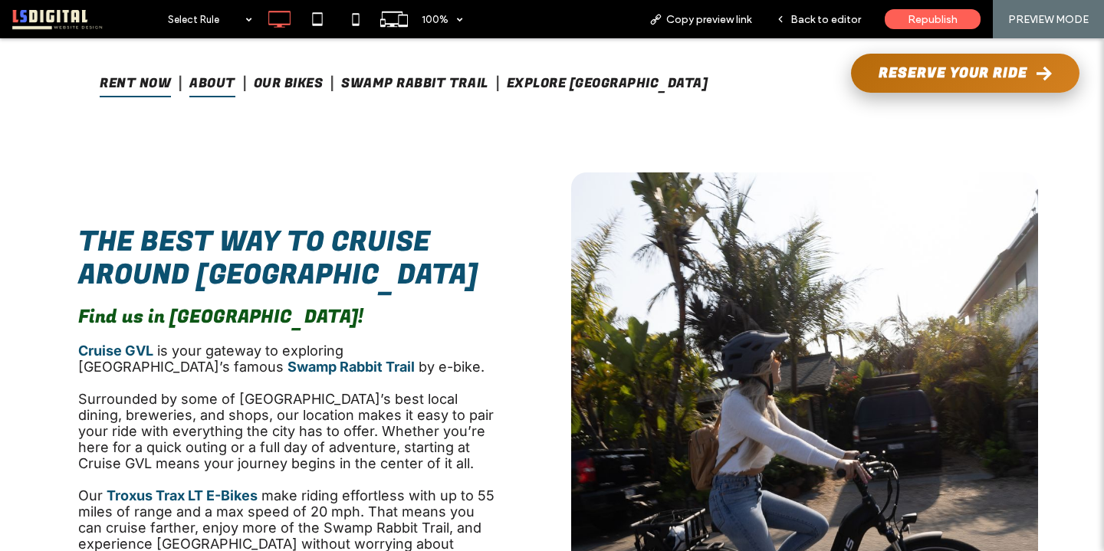
click at [168, 85] on span "RENT NOW" at bounding box center [135, 84] width 71 height 28
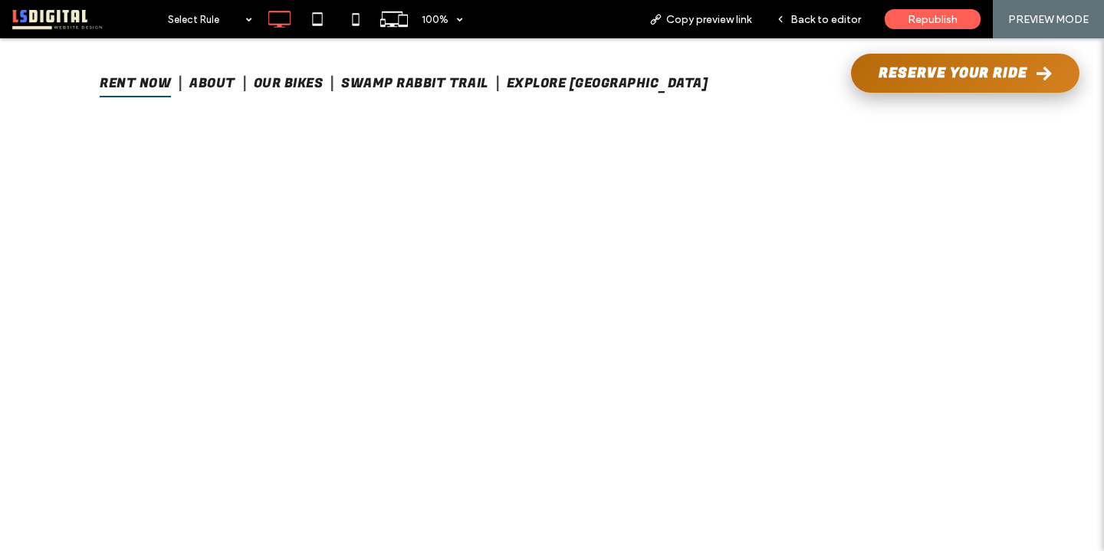
click at [235, 82] on span "About" at bounding box center [212, 84] width 46 height 28
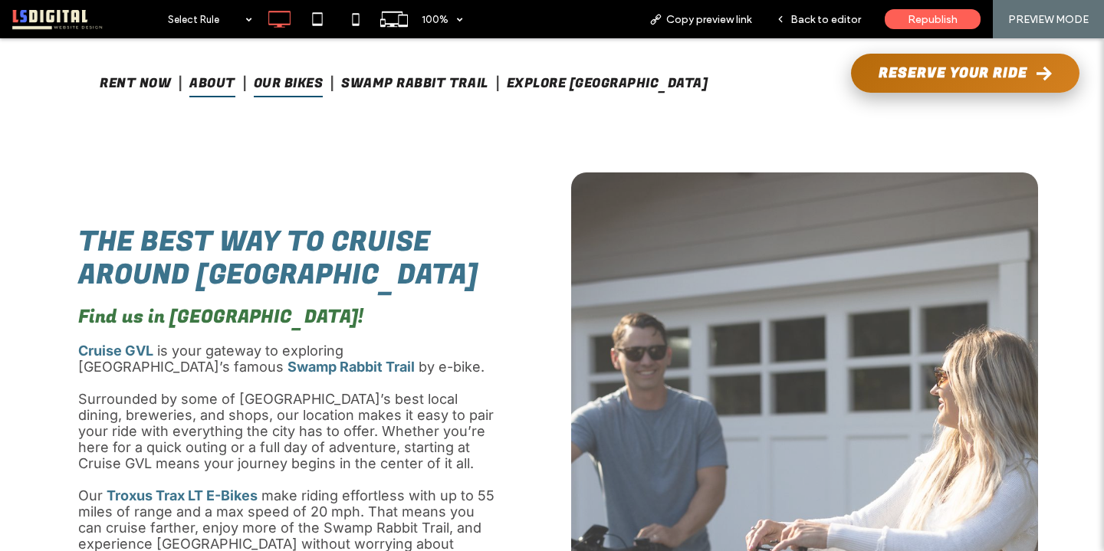
click at [311, 82] on span "Our Bikes" at bounding box center [289, 84] width 70 height 28
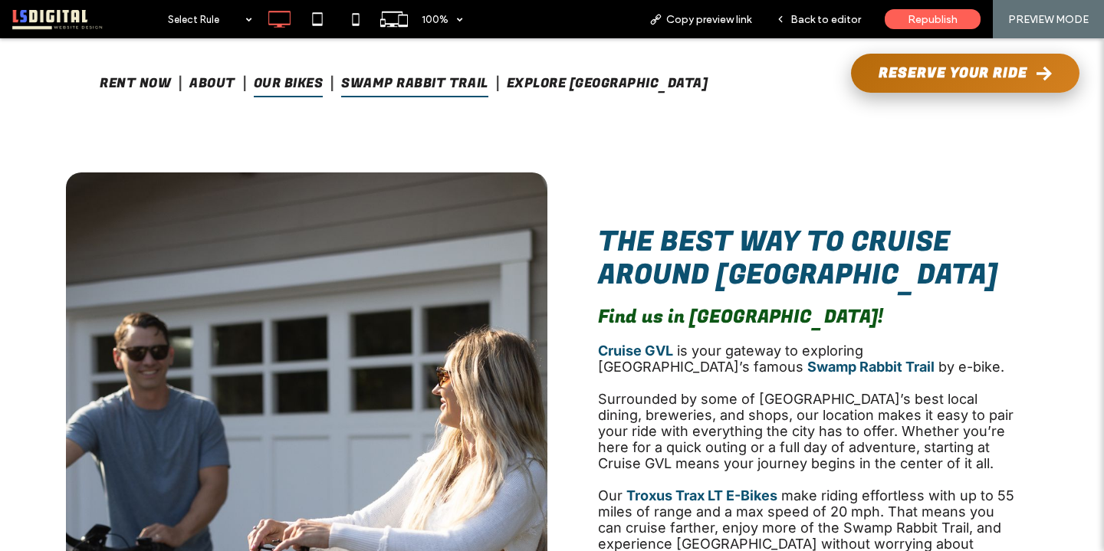
click at [411, 82] on span "Swamp Rabbit Trail" at bounding box center [414, 84] width 146 height 28
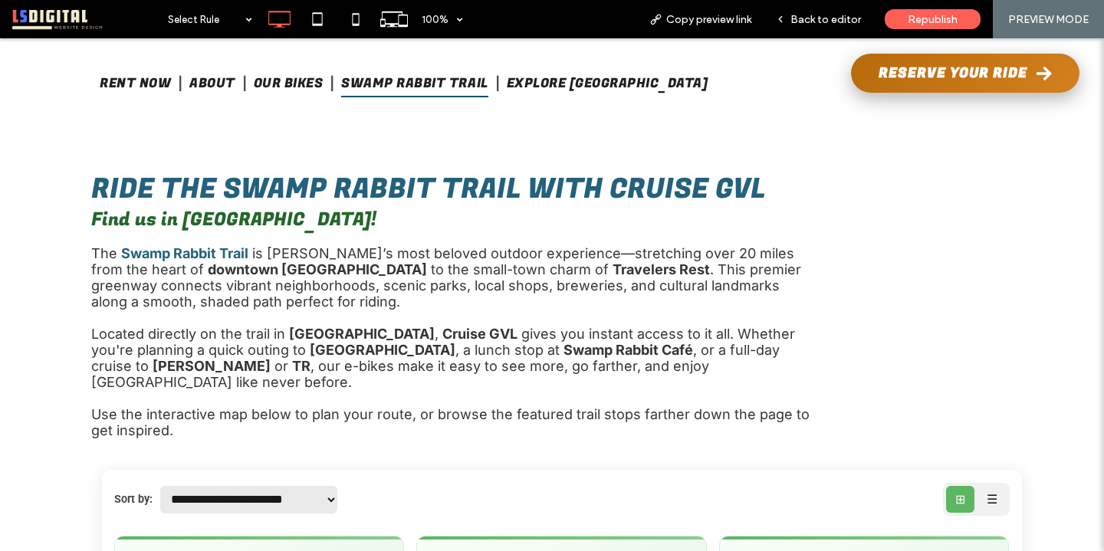
click at [571, 78] on span "Explore Greenville" at bounding box center [608, 84] width 202 height 28
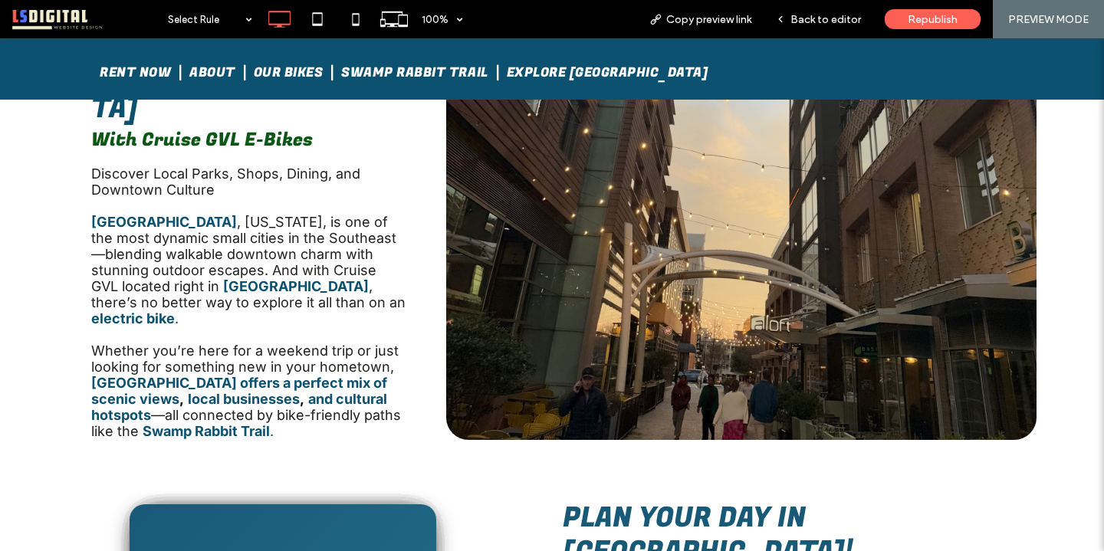
scroll to position [577, 0]
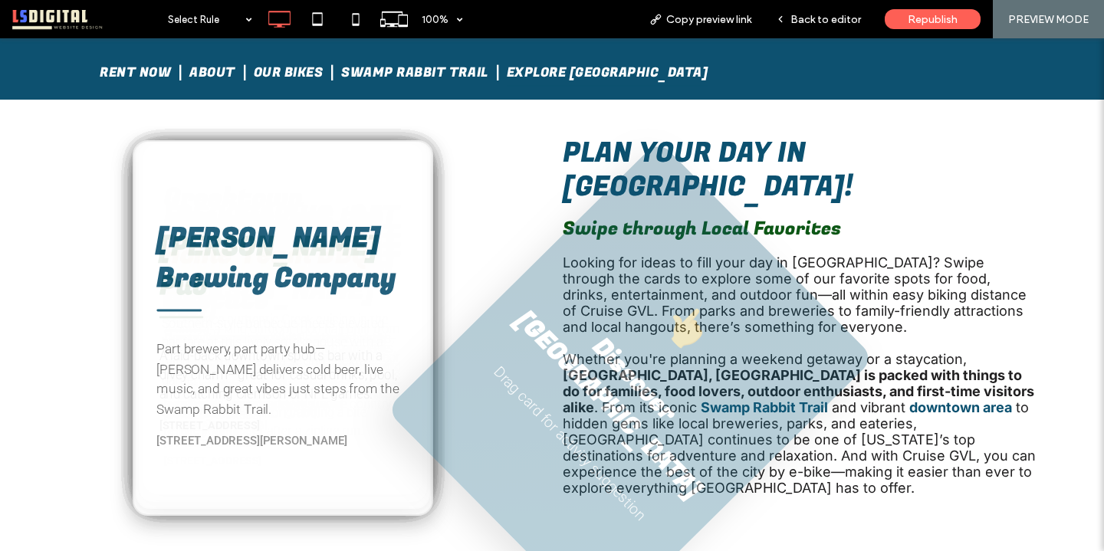
drag, startPoint x: 251, startPoint y: 255, endPoint x: 601, endPoint y: 310, distance: 353.9
click at [601, 310] on div "👆 Discover Greenville Drag card for activity suggestion" at bounding box center [630, 384] width 489 height 488
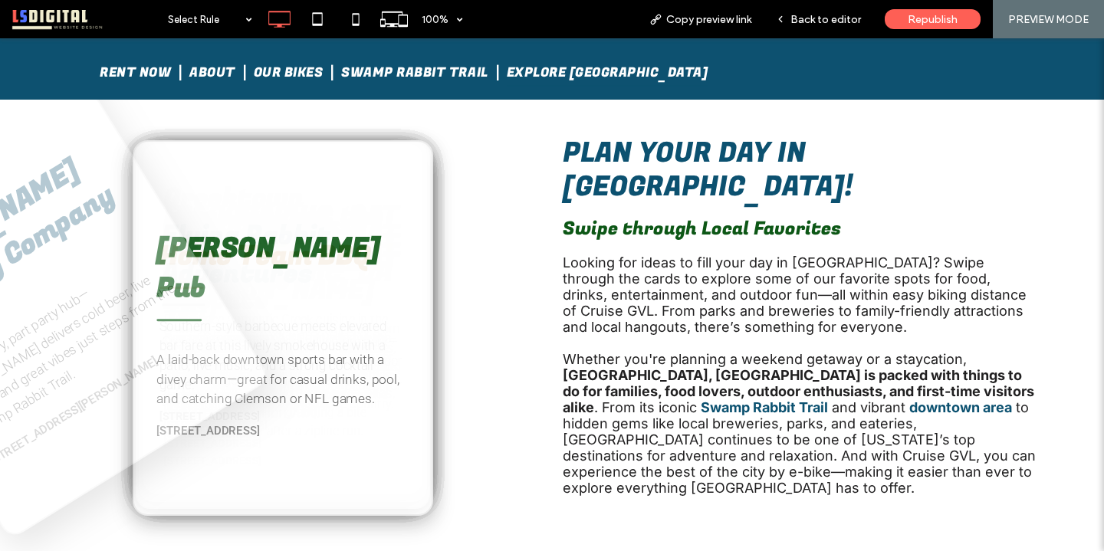
drag, startPoint x: 291, startPoint y: 308, endPoint x: 0, endPoint y: 254, distance: 295.6
click at [0, 254] on p "Part brewery, part party hub—Yee-Haw delivers cold beer, live music, and great …" at bounding box center [67, 341] width 262 height 204
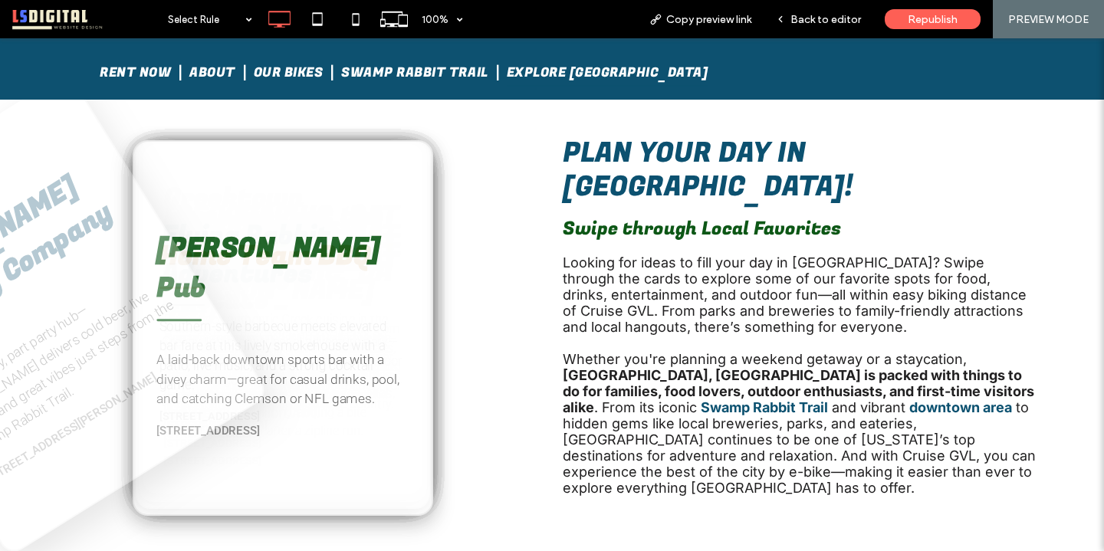
drag, startPoint x: 265, startPoint y: 232, endPoint x: 0, endPoint y: 189, distance: 268.9
click at [0, 189] on div "Yee-Haw Brewing Company Part brewery, part party hub—Yee-Haw delivers cold beer…" at bounding box center [38, 314] width 463 height 488
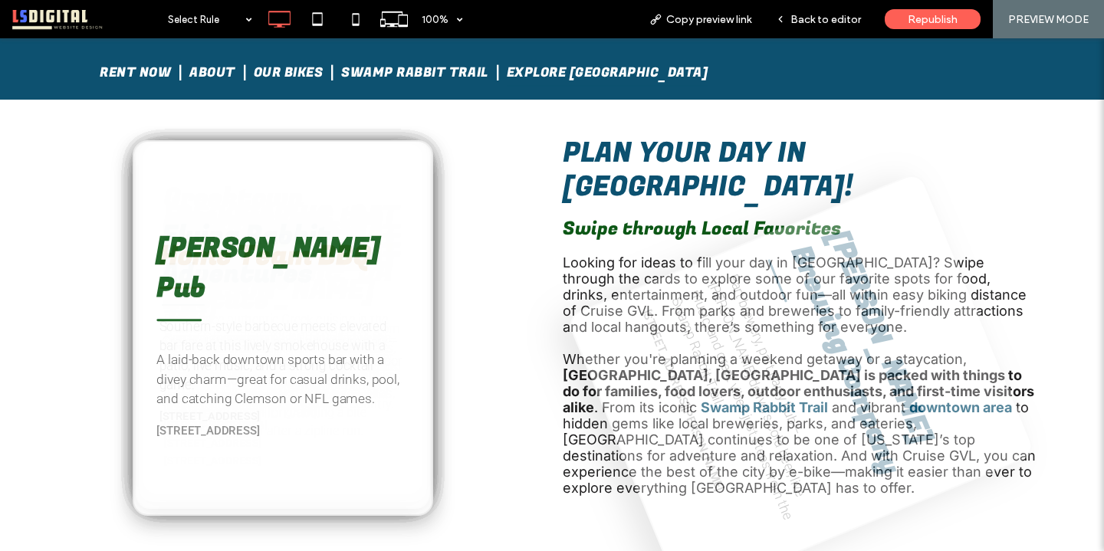
drag, startPoint x: 258, startPoint y: 216, endPoint x: 788, endPoint y: 272, distance: 532.2
click at [787, 275] on div "Yee-Haw Brewing Company Part brewery, part party hub—Yee-Haw delivers cold beer…" at bounding box center [801, 385] width 472 height 429
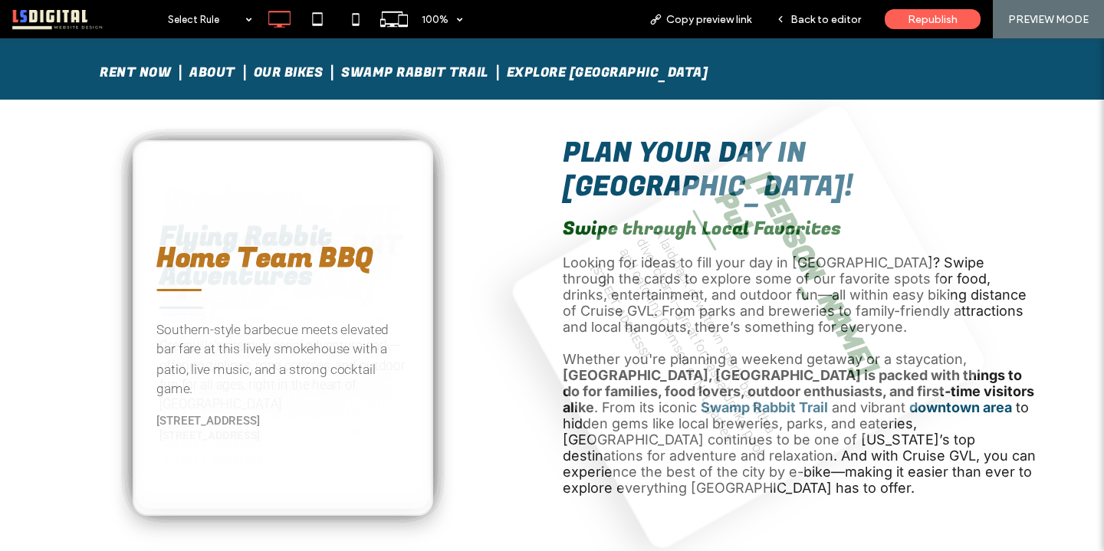
drag, startPoint x: 324, startPoint y: 257, endPoint x: 812, endPoint y: 259, distance: 487.8
click at [812, 259] on div "Sharkey's Pub A laid-back downtown sports bar with a divey charm—great for casu…" at bounding box center [749, 327] width 485 height 455
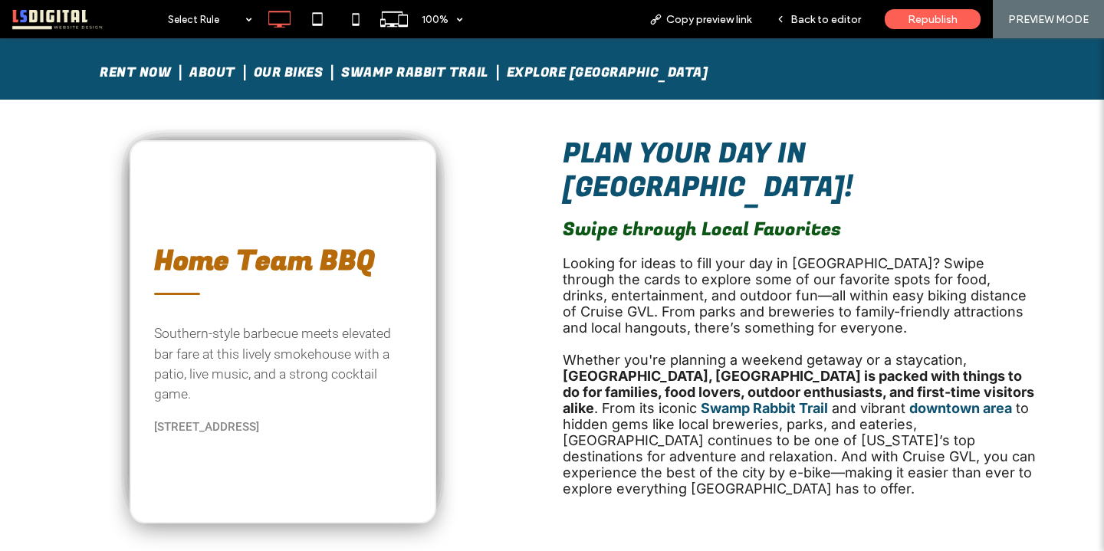
scroll to position [633, 0]
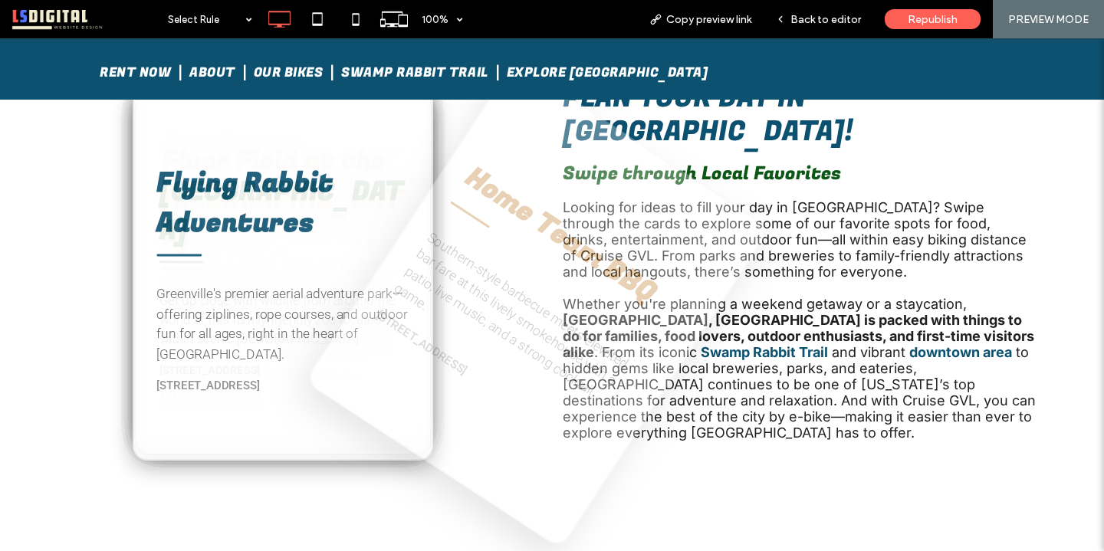
drag, startPoint x: 423, startPoint y: 270, endPoint x: 682, endPoint y: 299, distance: 260.9
click at [681, 301] on div "Things to Do in Greenville SC - Activity Card Deck Home Team BBQ Southern-style…" at bounding box center [552, 335] width 1104 height 512
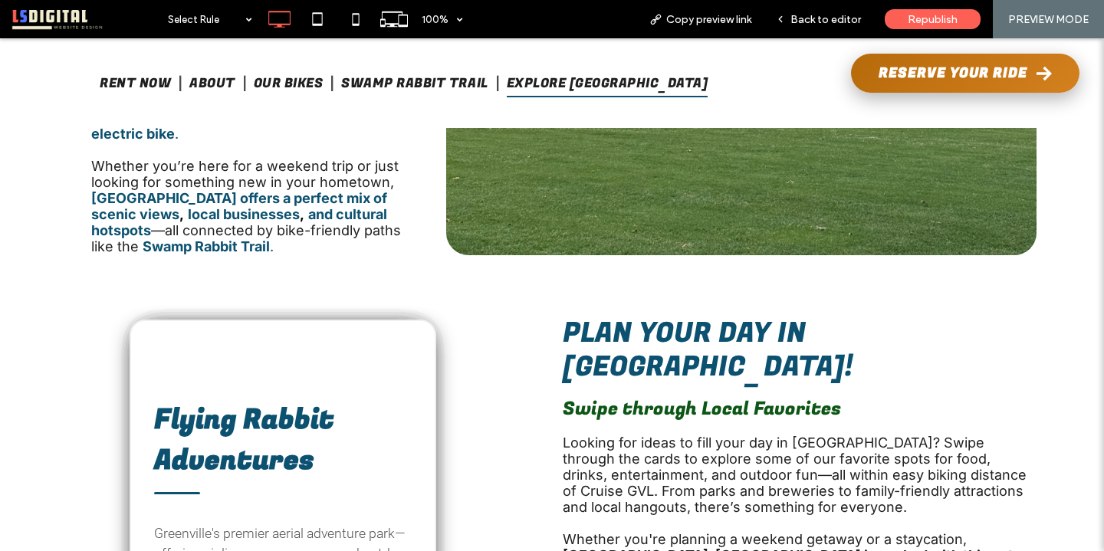
scroll to position [0, 0]
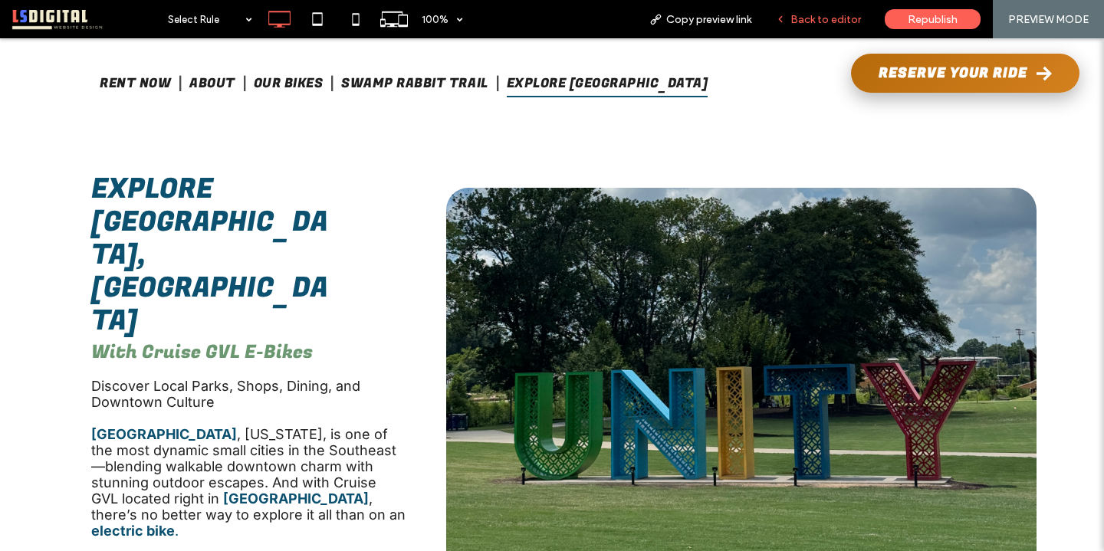
click at [805, 18] on span "Back to editor" at bounding box center [826, 19] width 71 height 13
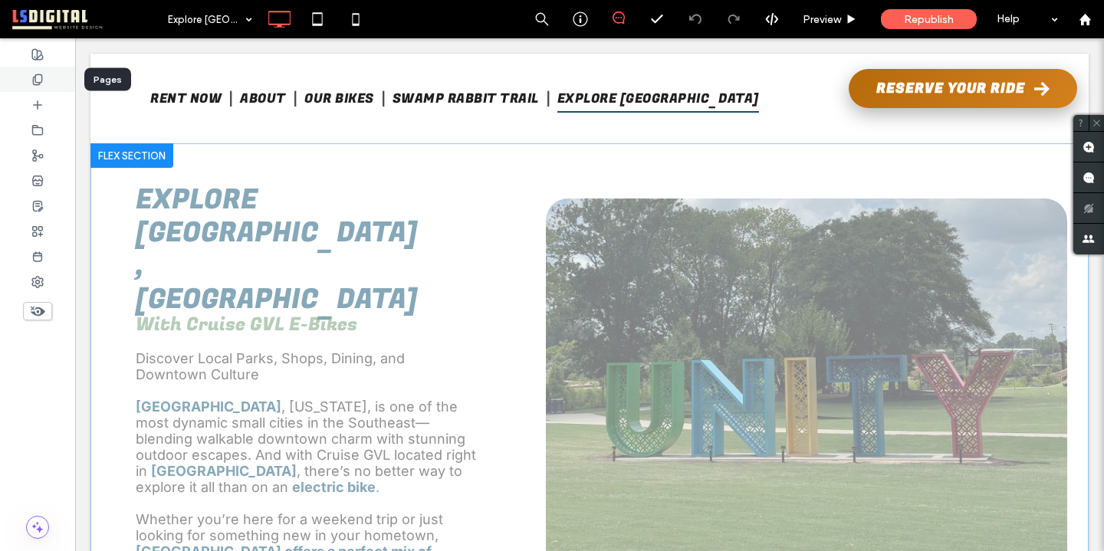
click at [40, 74] on use at bounding box center [37, 79] width 8 height 10
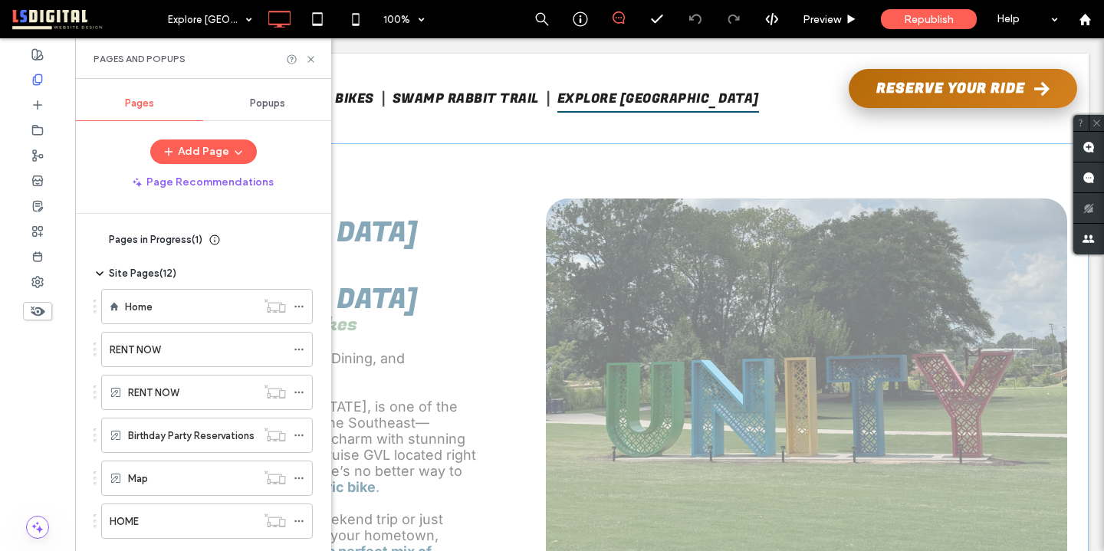
click at [183, 301] on div "Home" at bounding box center [190, 307] width 131 height 16
click at [309, 57] on icon at bounding box center [311, 60] width 12 height 12
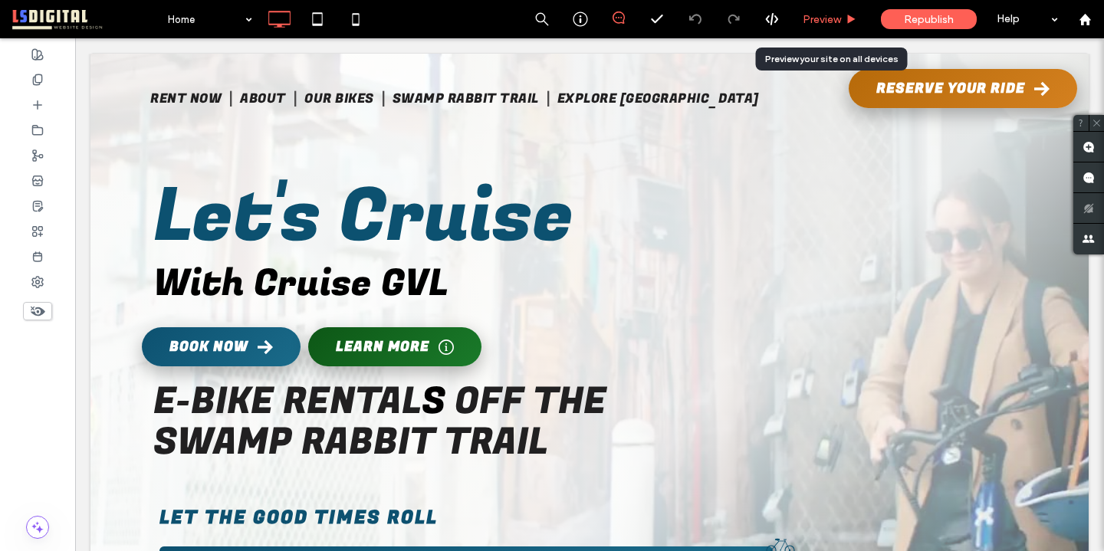
click at [837, 21] on span "Preview" at bounding box center [822, 19] width 38 height 13
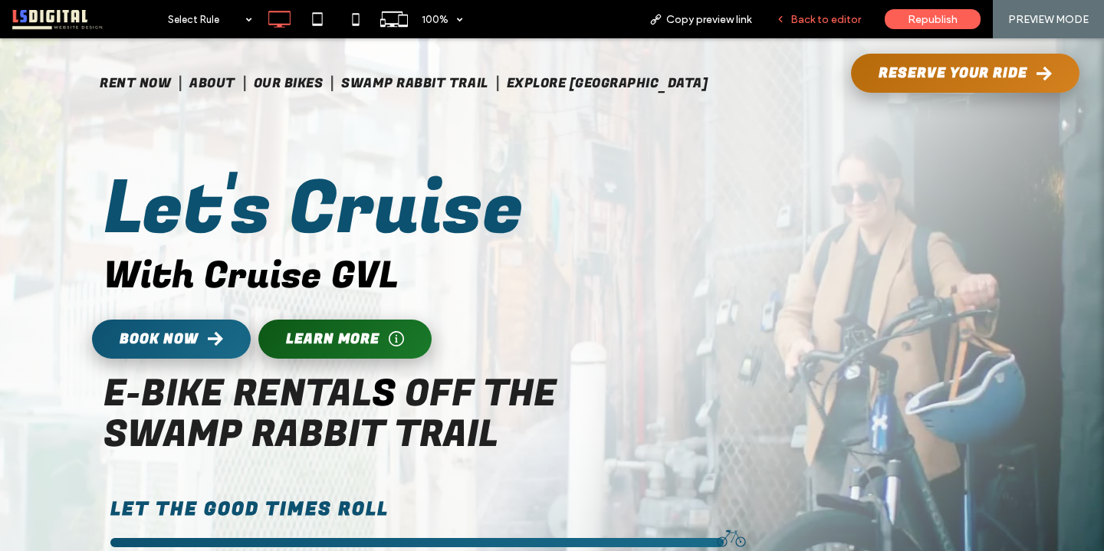
click at [813, 18] on span "Back to editor" at bounding box center [826, 19] width 71 height 13
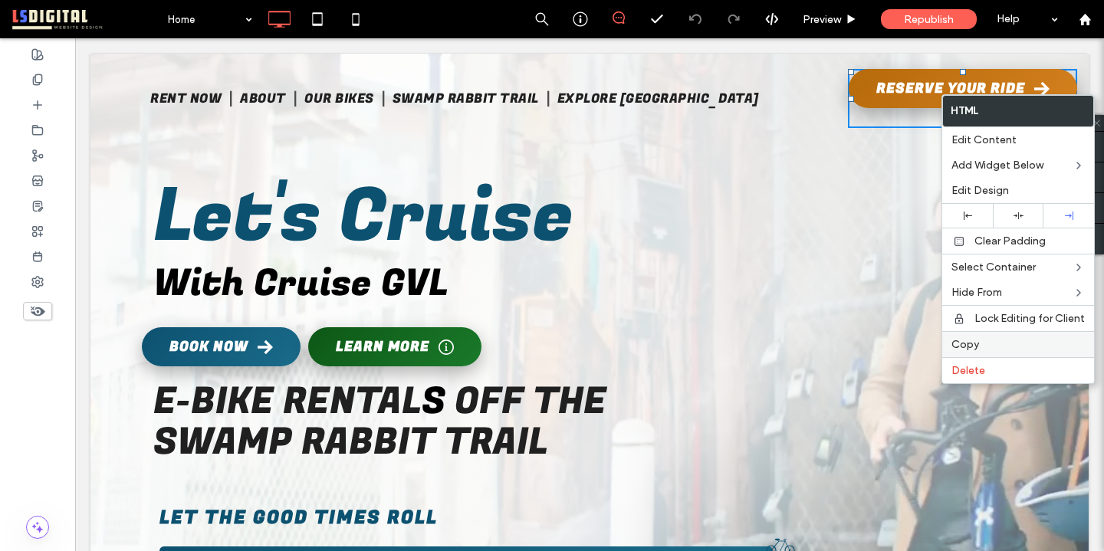
click at [966, 336] on div "Copy" at bounding box center [1019, 344] width 152 height 26
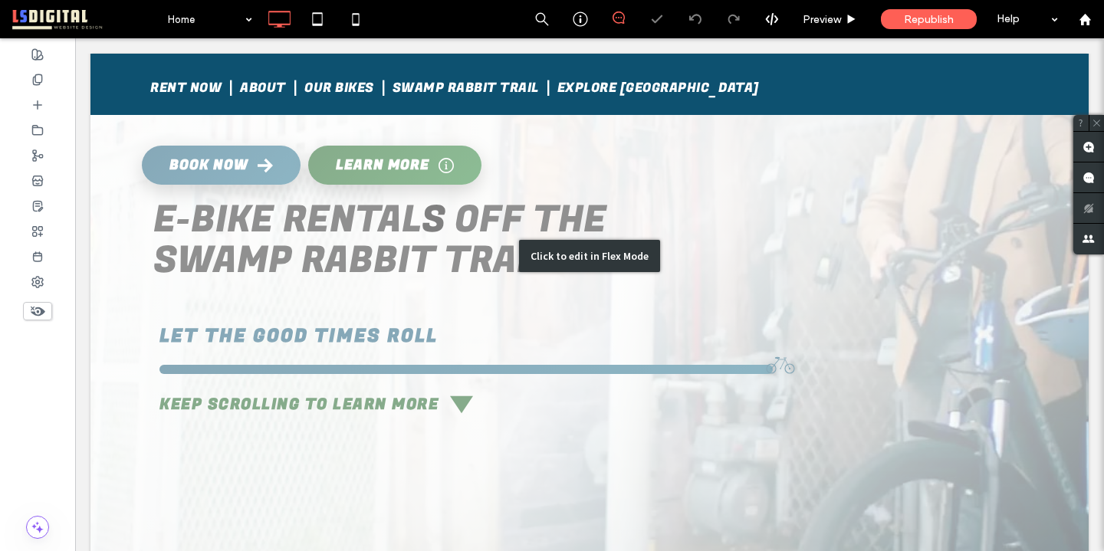
scroll to position [204, 0]
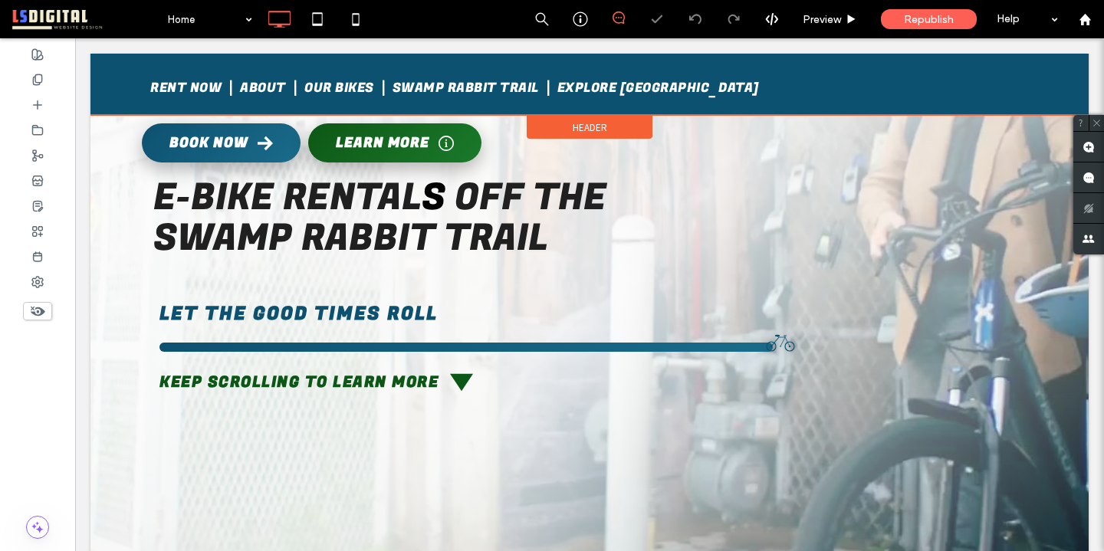
click at [867, 90] on div at bounding box center [589, 84] width 999 height 61
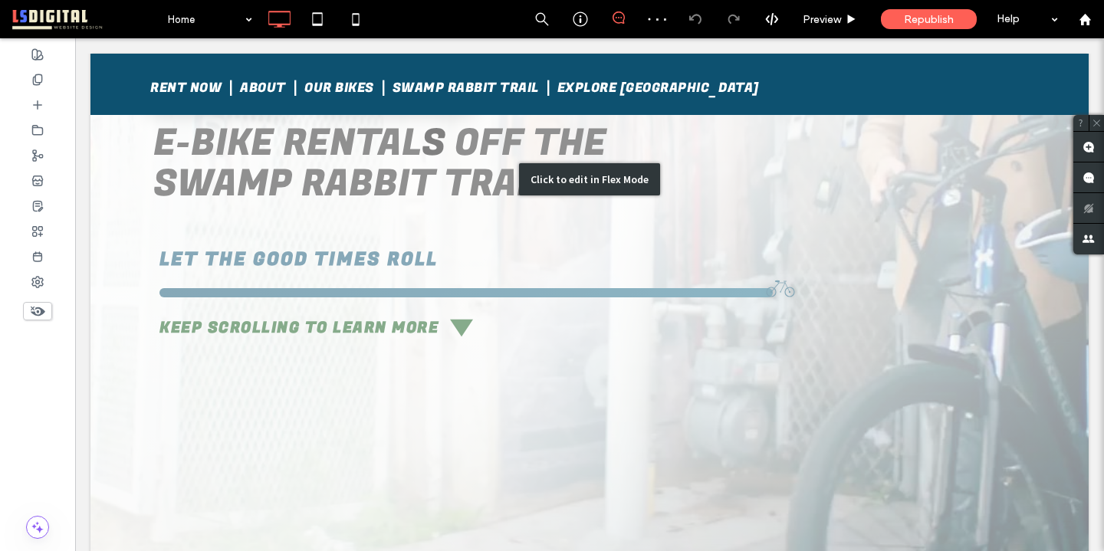
scroll to position [262, 0]
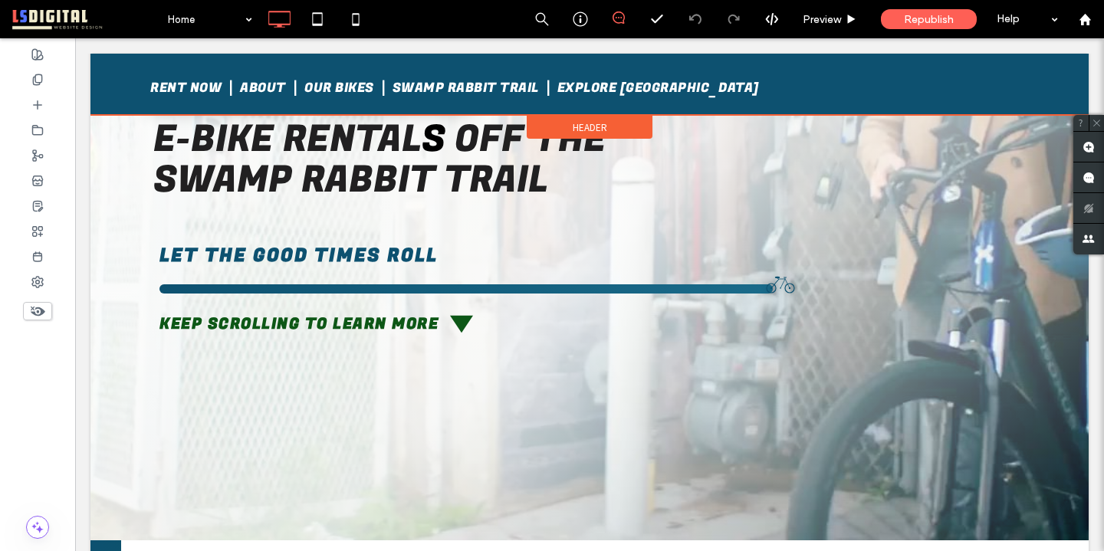
click at [594, 125] on span "Header" at bounding box center [590, 127] width 35 height 13
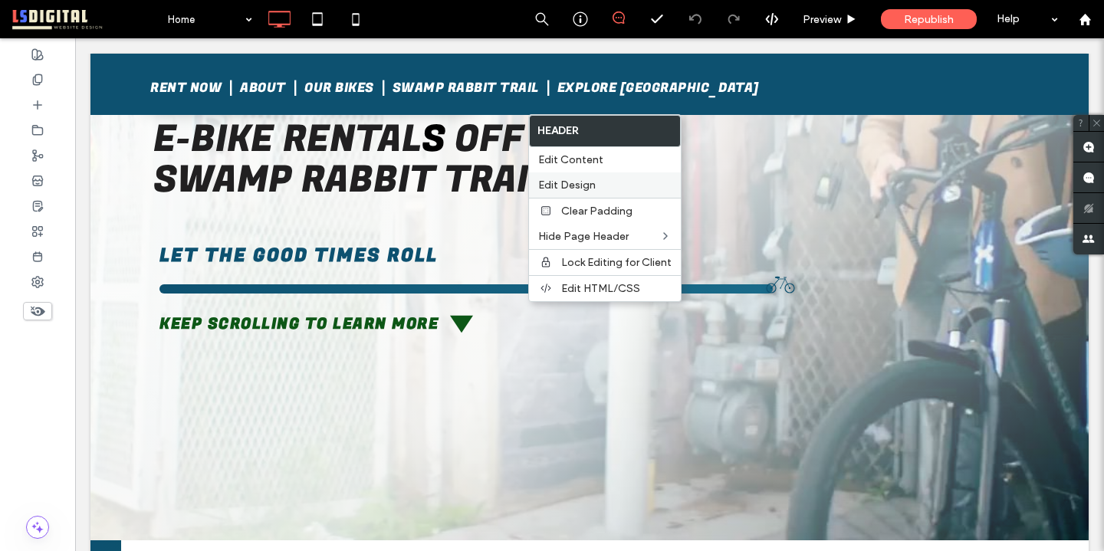
click at [590, 184] on span "Edit Design" at bounding box center [567, 185] width 58 height 13
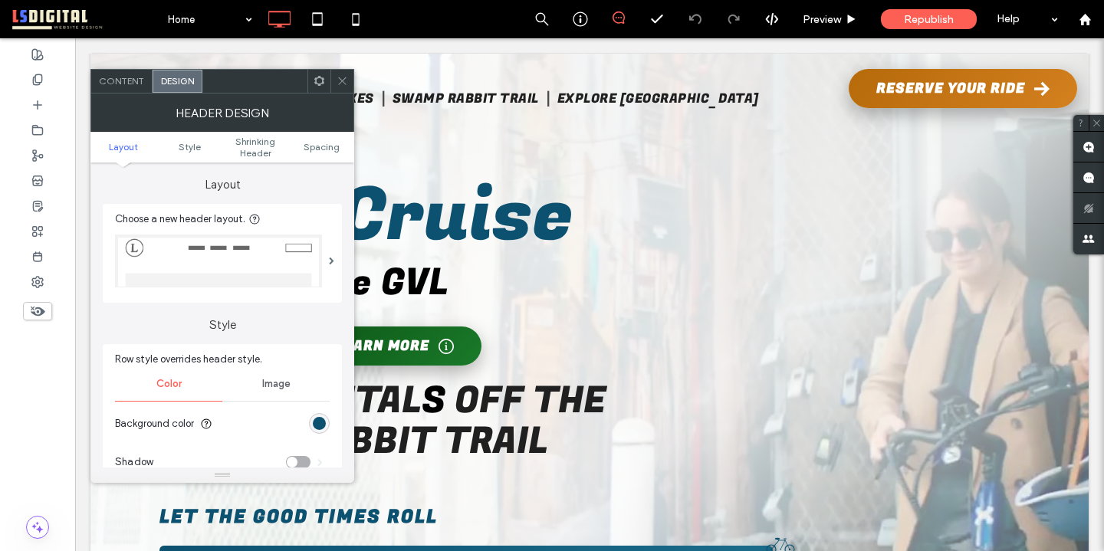
scroll to position [0, 0]
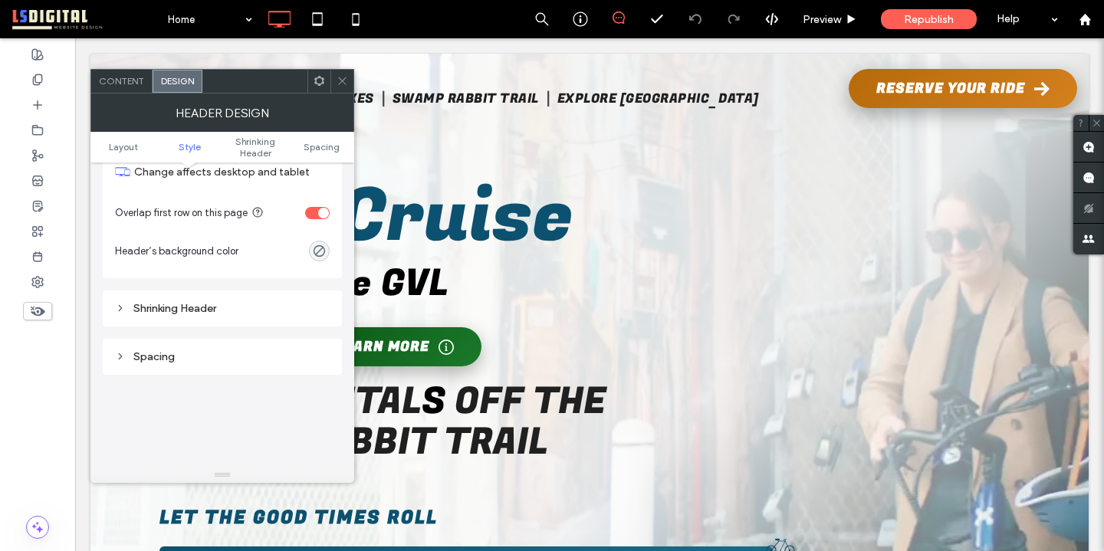
click at [239, 310] on div "Shrinking Header" at bounding box center [222, 308] width 215 height 13
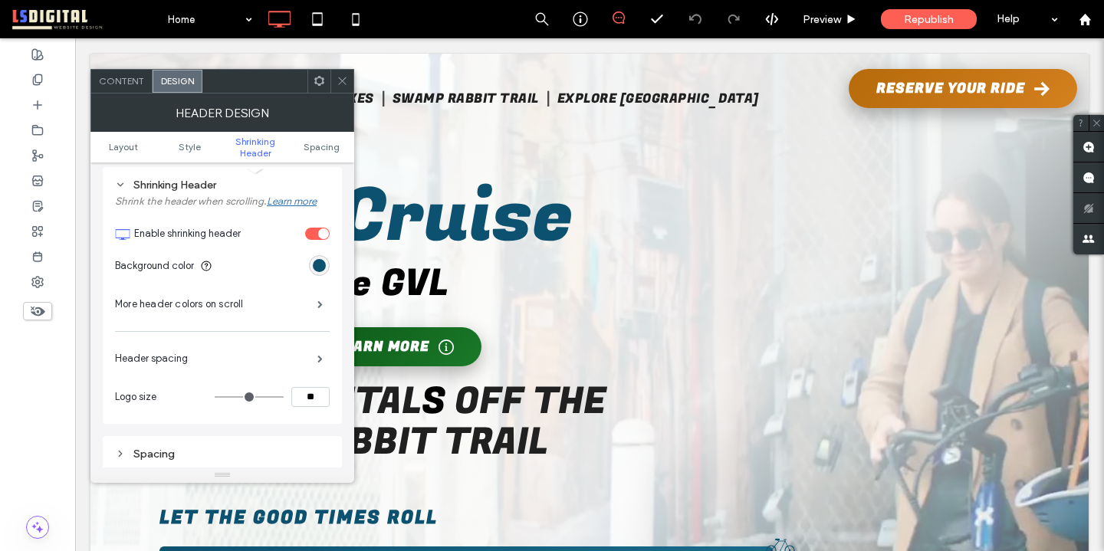
scroll to position [535, 0]
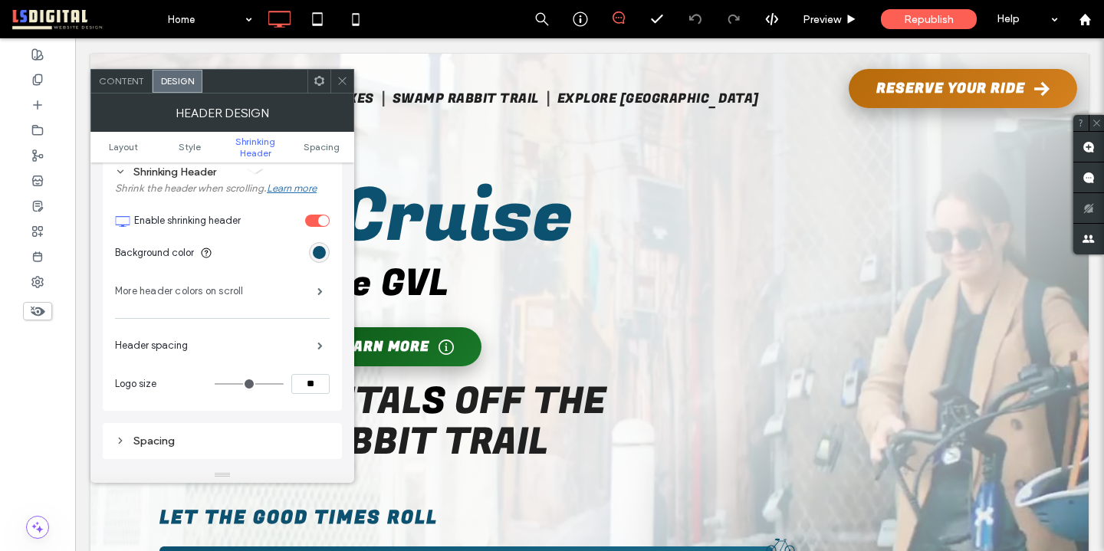
click at [260, 293] on label "More header colors on scroll" at bounding box center [216, 291] width 202 height 31
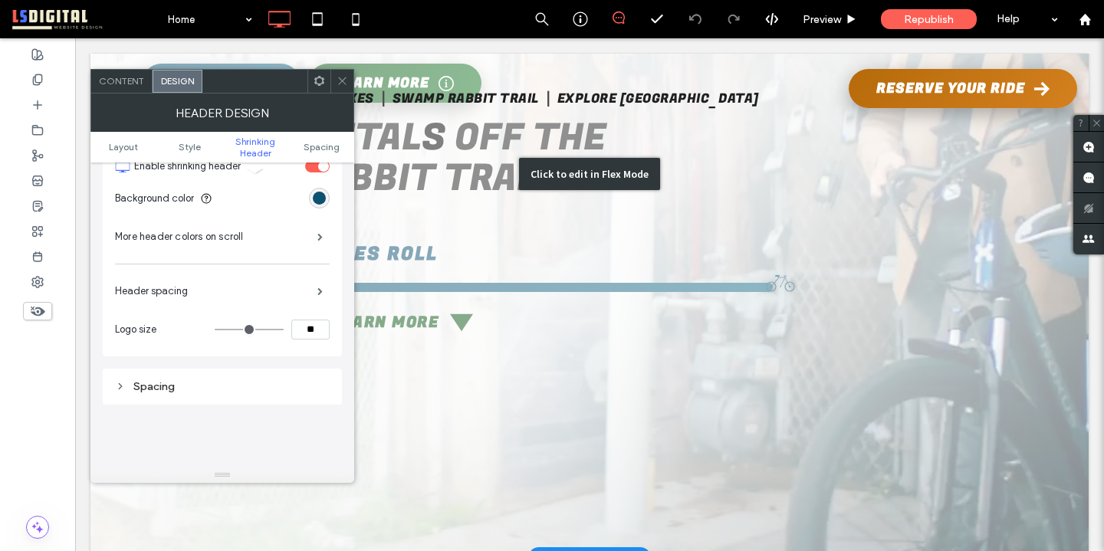
scroll to position [0, 0]
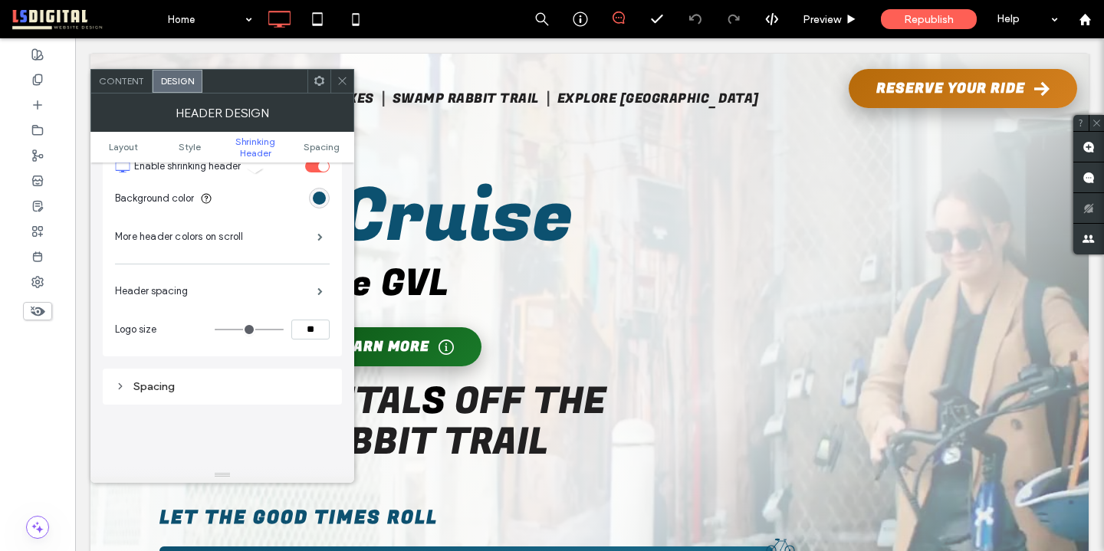
click at [342, 81] on use at bounding box center [342, 81] width 8 height 8
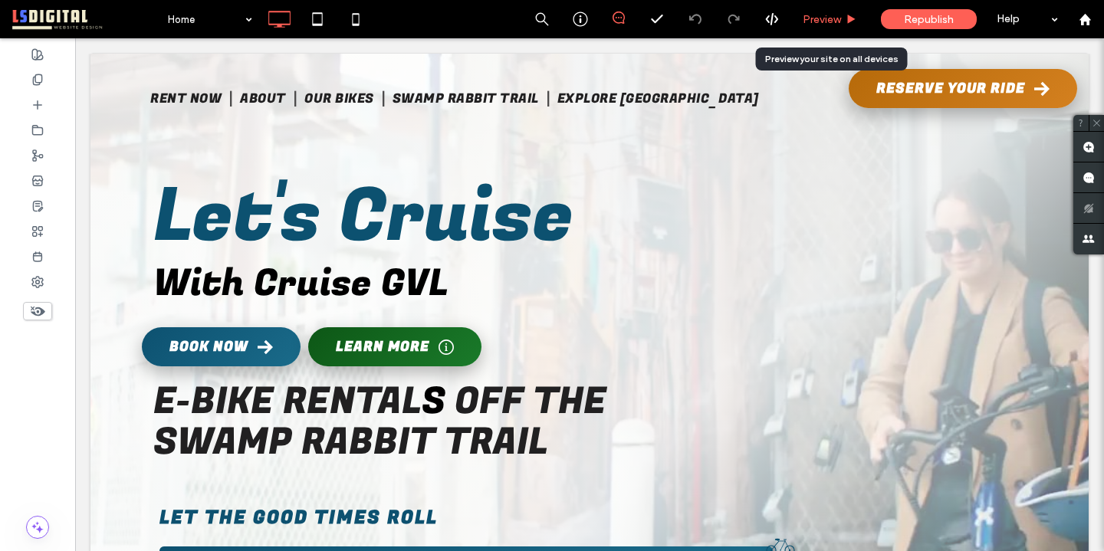
click at [844, 32] on div "Preview" at bounding box center [830, 19] width 78 height 38
click at [817, 27] on div "Preview" at bounding box center [830, 19] width 78 height 38
click at [815, 17] on span "Preview" at bounding box center [822, 19] width 38 height 13
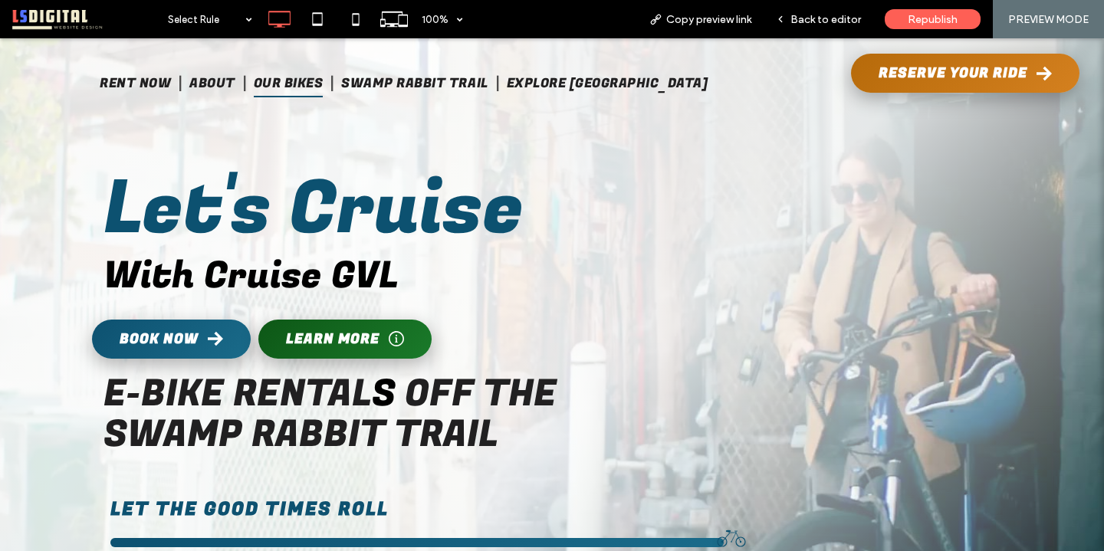
click at [313, 79] on span "Our Bikes" at bounding box center [289, 84] width 70 height 28
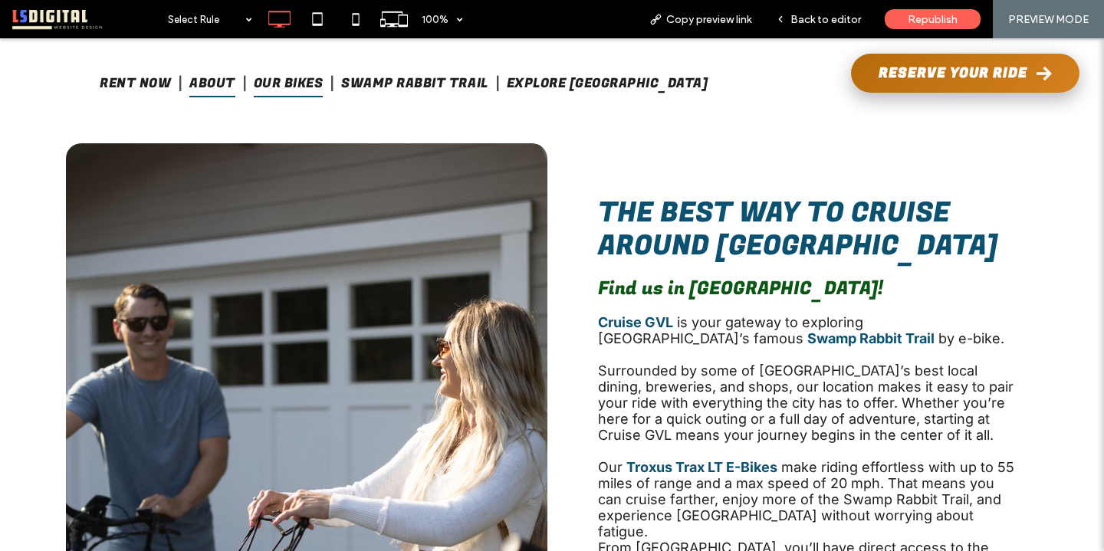
click at [235, 85] on span "About" at bounding box center [212, 84] width 46 height 28
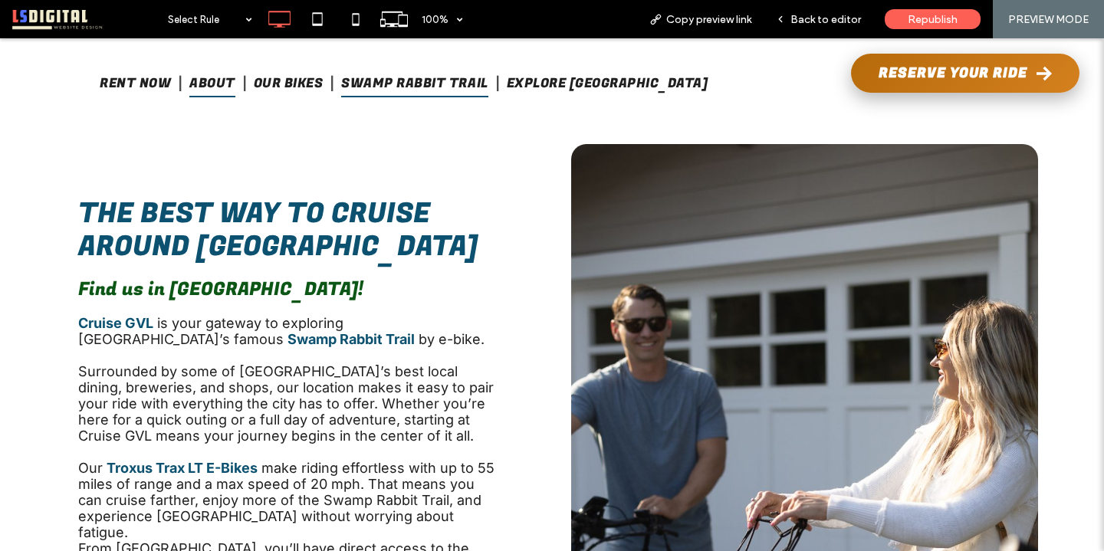
click at [429, 85] on span "Swamp Rabbit Trail" at bounding box center [414, 84] width 146 height 28
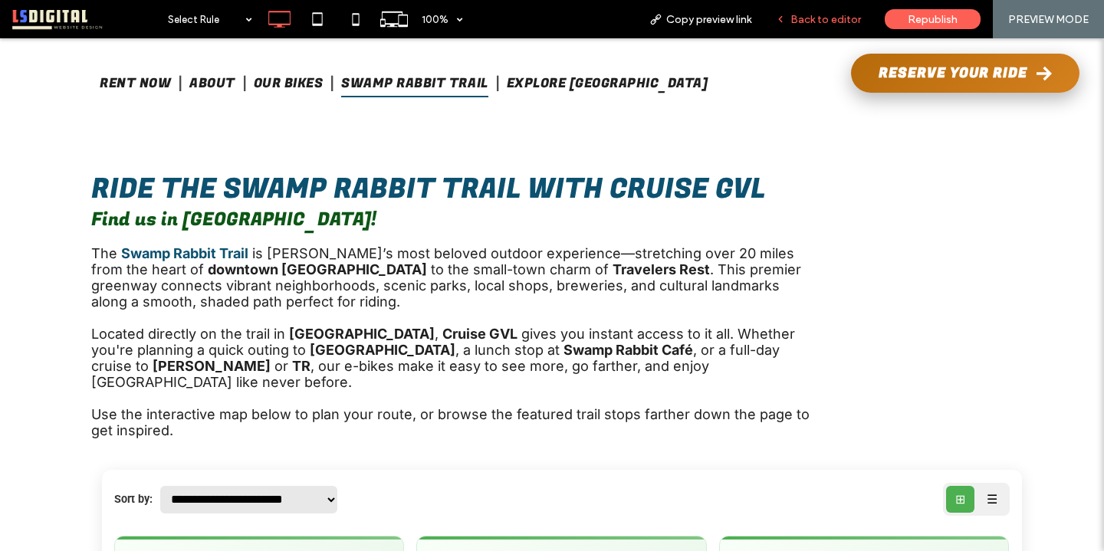
click at [831, 15] on span "Back to editor" at bounding box center [826, 19] width 71 height 13
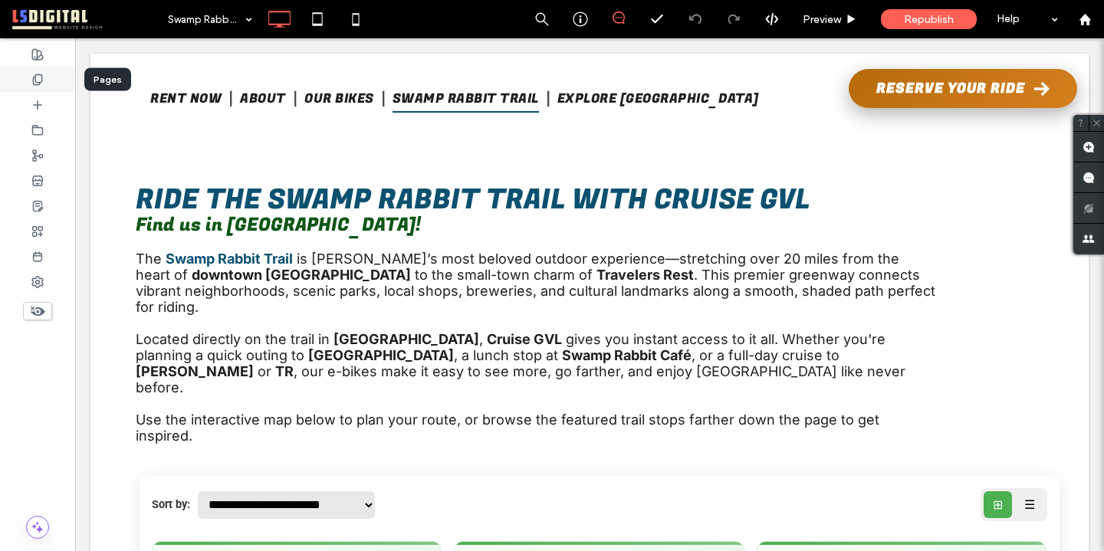
click at [35, 77] on use at bounding box center [37, 79] width 8 height 10
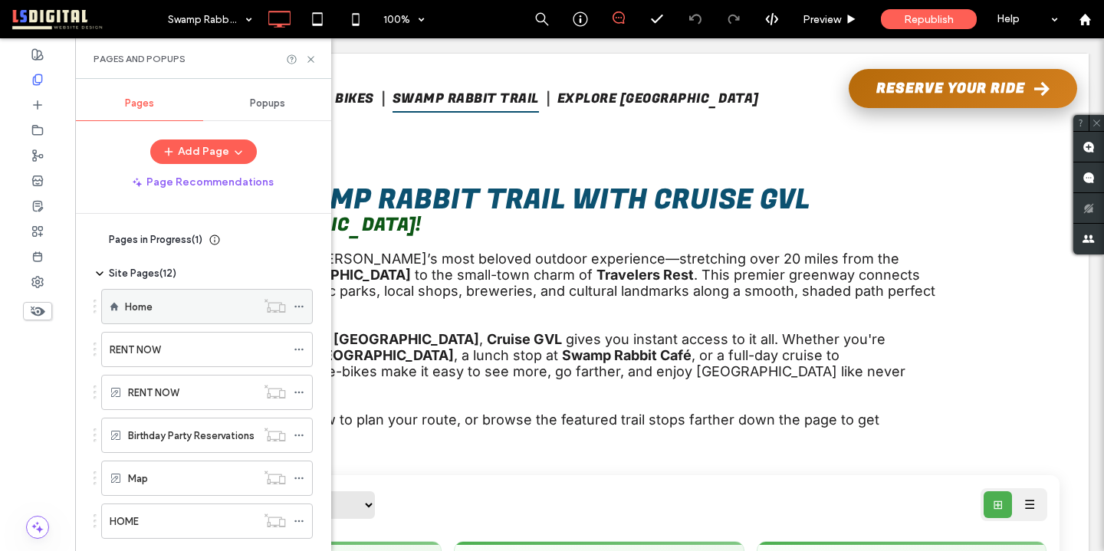
click at [186, 320] on div "Home" at bounding box center [190, 307] width 131 height 34
click at [308, 58] on icon at bounding box center [311, 60] width 12 height 12
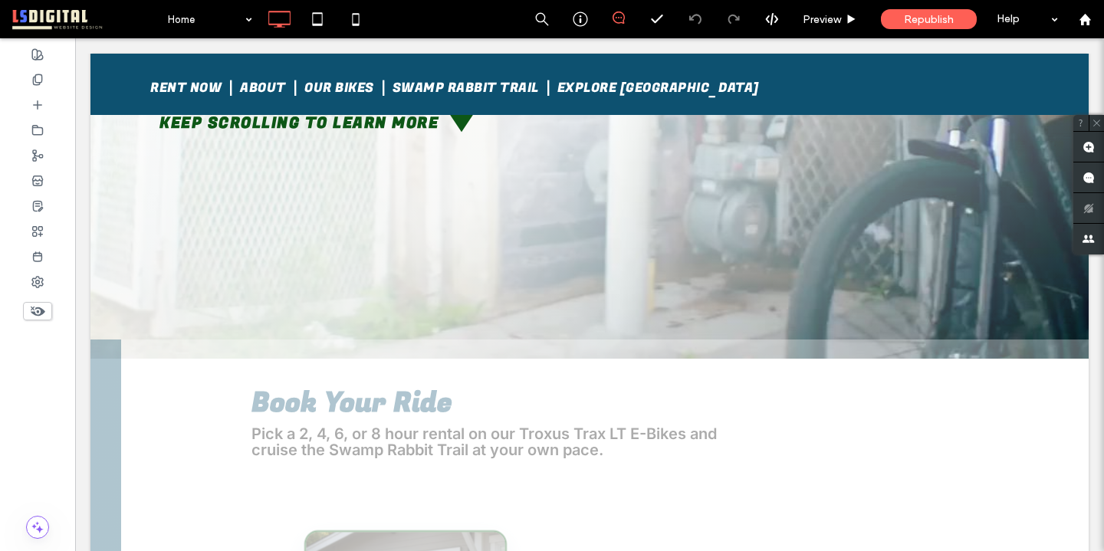
scroll to position [564, 0]
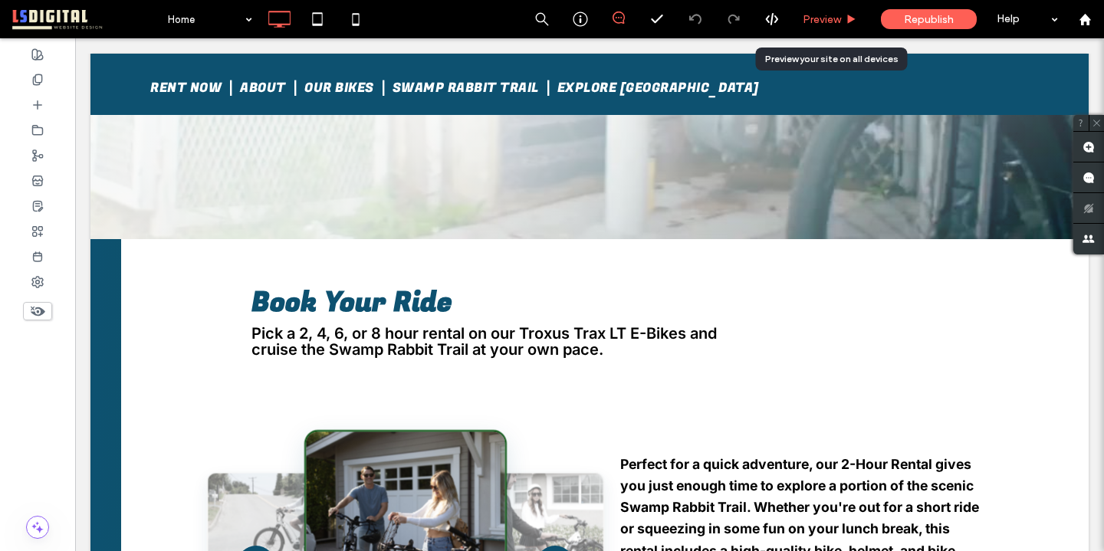
click at [823, 20] on span "Preview" at bounding box center [822, 19] width 38 height 13
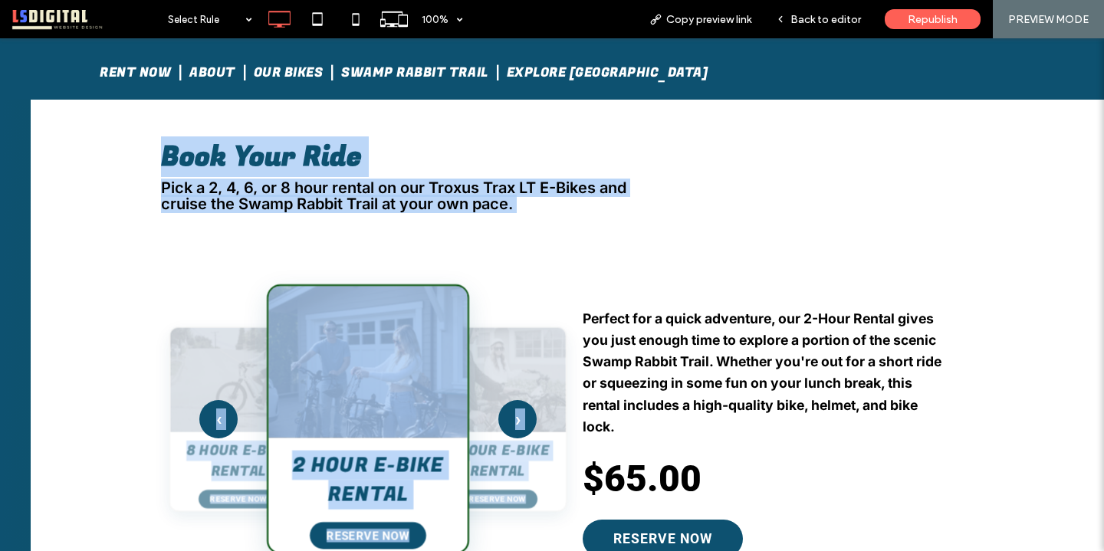
drag, startPoint x: 155, startPoint y: 150, endPoint x: 524, endPoint y: 215, distance: 374.6
click at [524, 215] on div "Click To Paste 8 HOUR E-BIKE RENTAL $110.00 - BOOK NOW Ready for a full day on …" at bounding box center [568, 367] width 1074 height 547
click at [525, 215] on div "Click To Paste 8 HOUR E-BIKE RENTAL $110.00 - BOOK NOW Ready for a full day on …" at bounding box center [568, 367] width 1074 height 547
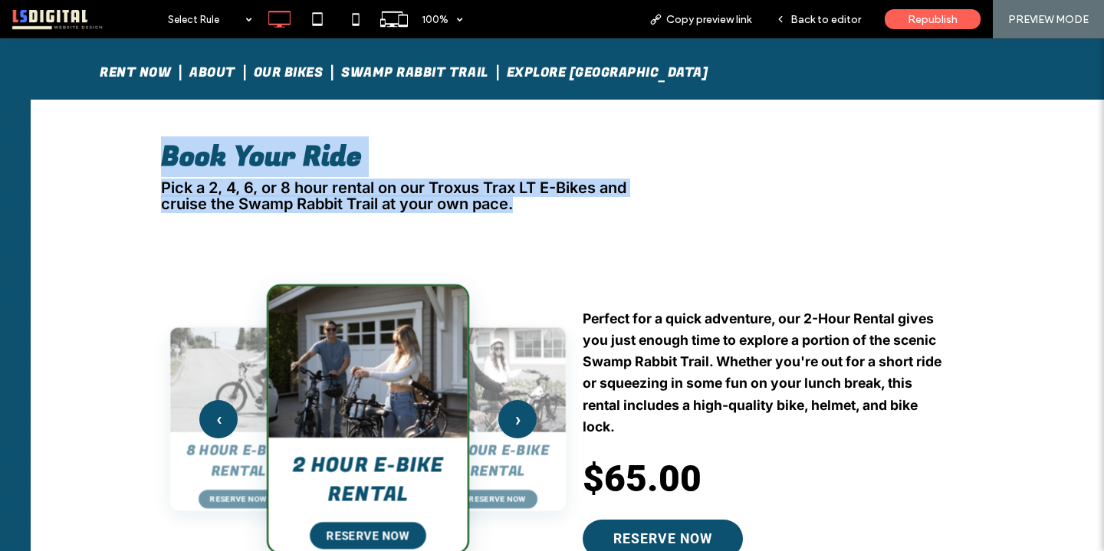
drag, startPoint x: 523, startPoint y: 213, endPoint x: 153, endPoint y: 163, distance: 373.1
click at [153, 163] on div "Click To Paste 8 HOUR E-BIKE RENTAL $110.00 - BOOK NOW Ready for a full day on …" at bounding box center [568, 367] width 1074 height 547
copy div "Book Your Ride Pick a 2, 4, 6, or 8 hour rental on our Troxus Trax LT E-Bikes a…"
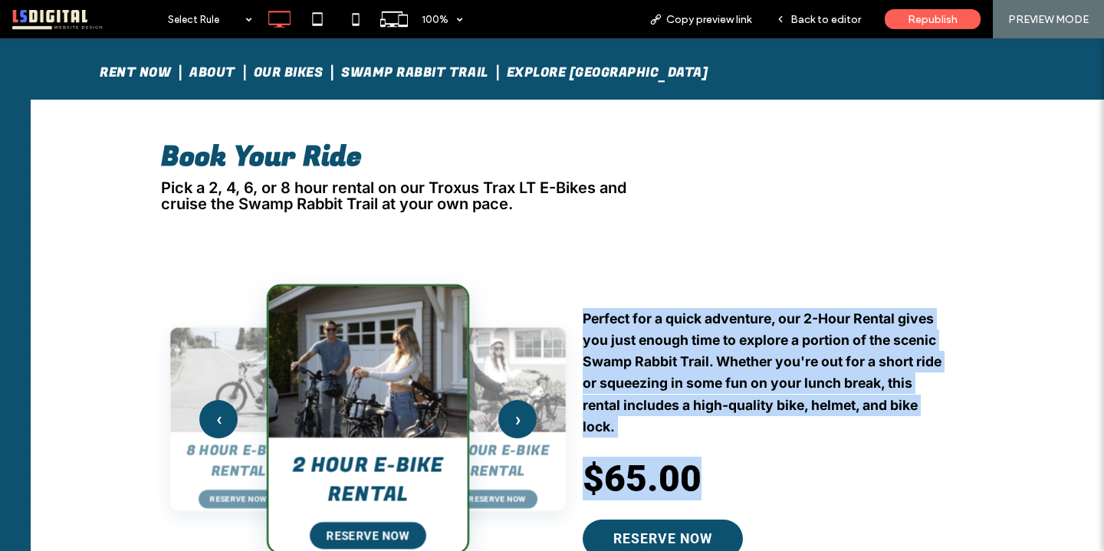
drag, startPoint x: 579, startPoint y: 311, endPoint x: 735, endPoint y: 492, distance: 239.3
click at [735, 492] on div "‹ 2 Hour E-Bike Rental Reserve Now 4 Hour E-Bike Rental Reserve Now 6 Hour E-Bi…" at bounding box center [567, 419] width 767 height 334
copy div "Perfect for a quick adventure, our 2-Hour Rental gives you just enough time to …"
click at [521, 422] on button "›" at bounding box center [518, 419] width 42 height 42
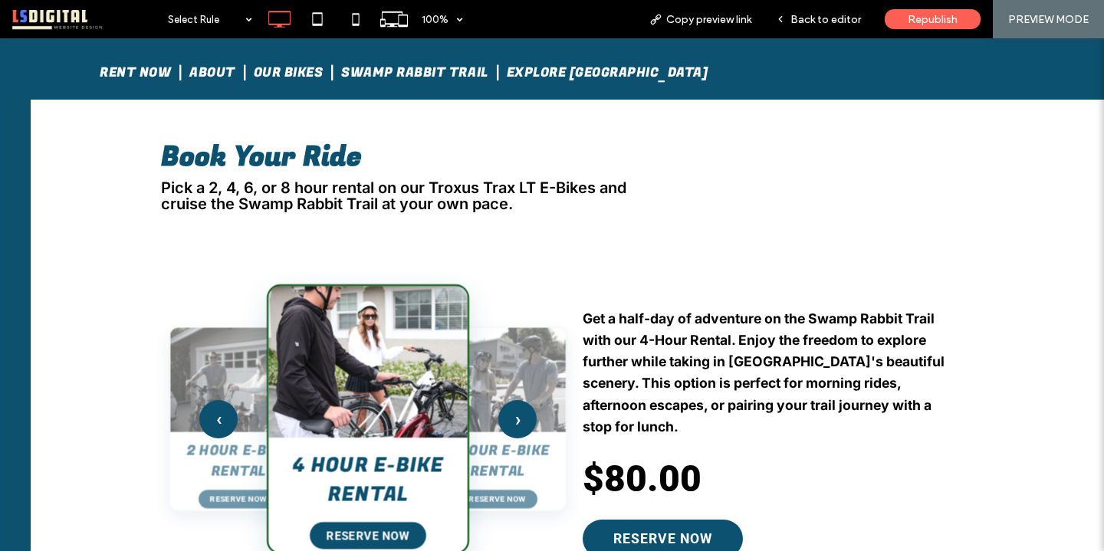
click at [298, 453] on h3 "4 Hour E-Bike Rental" at bounding box center [368, 480] width 174 height 59
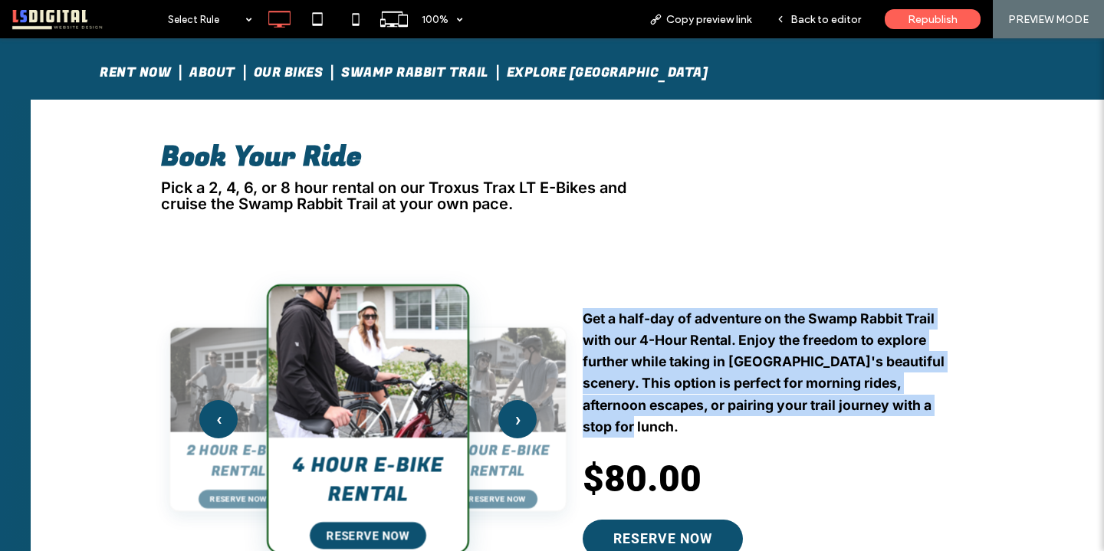
drag, startPoint x: 648, startPoint y: 426, endPoint x: 572, endPoint y: 300, distance: 147.6
click at [572, 300] on div "‹ 2 Hour E-Bike Rental Reserve Now 4 Hour E-Bike Rental Reserve Now 6 Hour E-Bi…" at bounding box center [567, 419] width 767 height 334
copy p "Get a half-day of adventure on the Swamp Rabbit Trail with our 4-Hour Rental. E…"
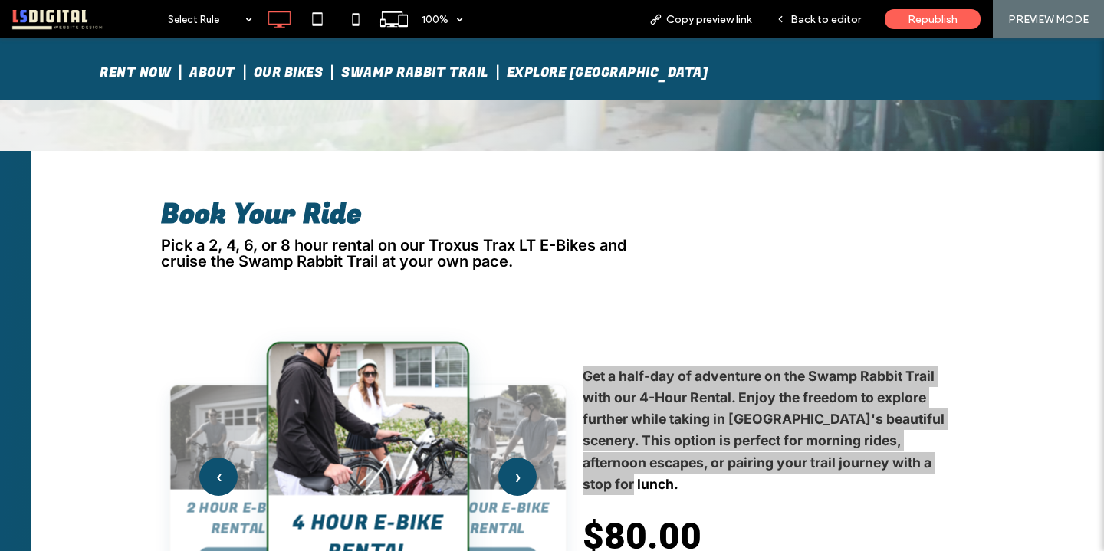
scroll to position [572, 0]
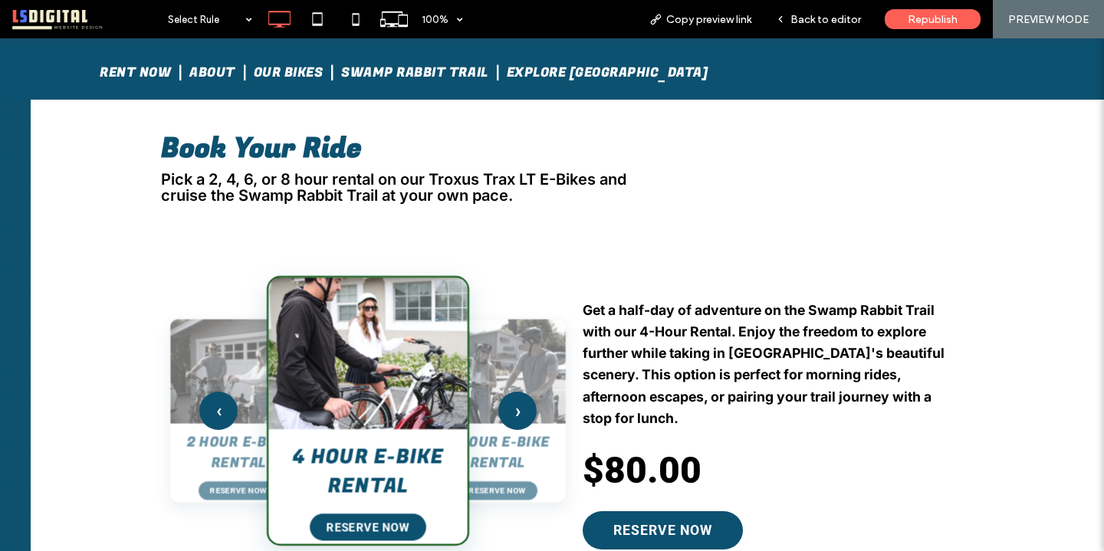
click at [771, 123] on div "Click To Paste 8 HOUR E-BIKE RENTAL $110.00 - BOOK NOW Ready for a full day on …" at bounding box center [568, 358] width 1074 height 547
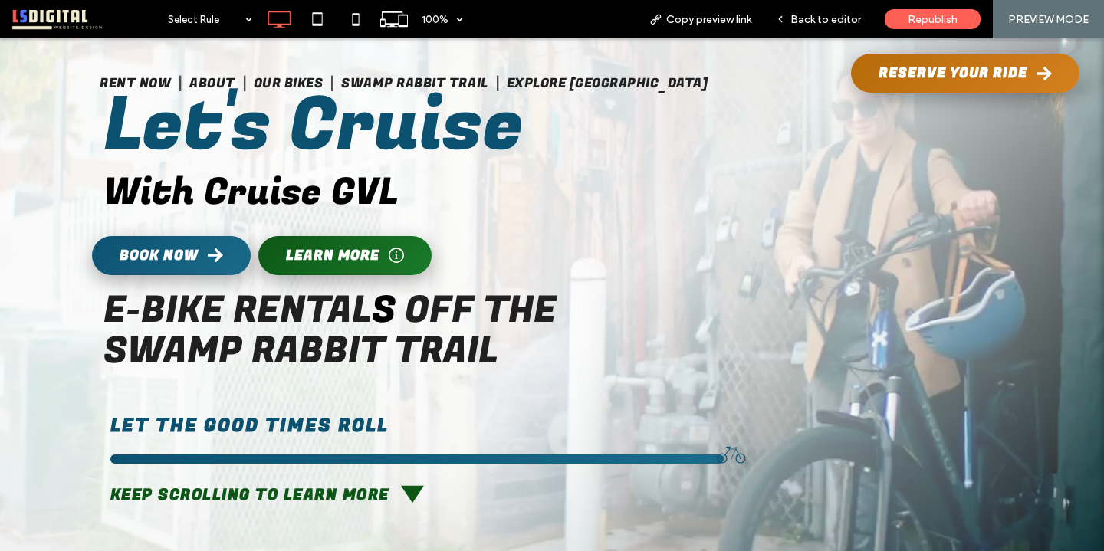
scroll to position [0, 0]
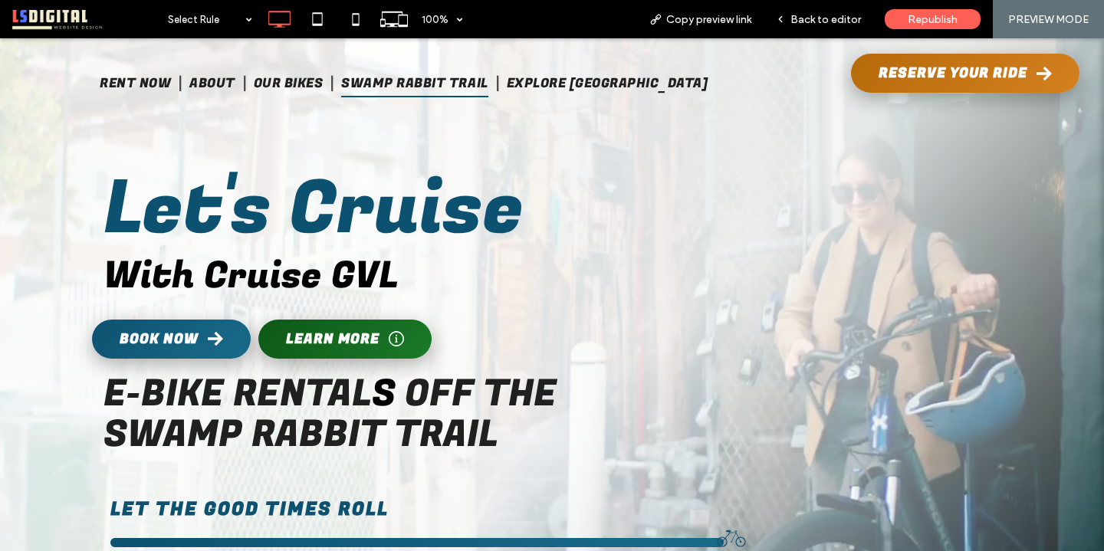
click at [470, 81] on span "Swamp Rabbit Trail" at bounding box center [414, 84] width 146 height 28
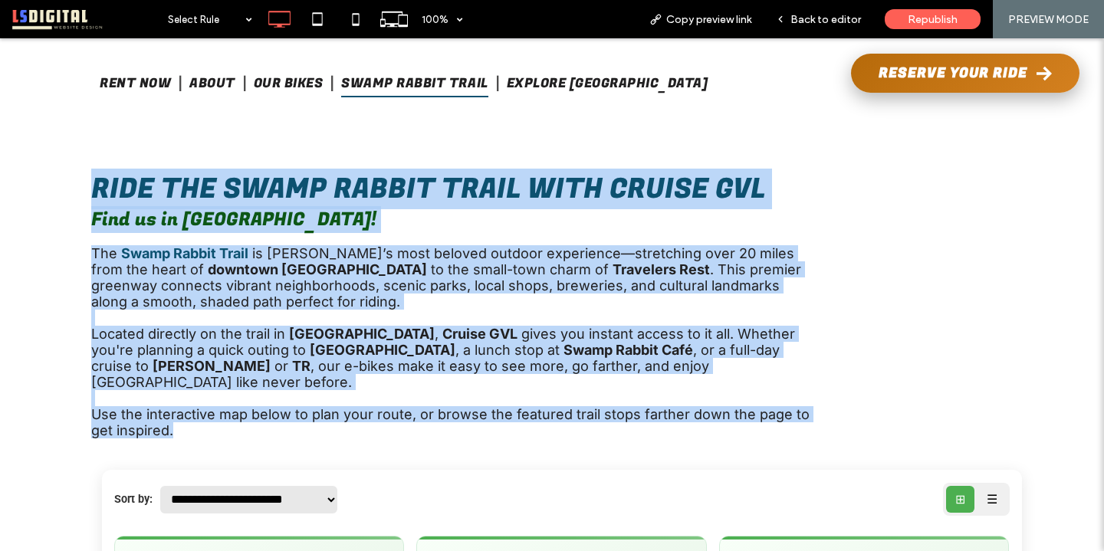
drag, startPoint x: 92, startPoint y: 176, endPoint x: 528, endPoint y: 433, distance: 506.0
copy div "Ride the Swamp Rabbit Trail with Cruise GVL Find us in Holland Park! The Swamp …"
click at [640, 81] on span "Explore Greenville" at bounding box center [608, 84] width 202 height 28
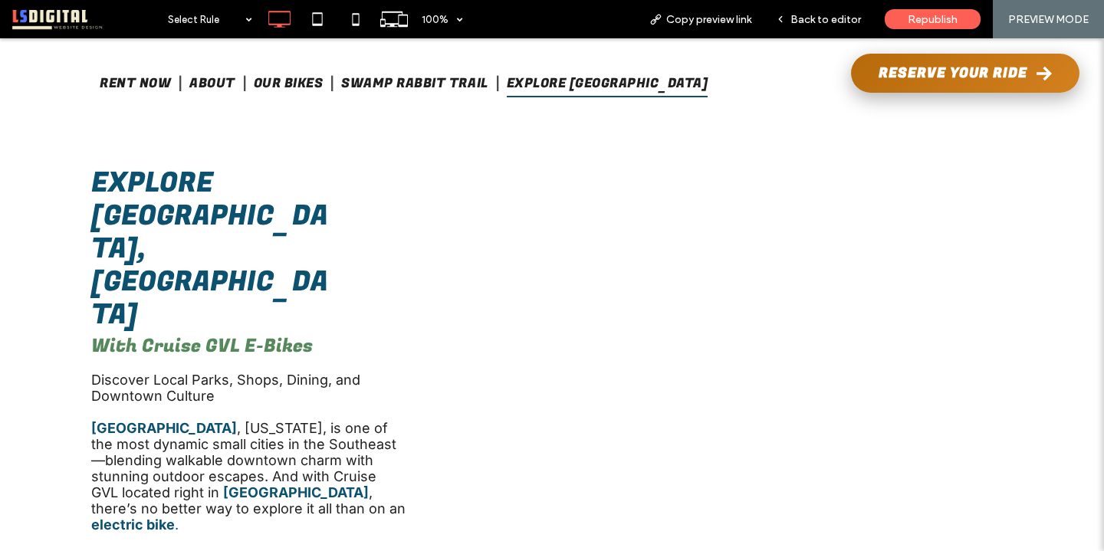
scroll to position [48, 0]
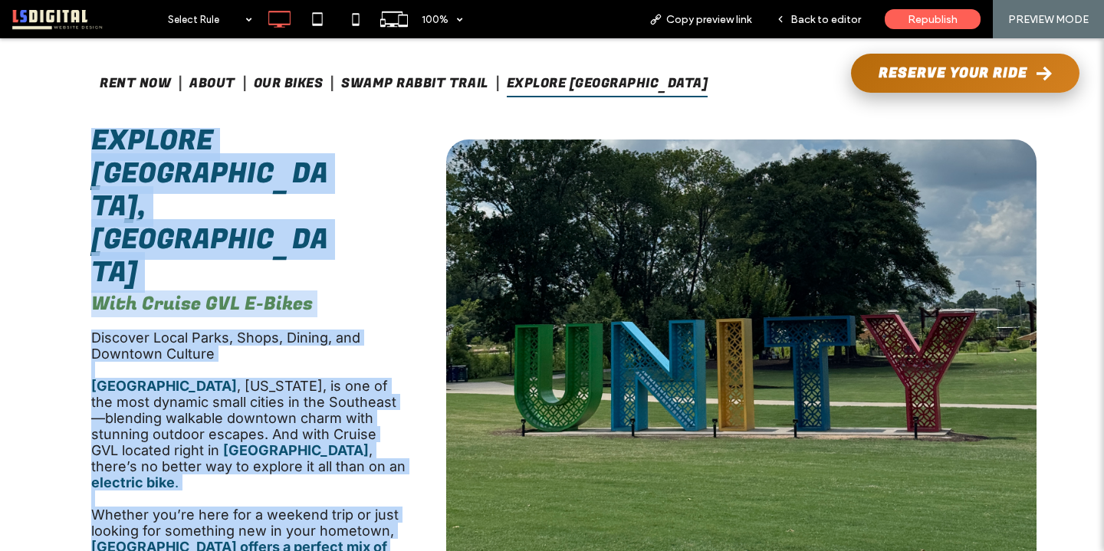
drag, startPoint x: 87, startPoint y: 130, endPoint x: 354, endPoint y: 492, distance: 450.8
click at [354, 492] on div "Explore Greenville, SC With Cruise GVL E-Bikes Discover Local Parks, Shops, Din…" at bounding box center [236, 371] width 341 height 495
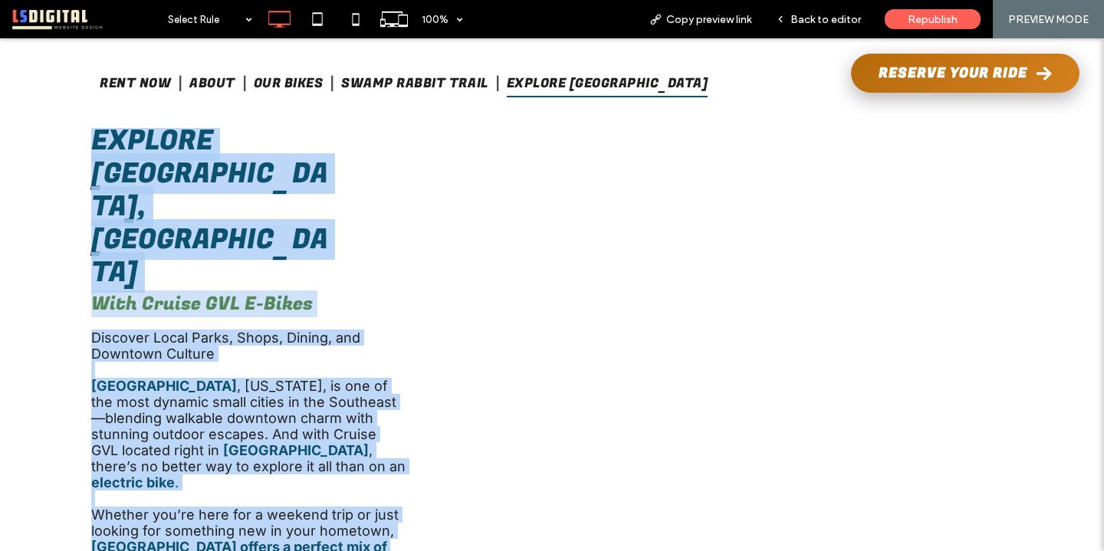
copy div "Explore Greenville, SC With Cruise GVL E-Bikes Discover Local Parks, Shops, Din…"
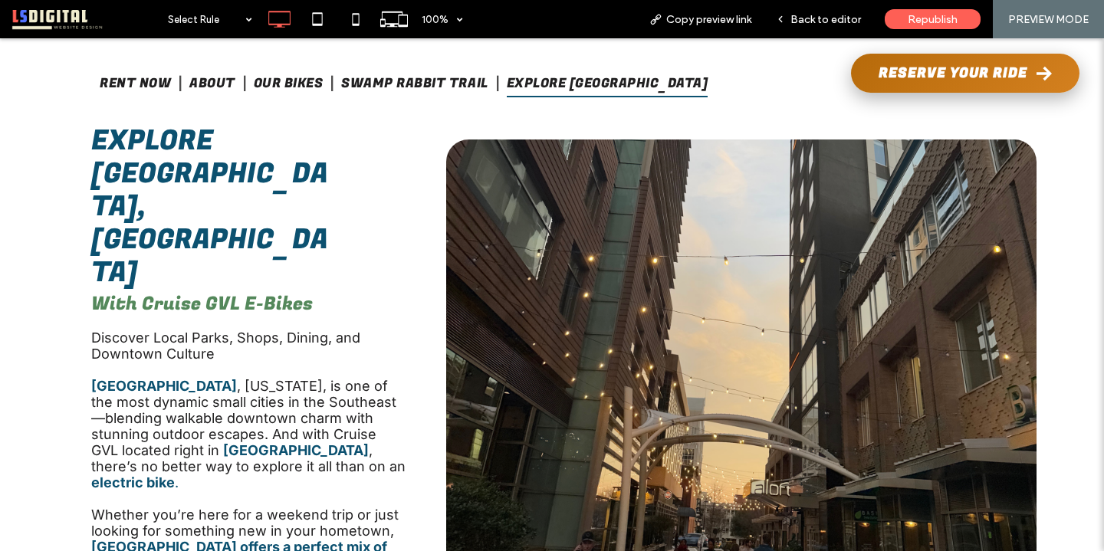
click at [100, 185] on span "Explore [GEOGRAPHIC_DATA], [GEOGRAPHIC_DATA]" at bounding box center [209, 206] width 237 height 173
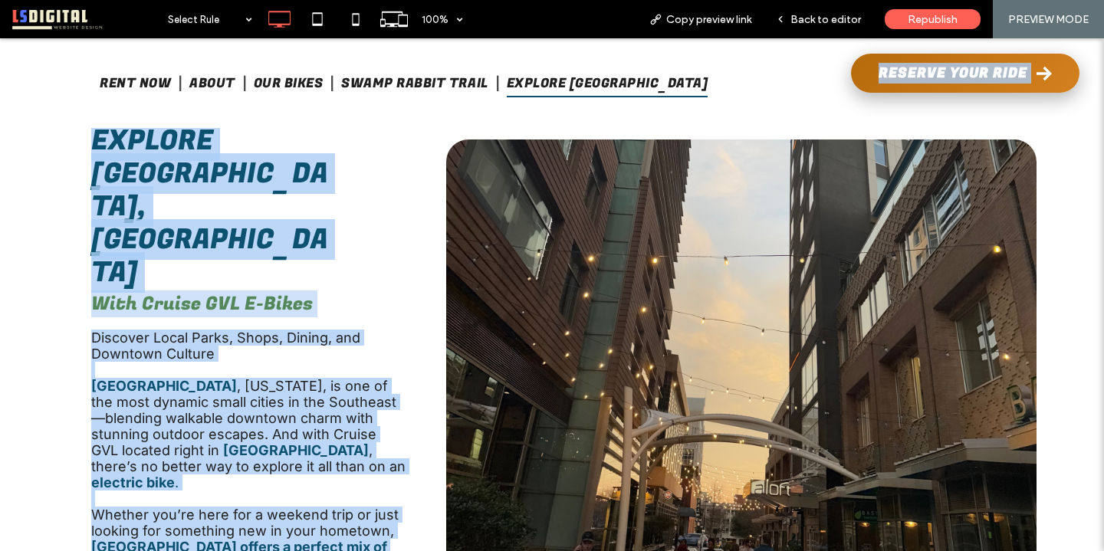
drag, startPoint x: 84, startPoint y: 123, endPoint x: 319, endPoint y: 504, distance: 447.0
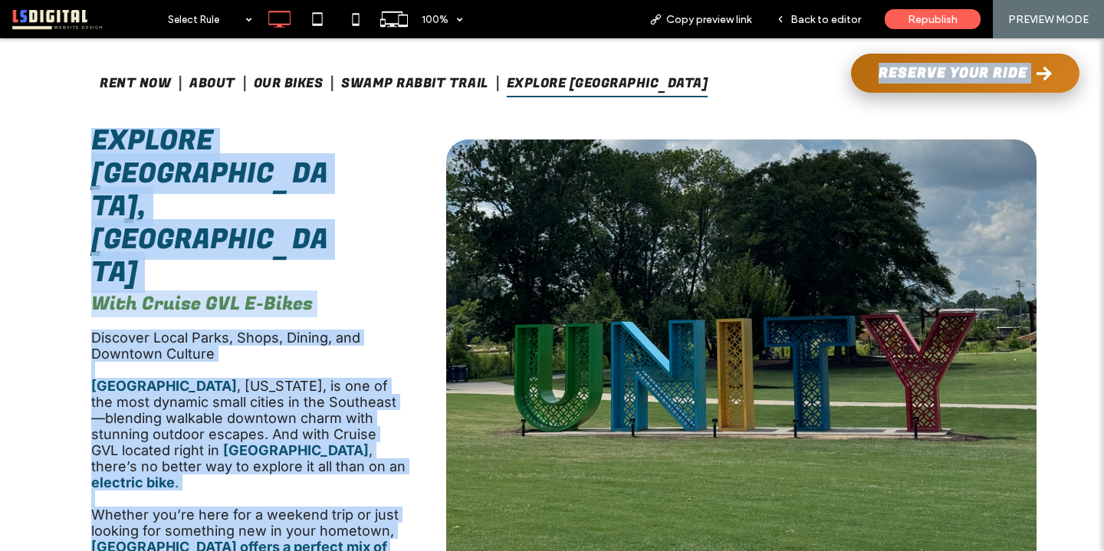
copy div "Click To Paste Reserve Your Ride Button Reserve Your Ride Click To Paste Header…"
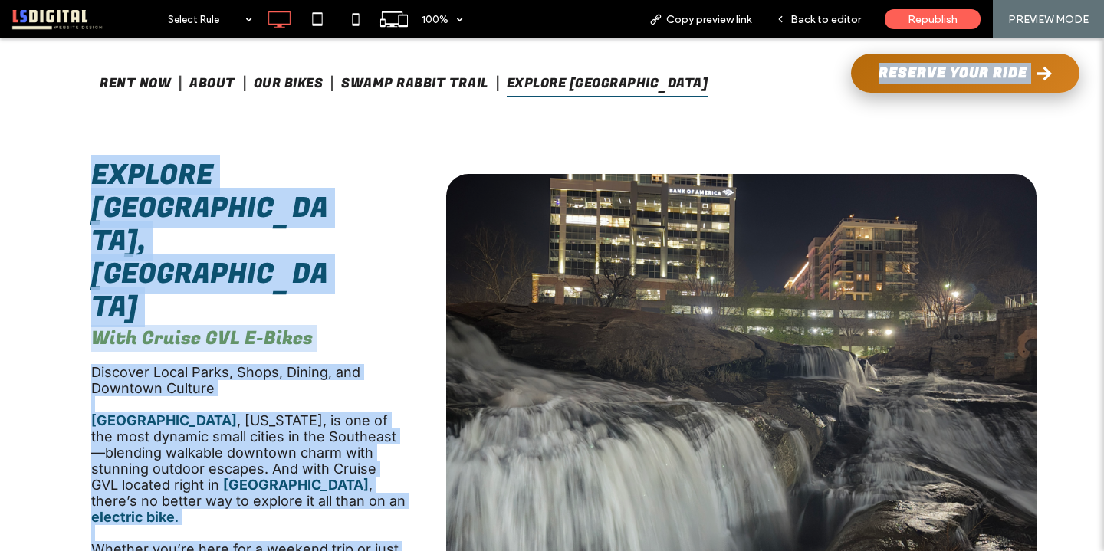
scroll to position [0, 0]
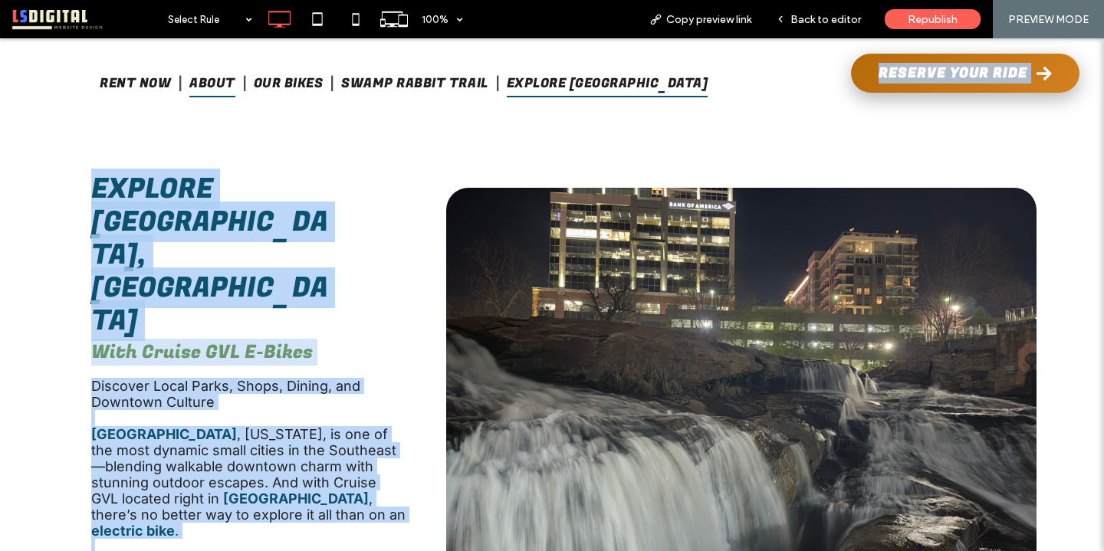
drag, startPoint x: 262, startPoint y: 79, endPoint x: 262, endPoint y: 118, distance: 39.1
click at [235, 79] on span "About" at bounding box center [212, 84] width 46 height 28
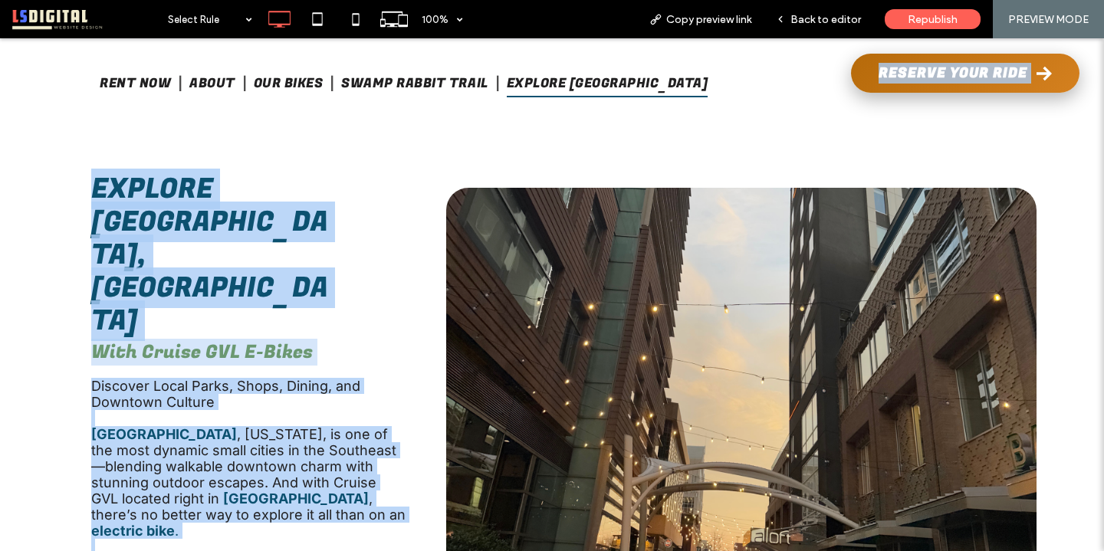
click at [68, 19] on span at bounding box center [86, 19] width 148 height 31
